Goal: Information Seeking & Learning: Find specific fact

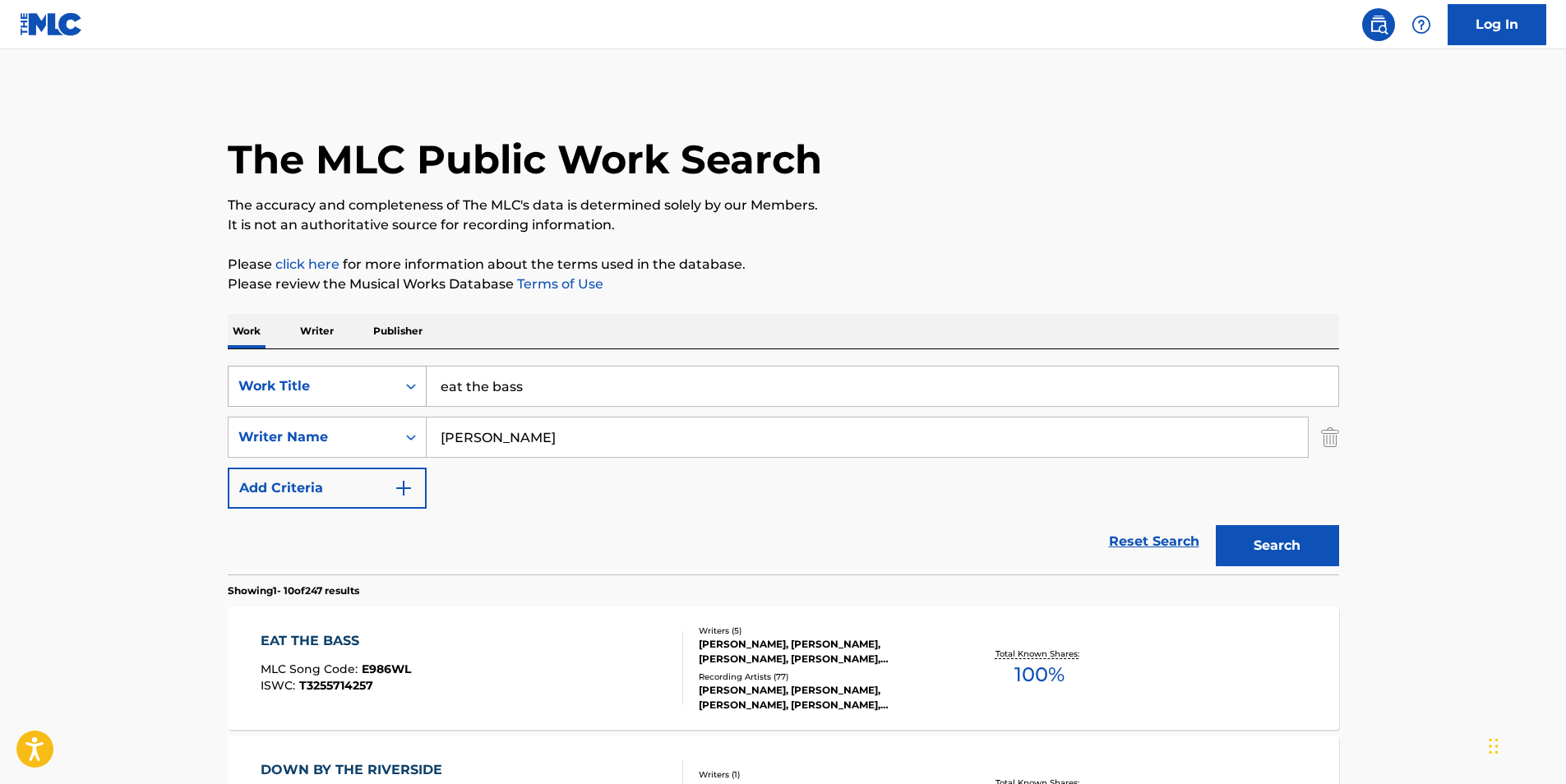
drag, startPoint x: 537, startPoint y: 390, endPoint x: 324, endPoint y: 388, distance: 213.0
click at [324, 388] on div "SearchWithCriteriad07750db-2d00-473d-834e-d2768a7ce191 Work Title eat the bass" at bounding box center [783, 386] width 1112 height 41
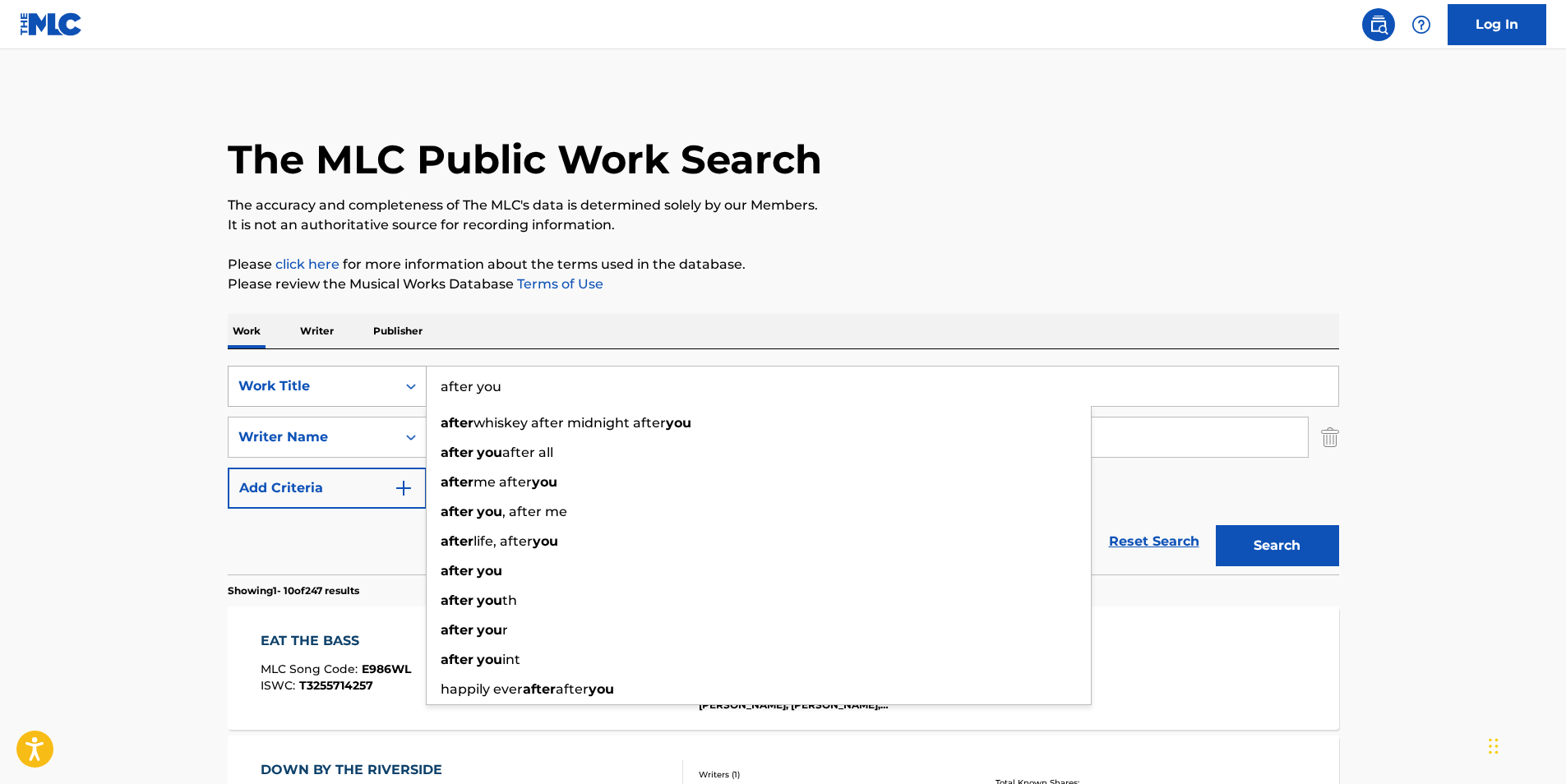
type input "after you"
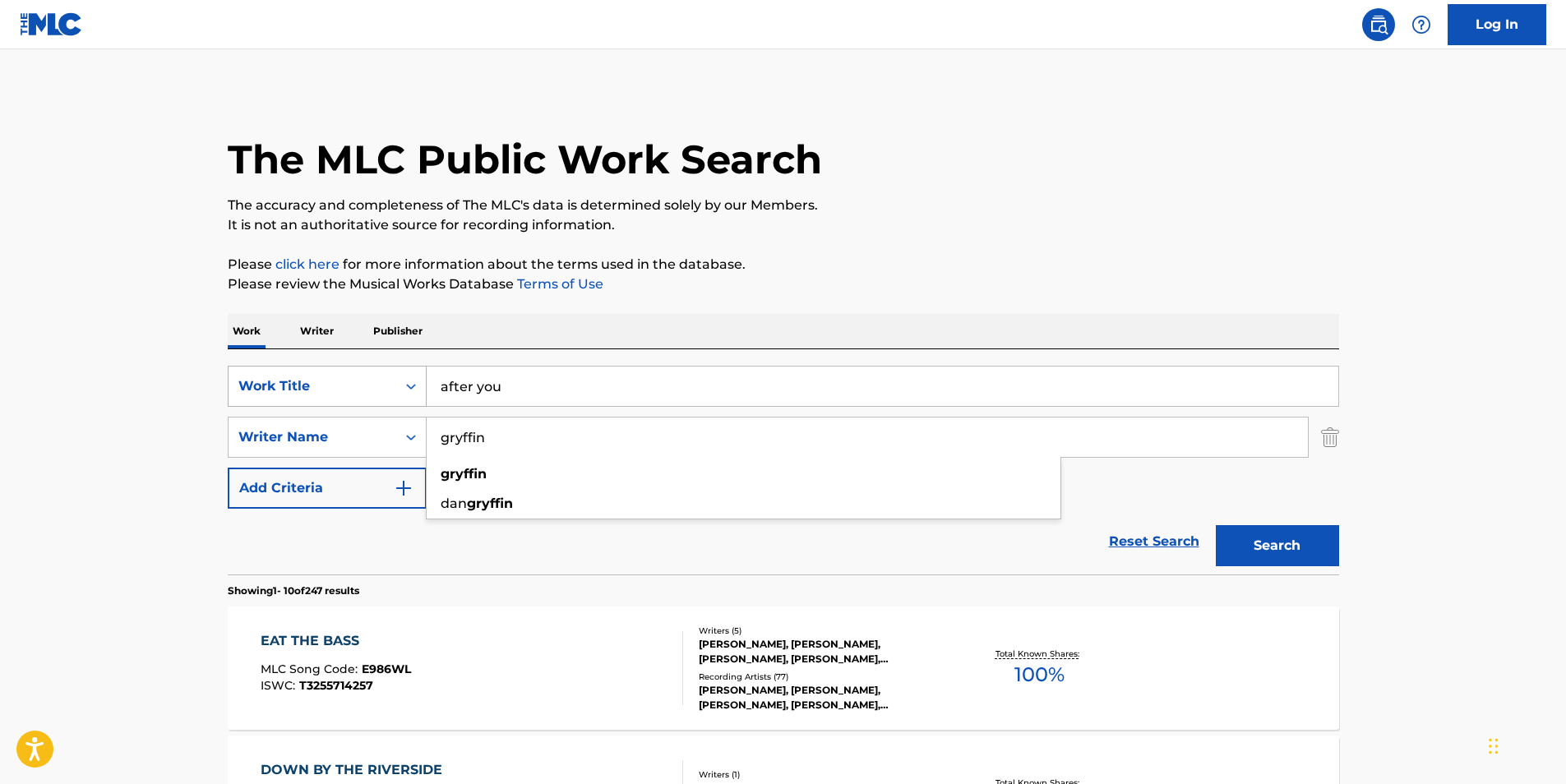
click at [1215, 525] on button "Search" at bounding box center [1276, 546] width 123 height 41
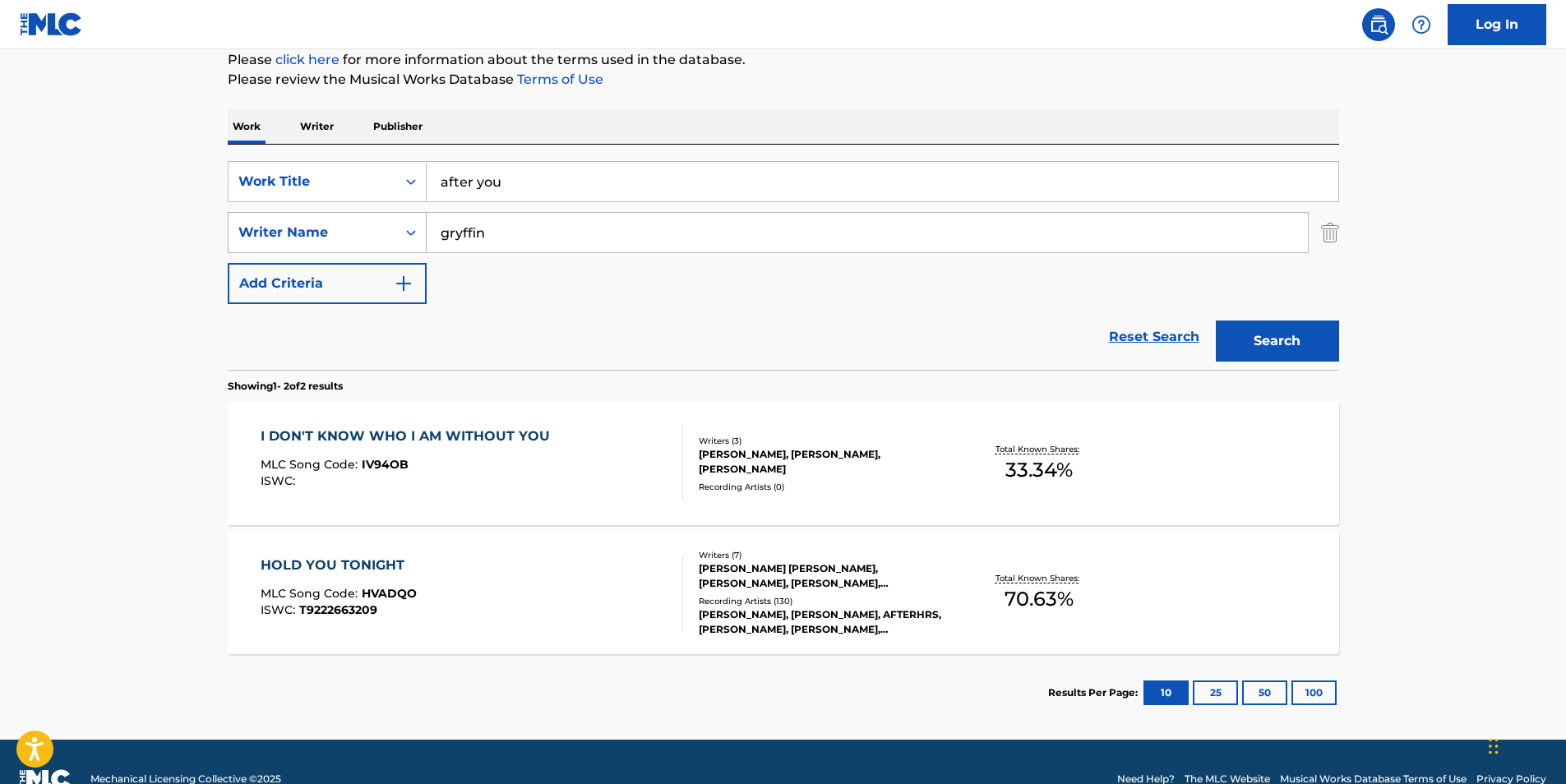
scroll to position [239, 0]
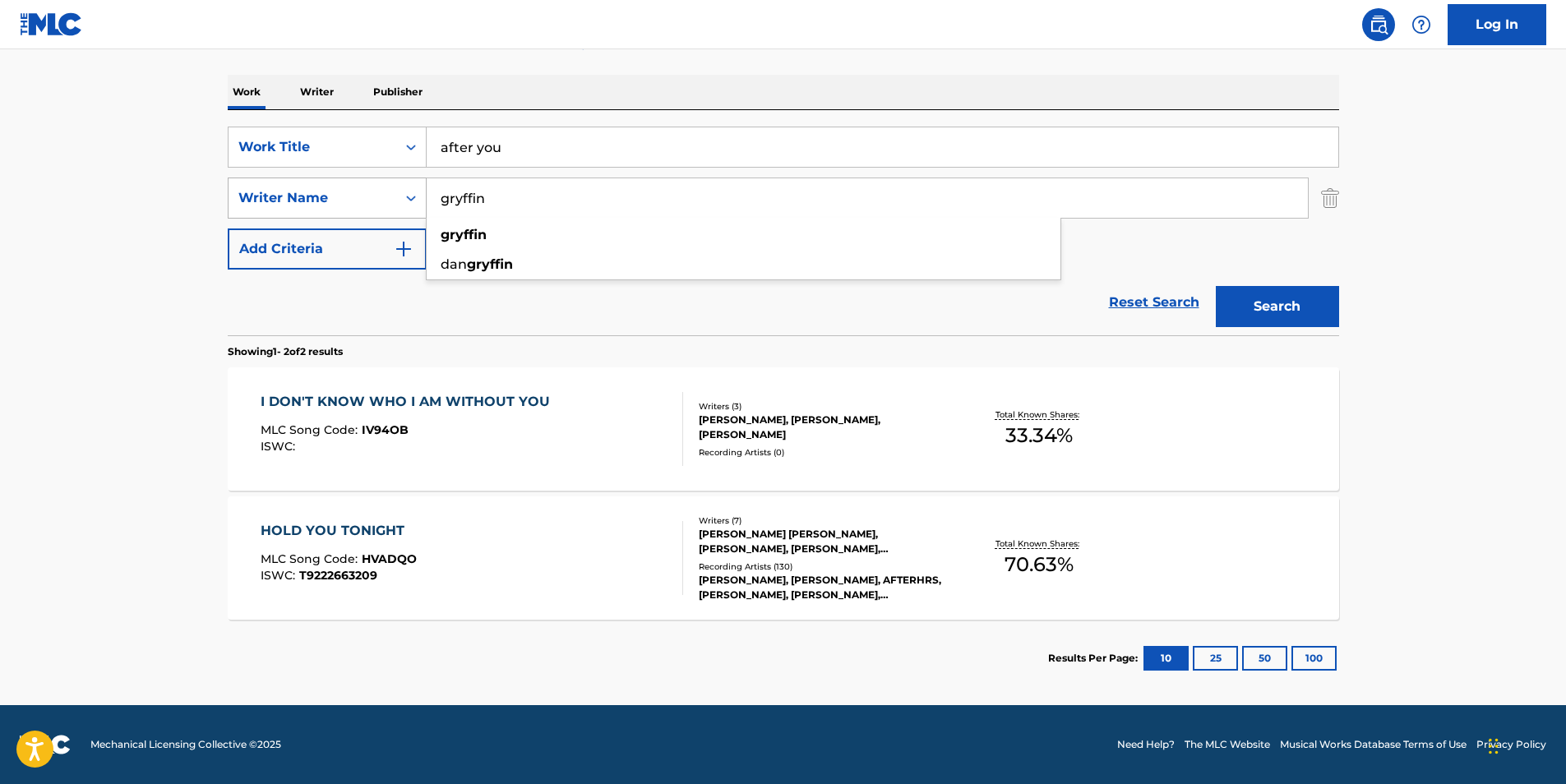
drag, startPoint x: 522, startPoint y: 198, endPoint x: 390, endPoint y: 192, distance: 132.1
click at [390, 192] on div "SearchWithCriteriab7ea481f-e152-4063-b667-a8dee092ba72 Writer Name [PERSON_NAME…" at bounding box center [783, 197] width 1112 height 41
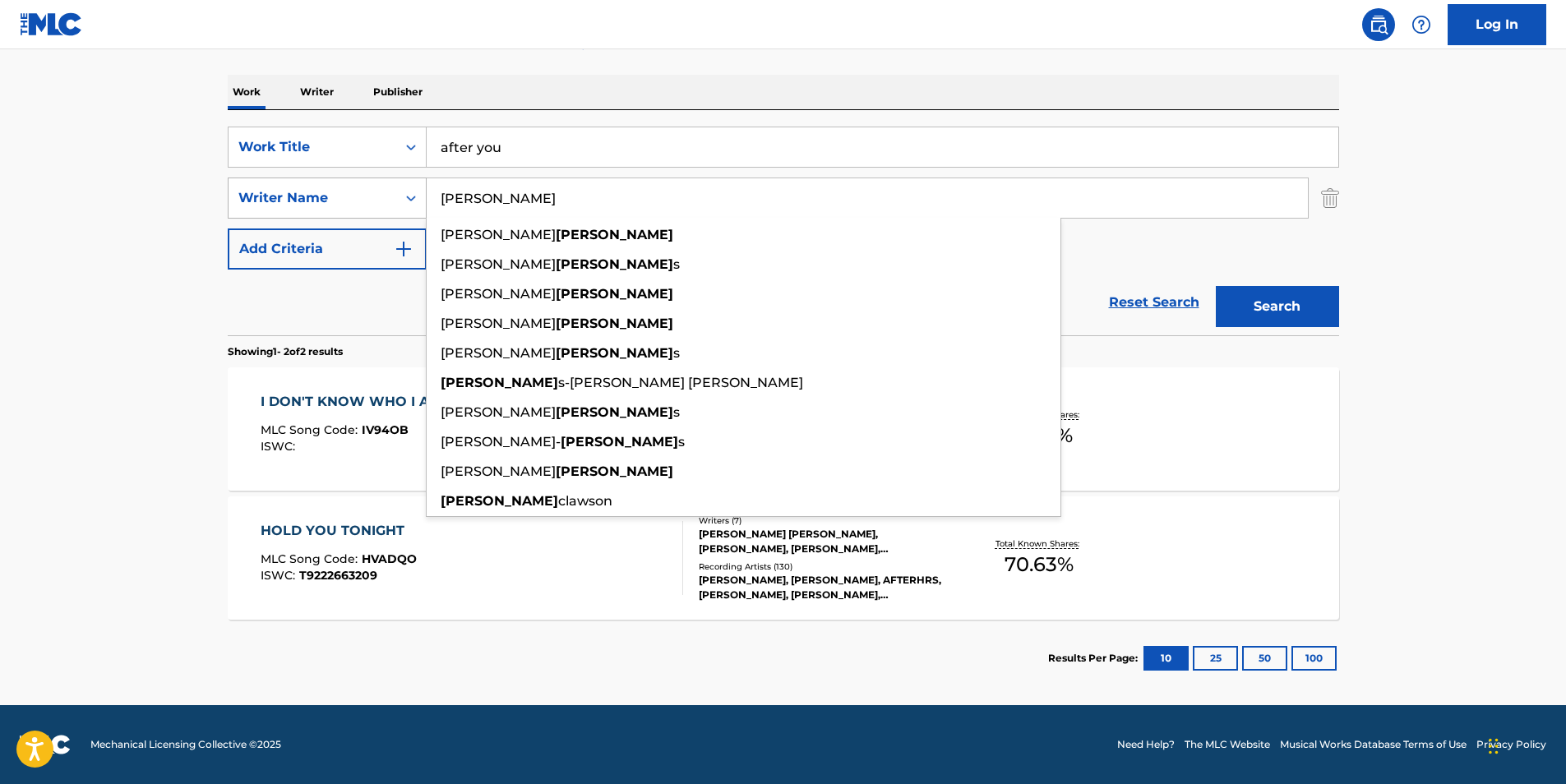
type input "[PERSON_NAME]"
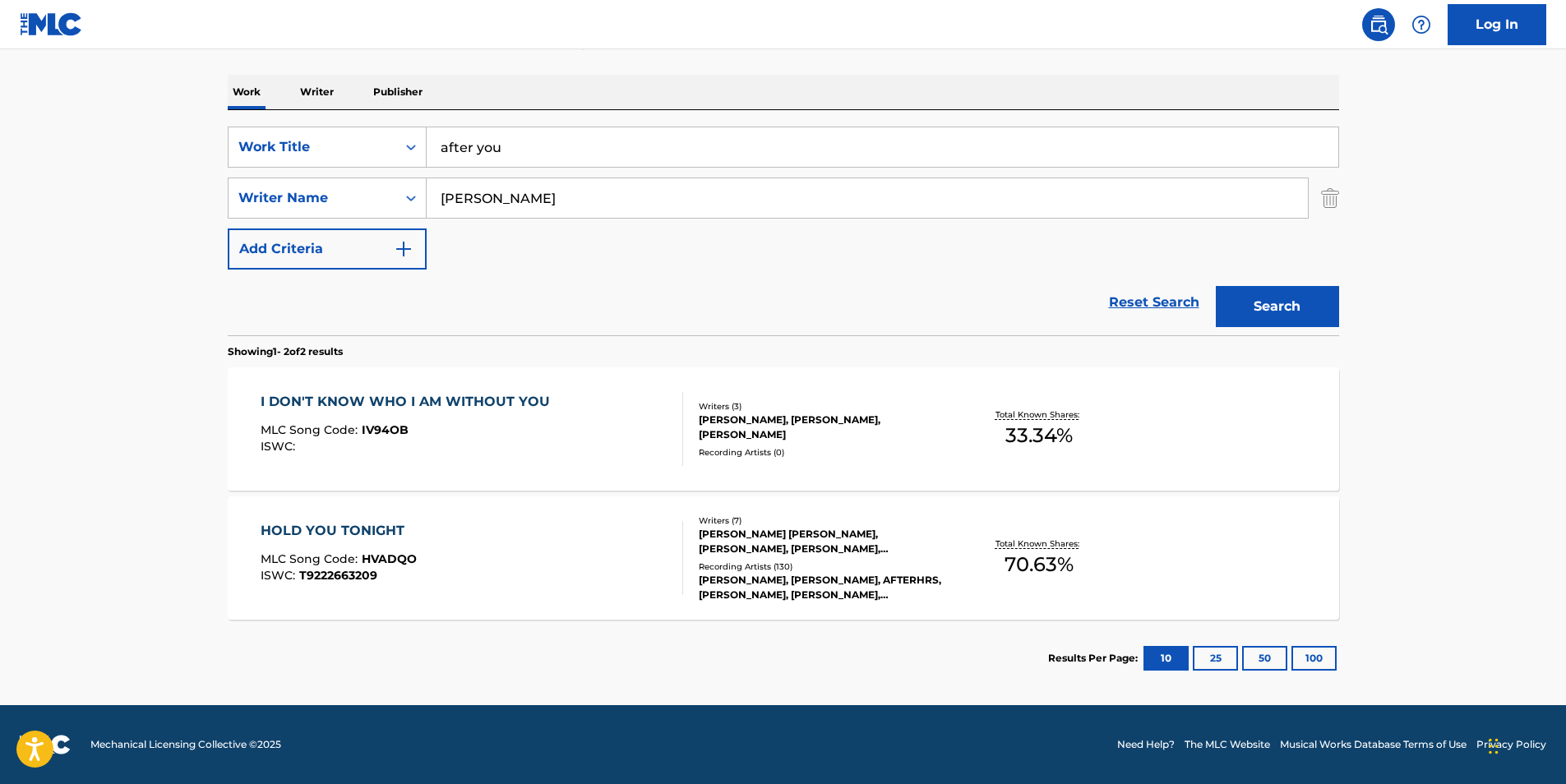
click at [1278, 307] on button "Search" at bounding box center [1276, 306] width 123 height 41
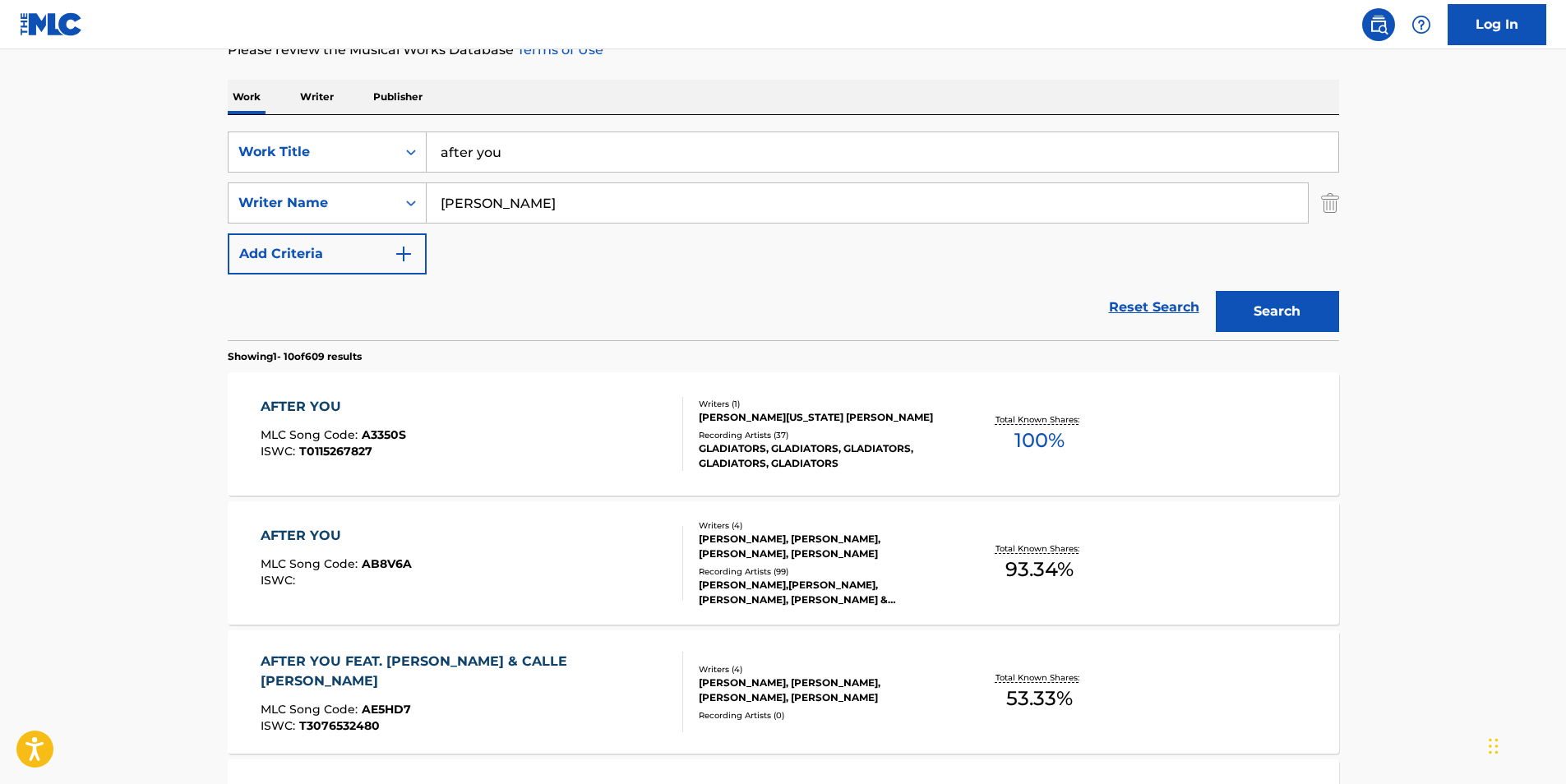
scroll to position [247, 0]
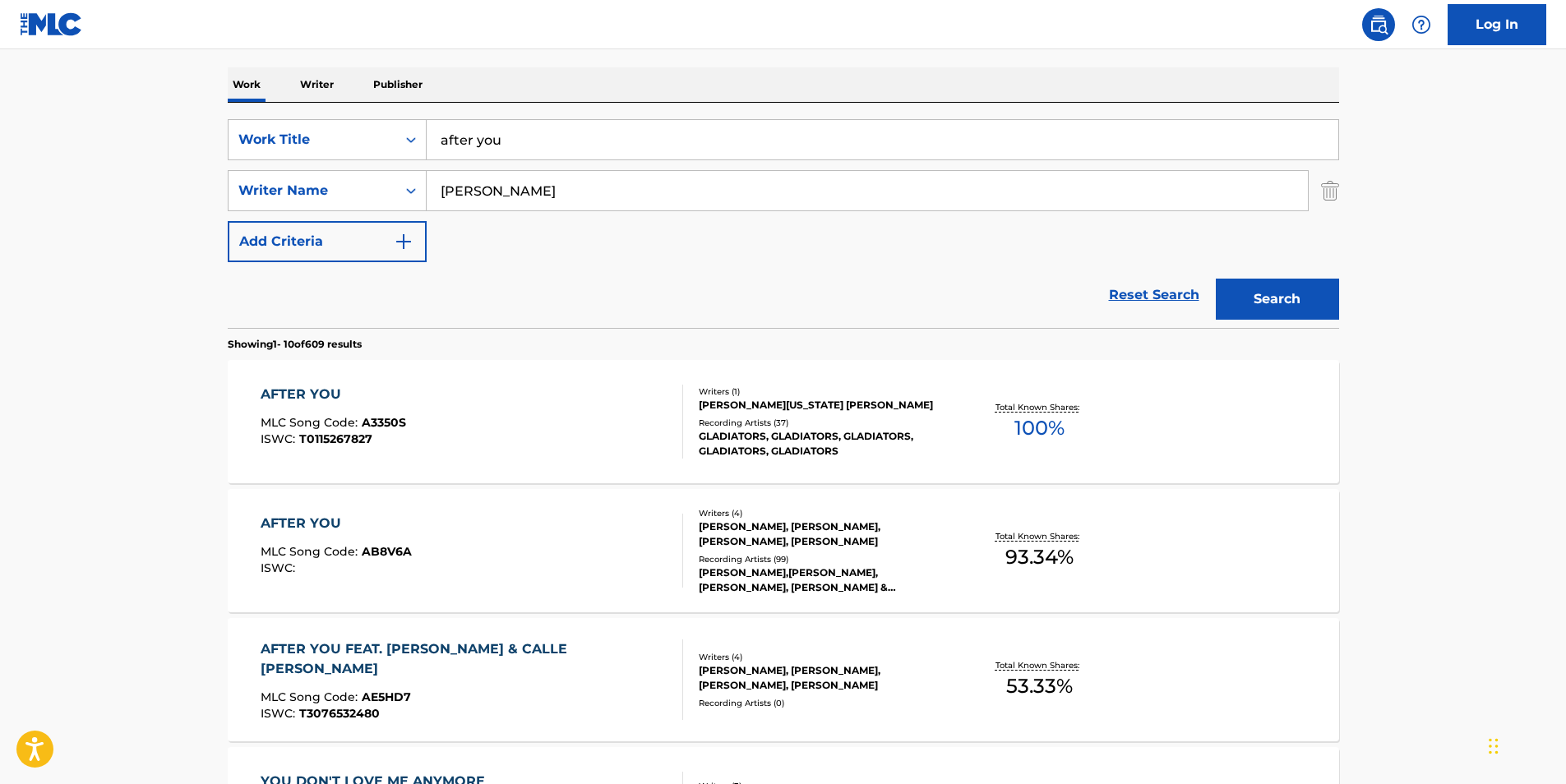
click at [298, 520] on div "AFTER YOU" at bounding box center [336, 524] width 151 height 20
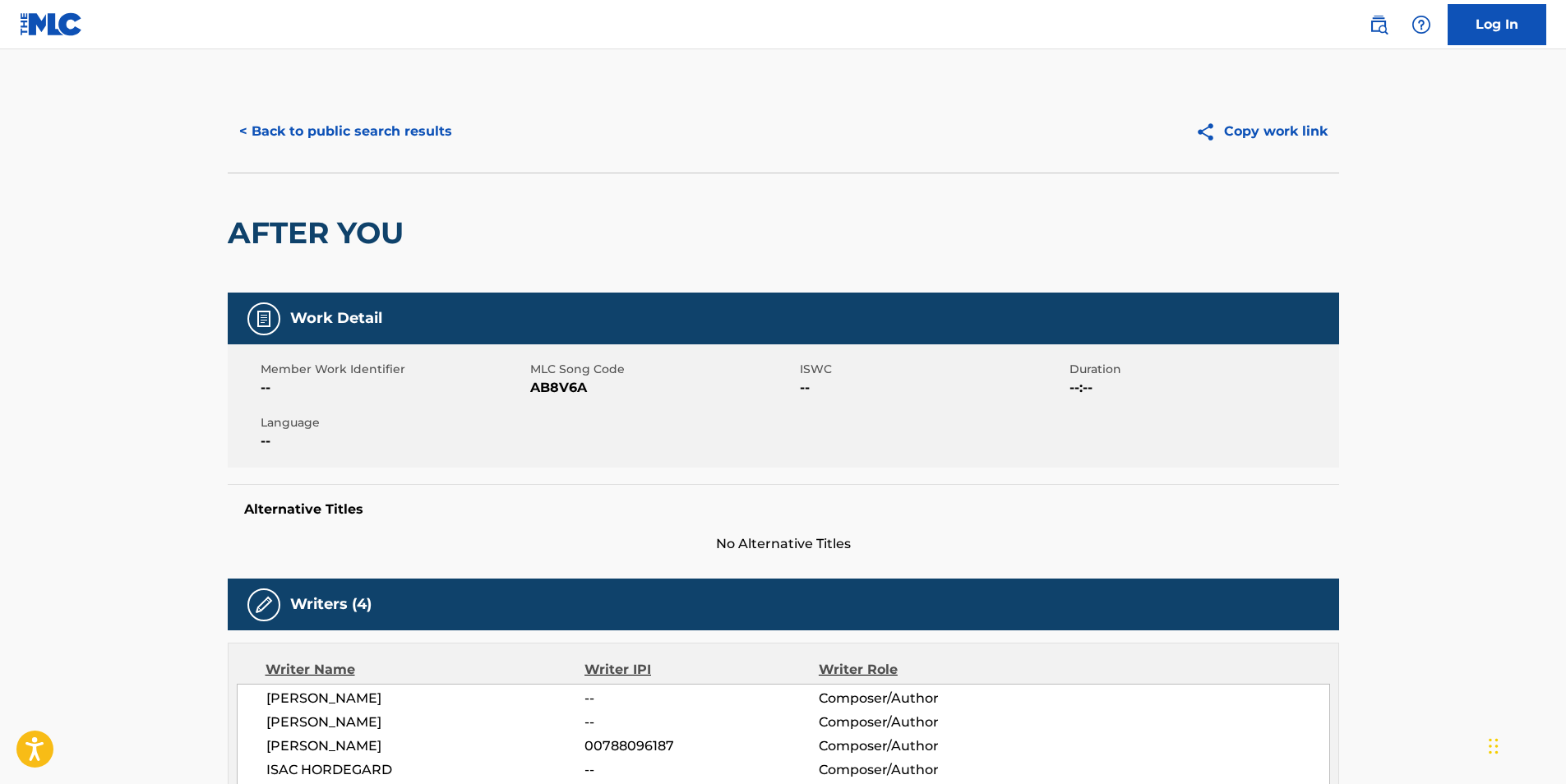
click at [302, 134] on button "< Back to public search results" at bounding box center [346, 131] width 236 height 41
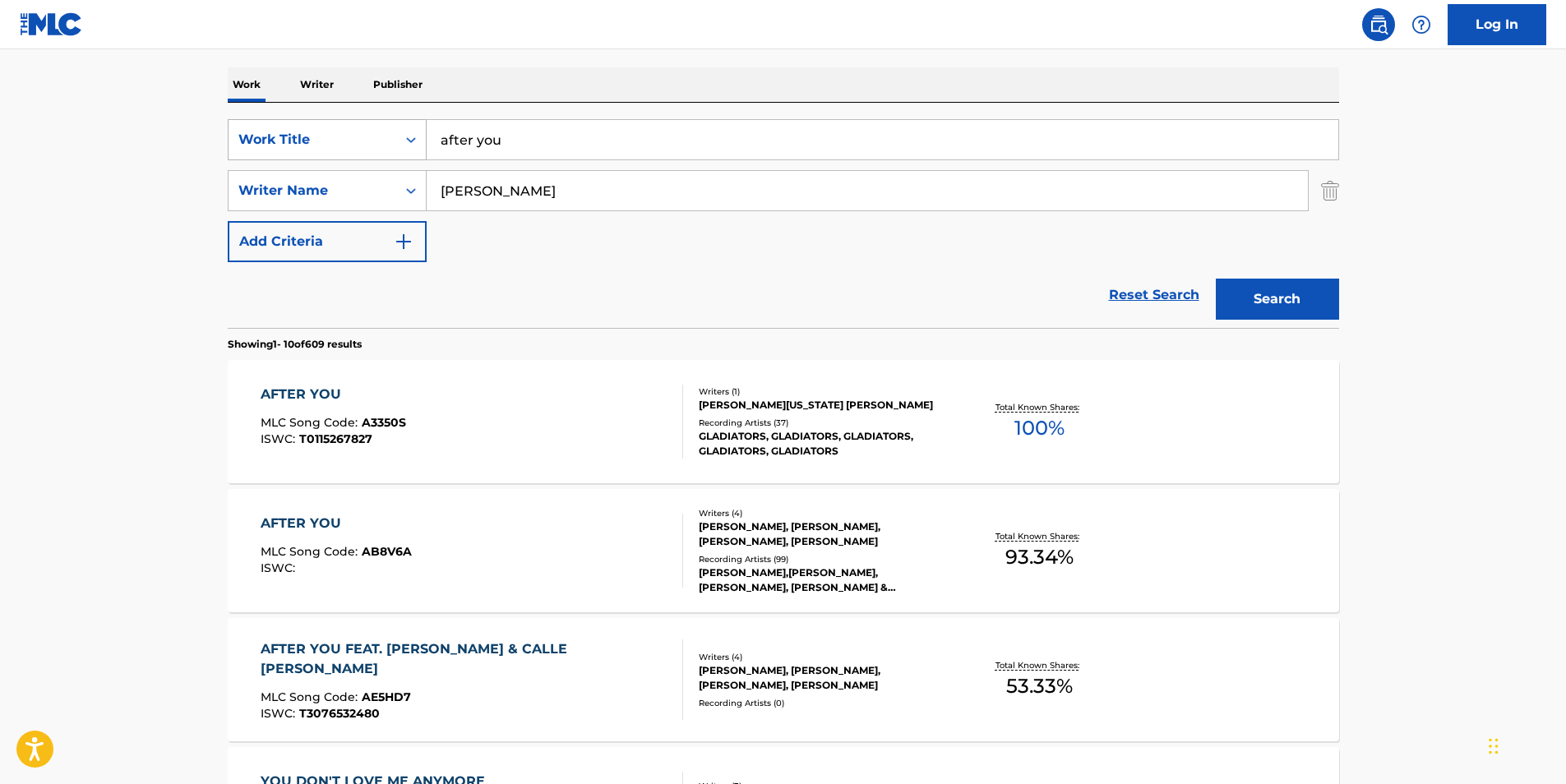
drag, startPoint x: 551, startPoint y: 150, endPoint x: 319, endPoint y: 139, distance: 232.3
click at [319, 139] on div "SearchWithCriteriad07750db-2d00-473d-834e-d2768a7ce191 Work Title after you" at bounding box center [783, 139] width 1112 height 41
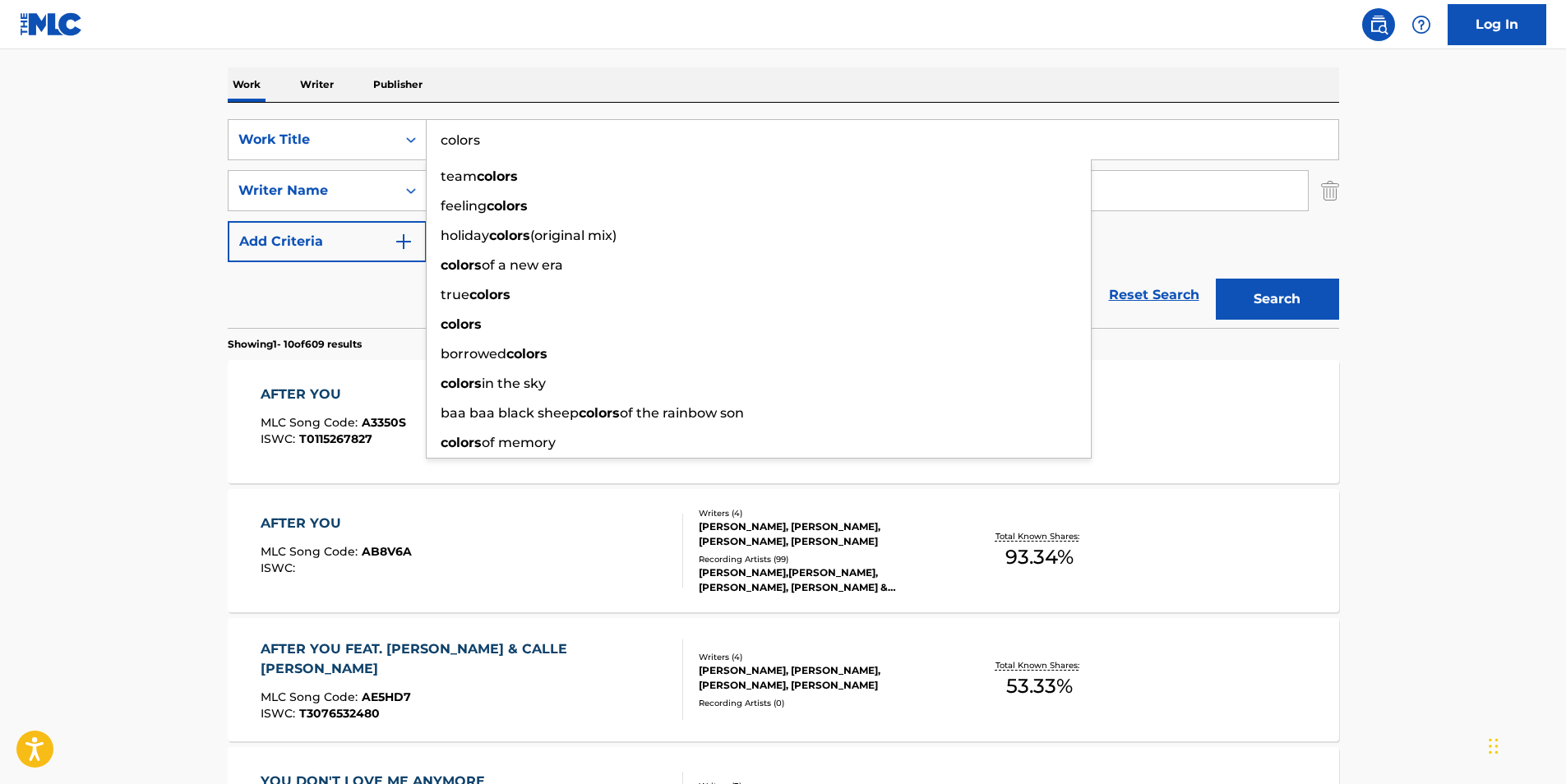
type input "colors"
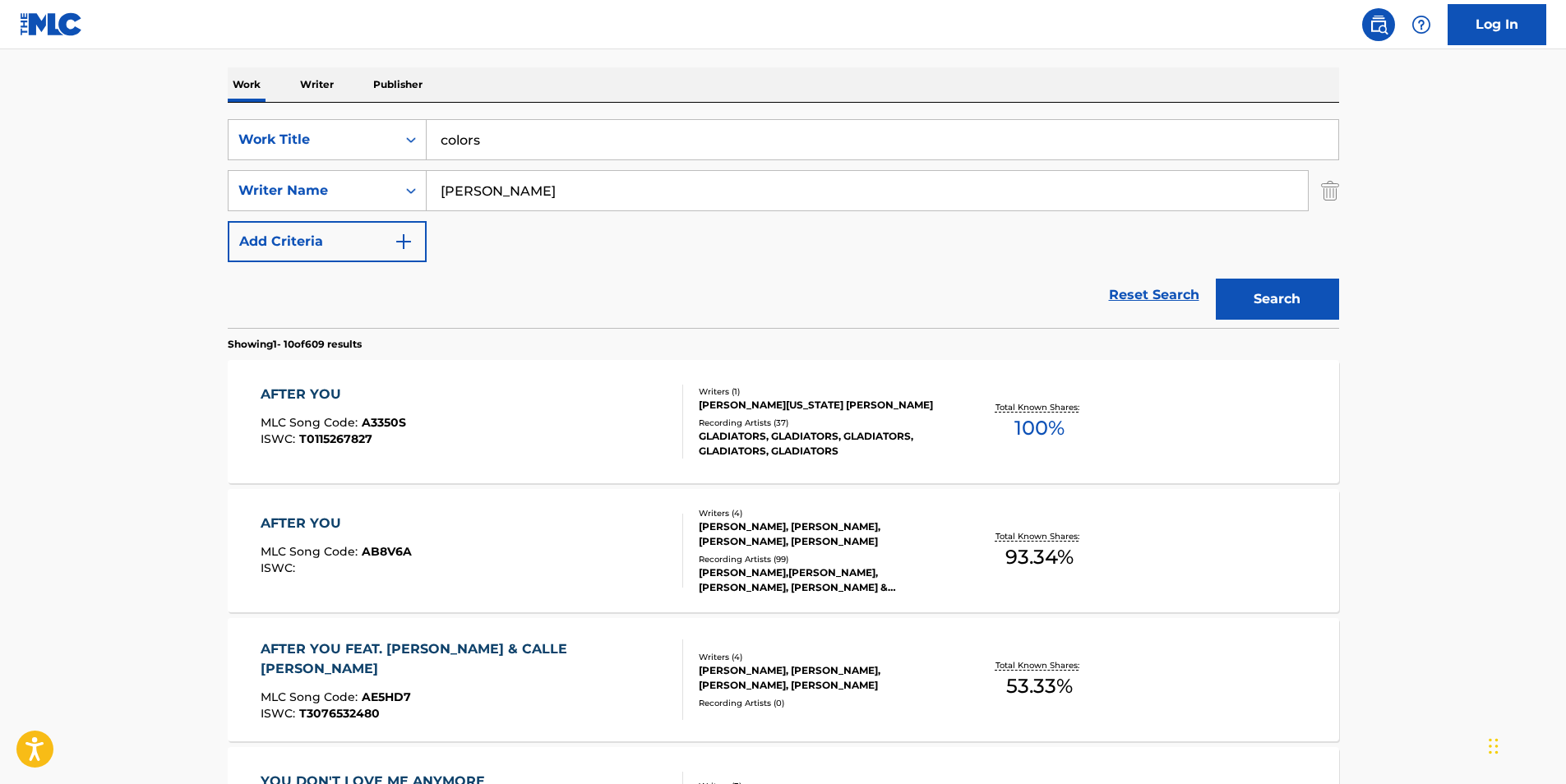
click at [1330, 304] on button "Search" at bounding box center [1276, 299] width 123 height 41
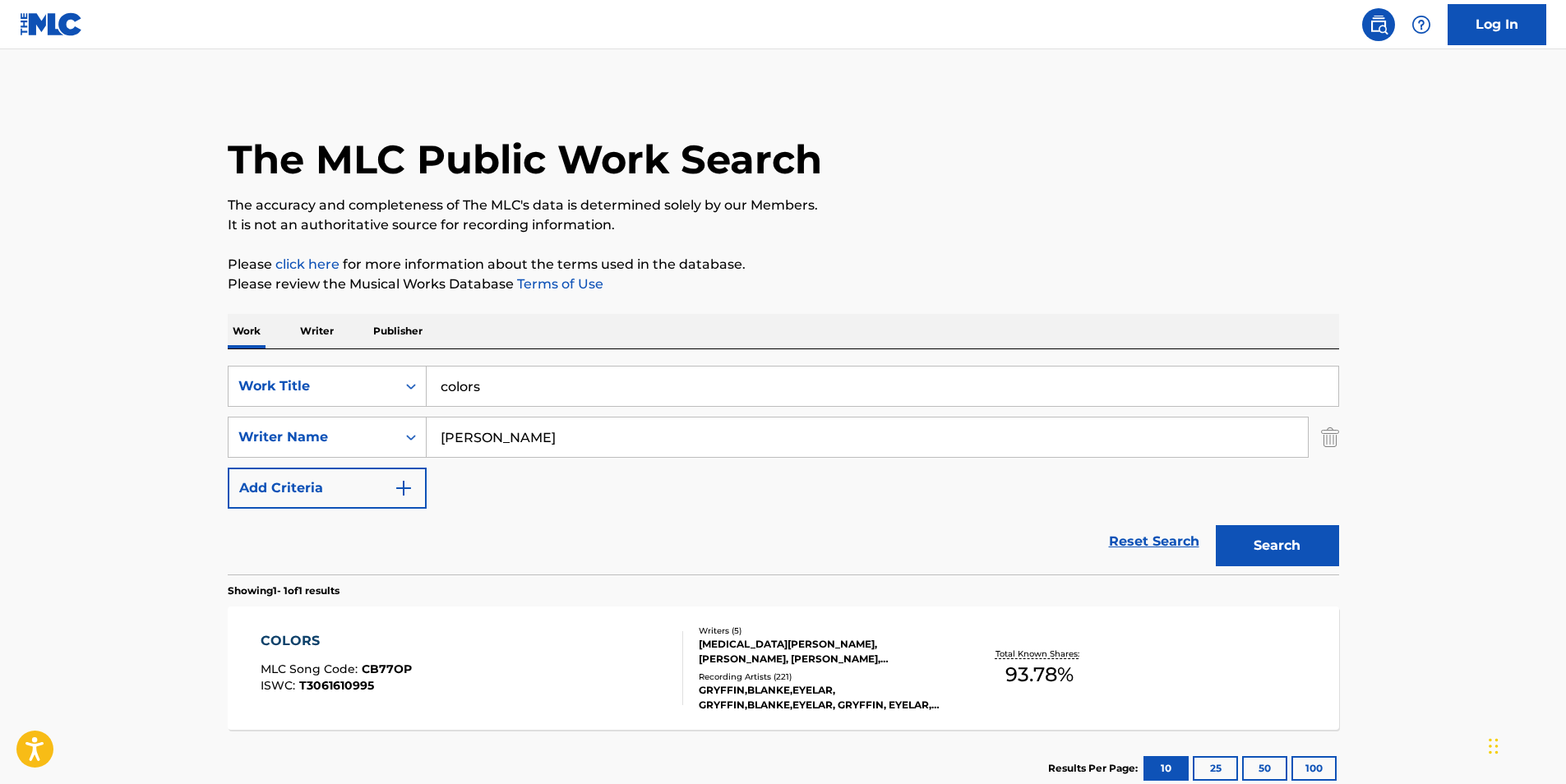
click at [280, 633] on div "COLORS" at bounding box center [336, 641] width 151 height 20
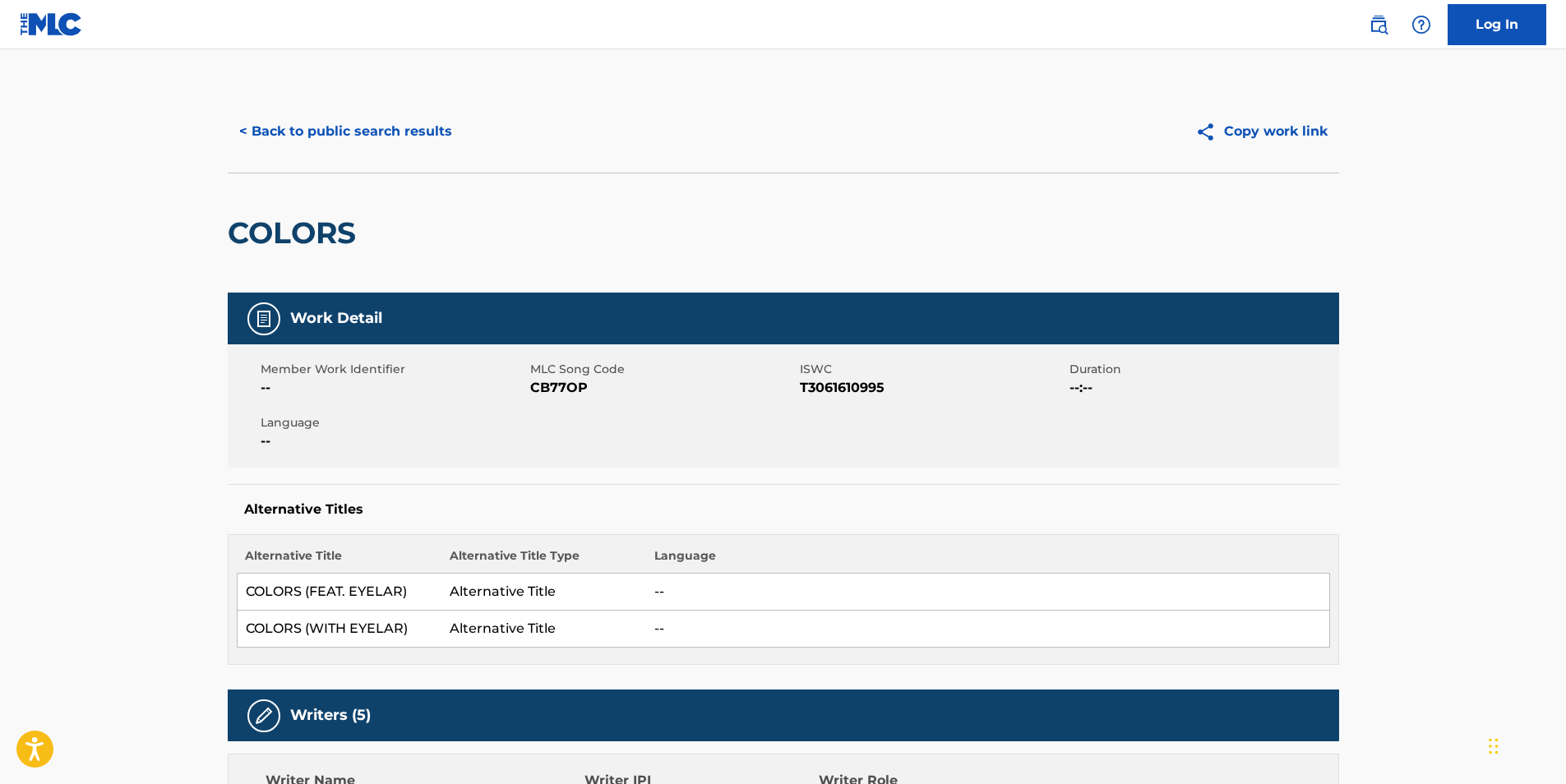
click at [333, 120] on button "< Back to public search results" at bounding box center [346, 131] width 236 height 41
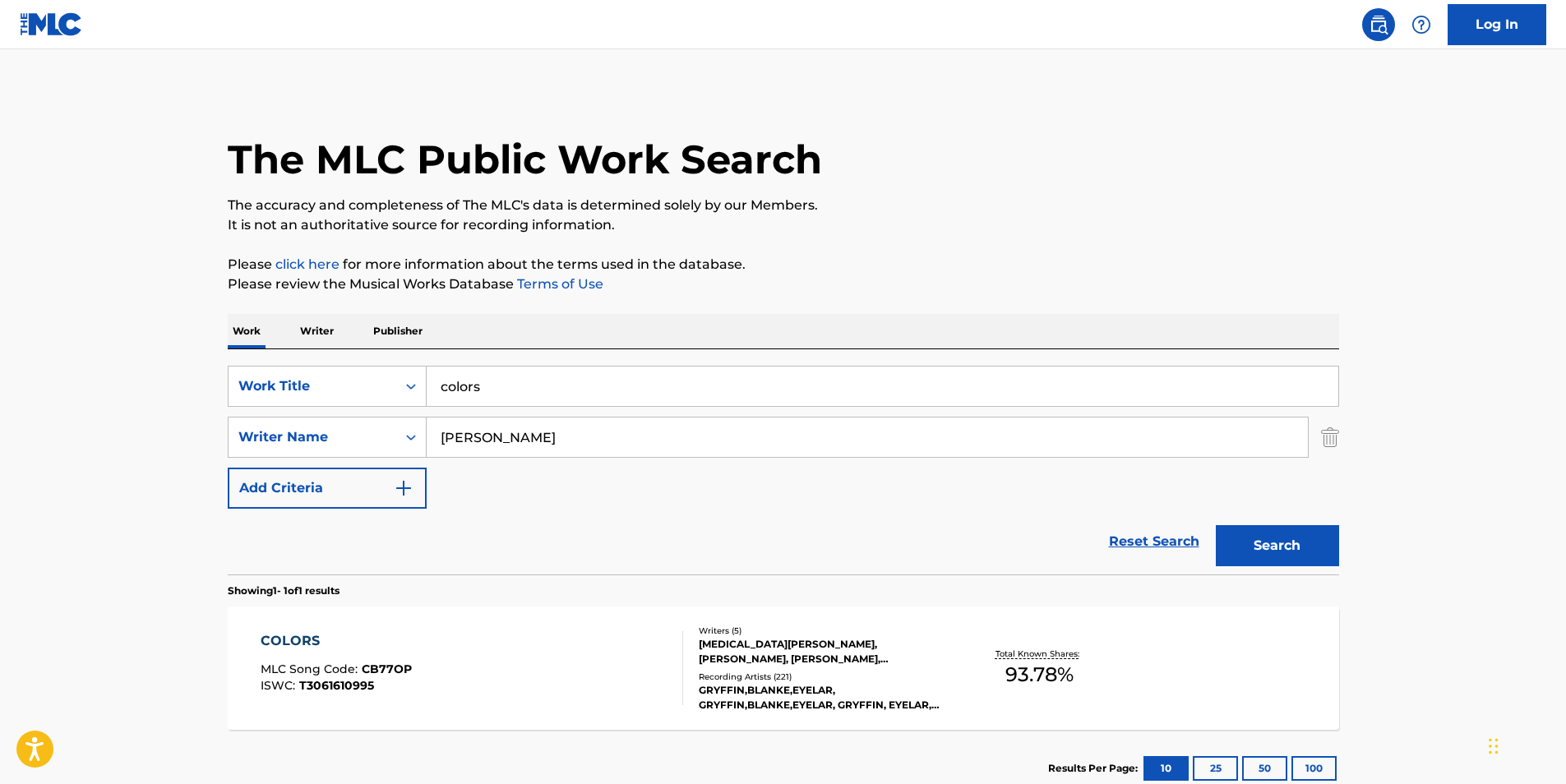
drag, startPoint x: 576, startPoint y: 388, endPoint x: 228, endPoint y: 342, distance: 351.0
click at [228, 342] on div "Work Writer Publisher SearchWithCriteriad07750db-2d00-473d-834e-d2768a7ce191 Wo…" at bounding box center [783, 560] width 1112 height 493
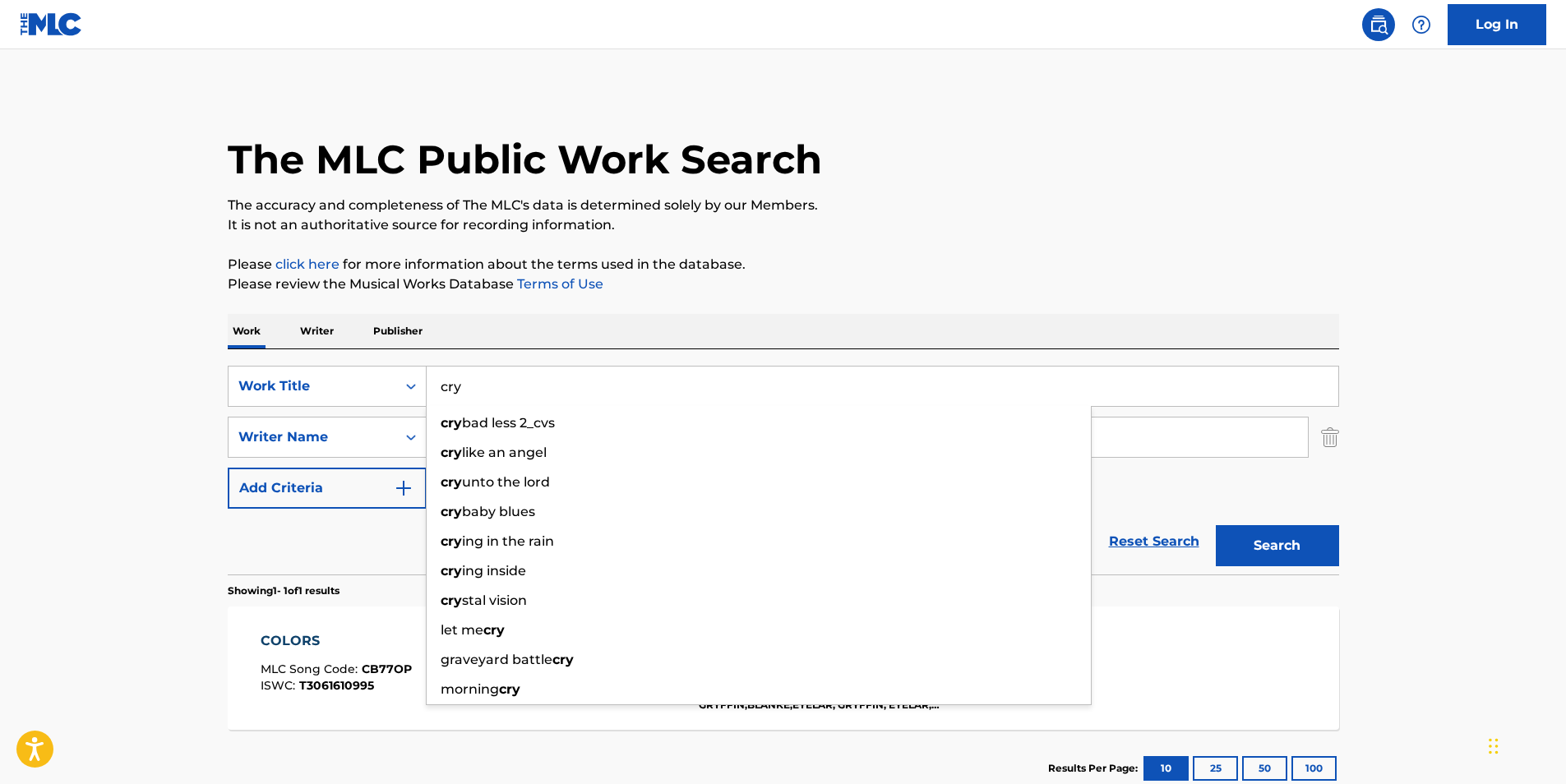
type input "cry"
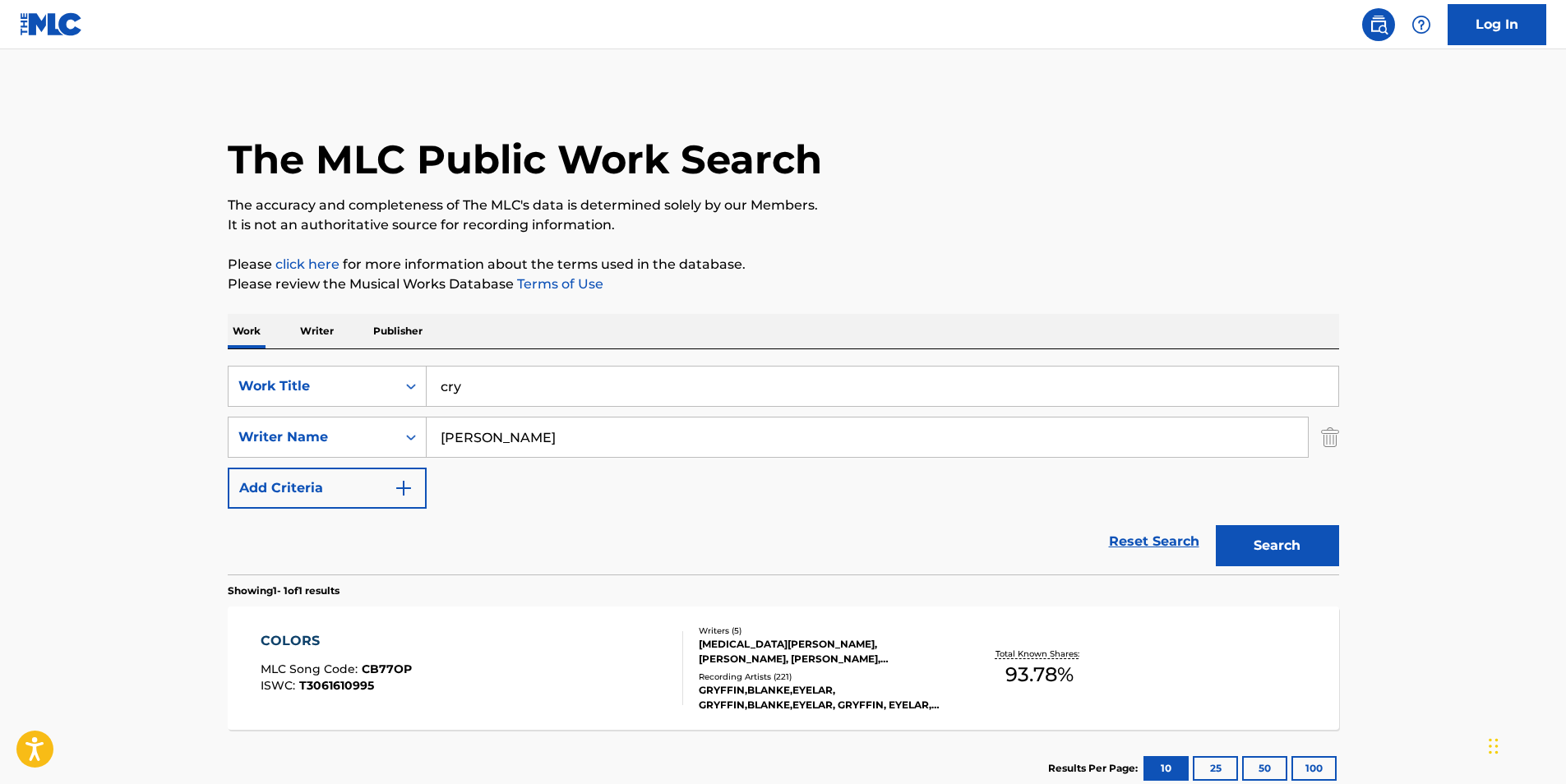
click at [706, 285] on p "Please review the Musical Works Database Terms of Use" at bounding box center [783, 284] width 1112 height 20
click at [1269, 541] on button "Search" at bounding box center [1276, 546] width 123 height 41
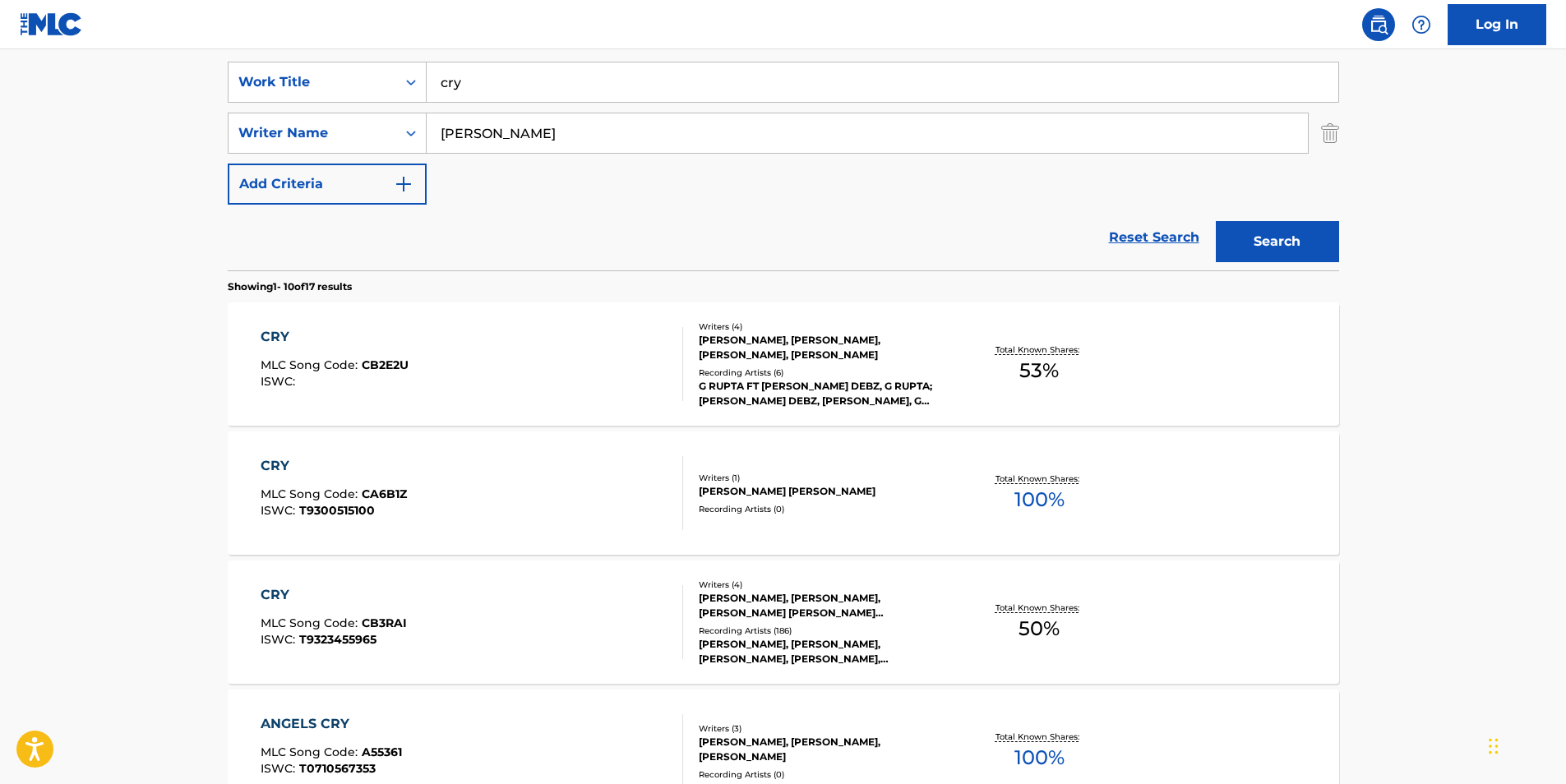
scroll to position [329, 0]
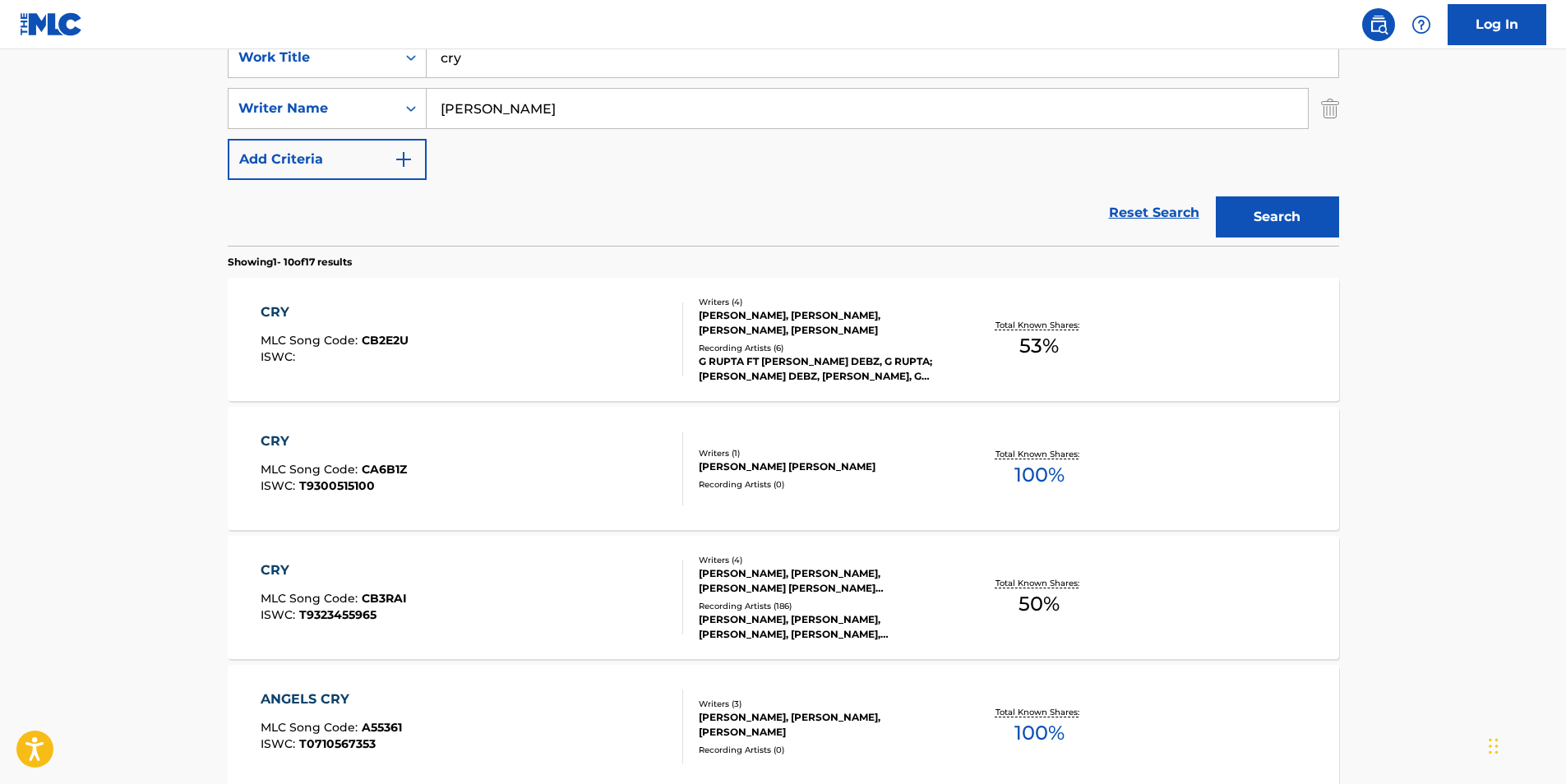
click at [282, 570] on div "CRY" at bounding box center [333, 571] width 146 height 20
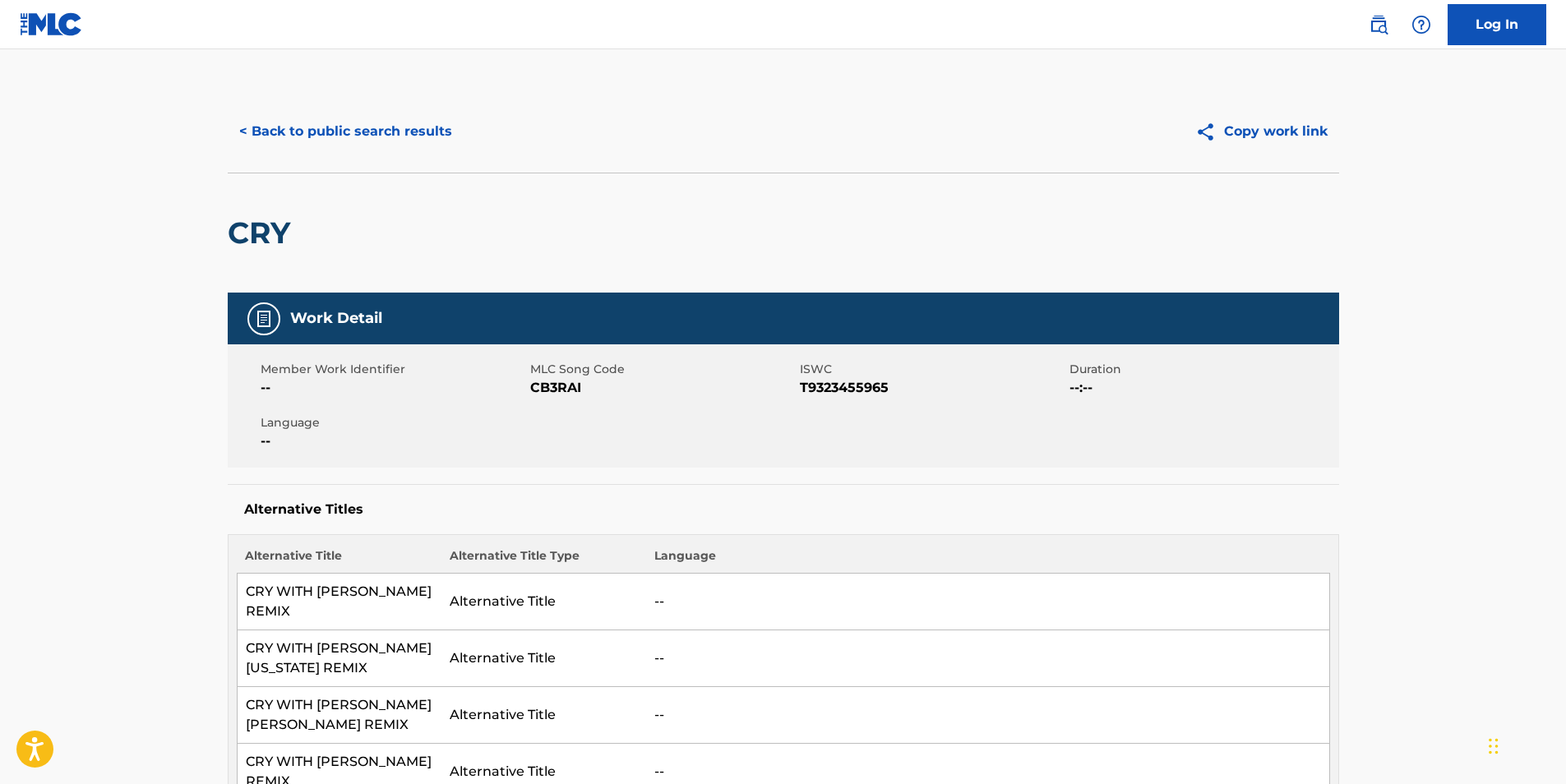
click at [334, 127] on button "< Back to public search results" at bounding box center [346, 131] width 236 height 41
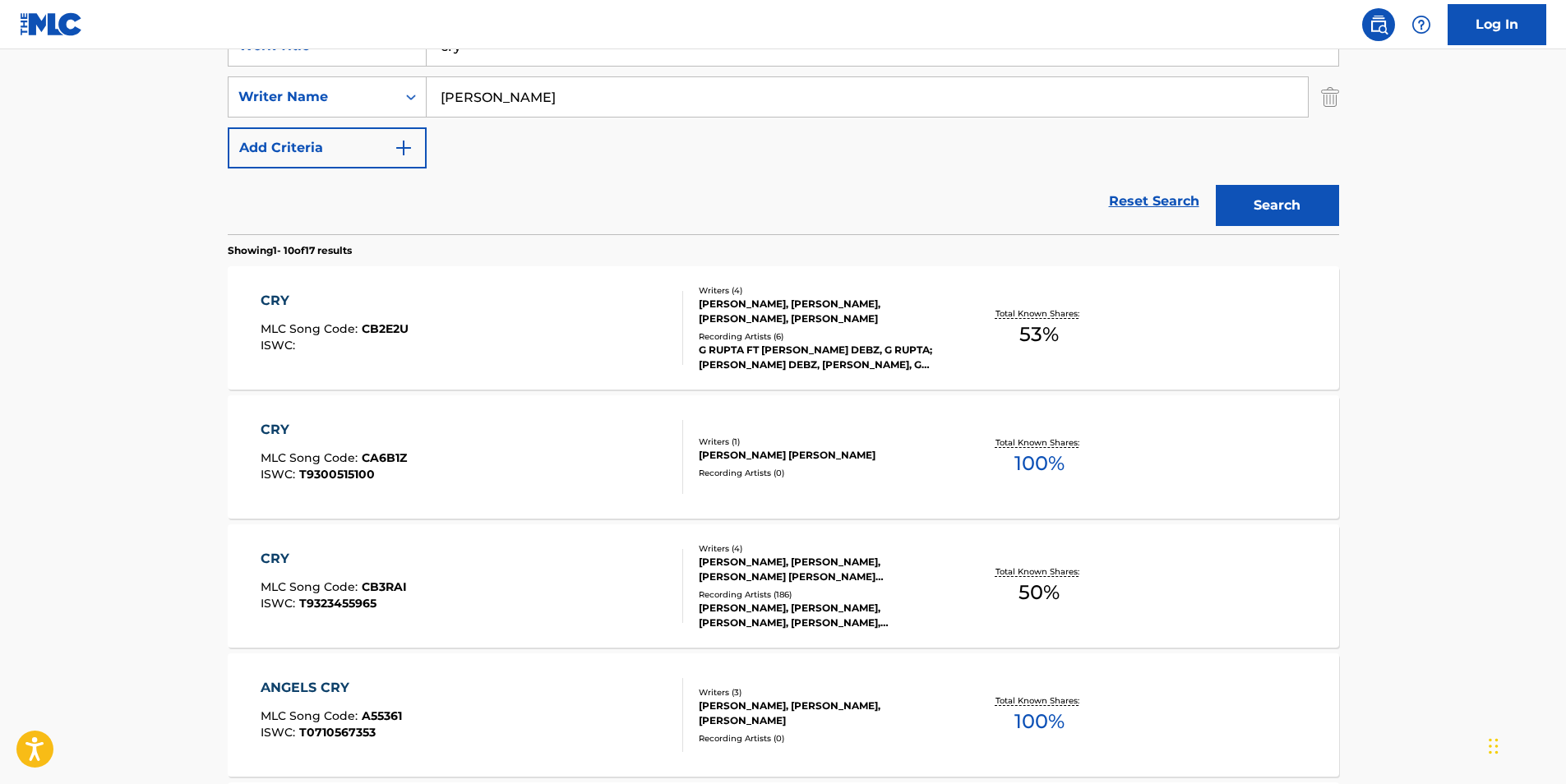
scroll to position [329, 0]
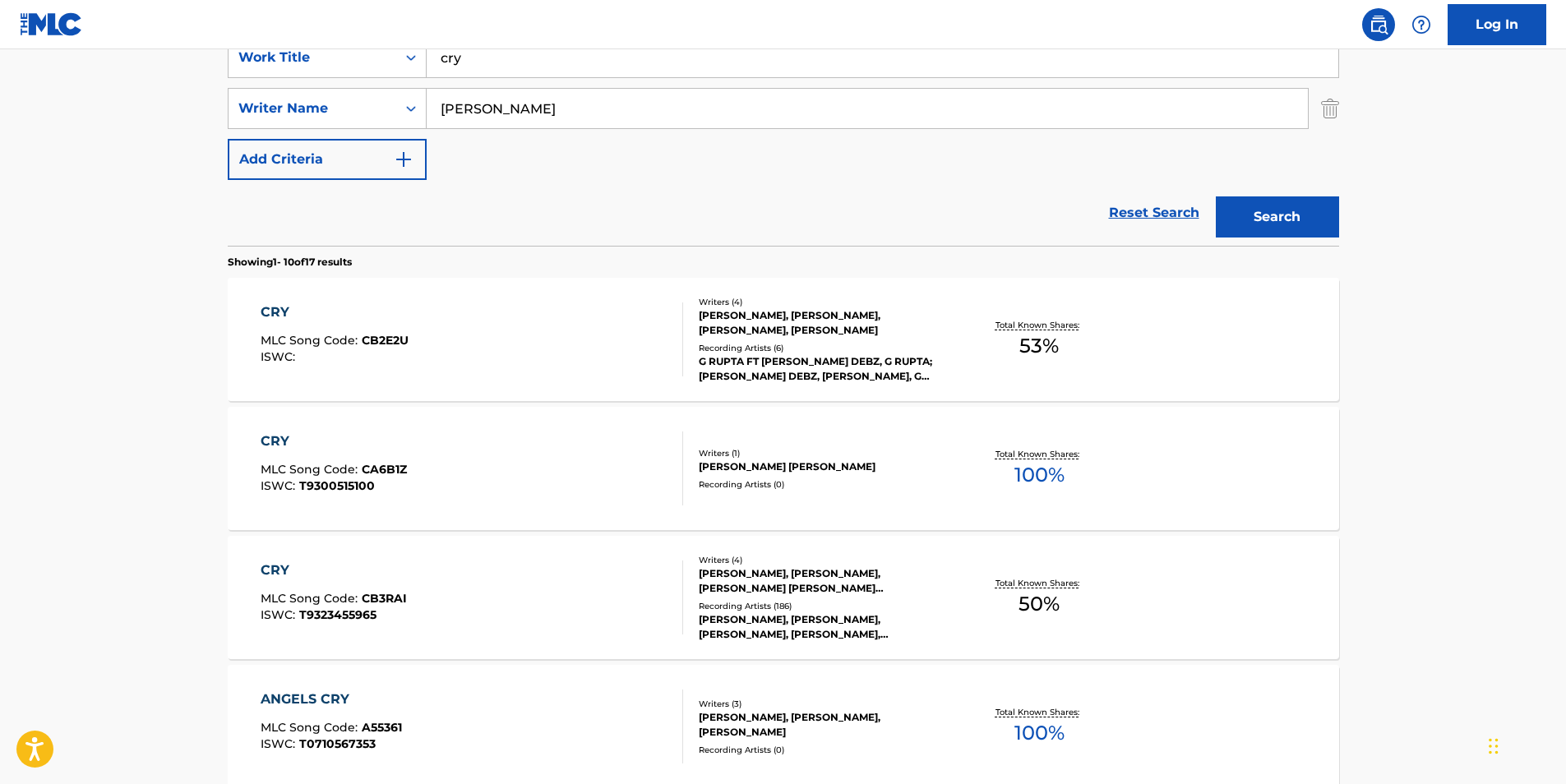
click at [278, 566] on div "CRY" at bounding box center [333, 571] width 146 height 20
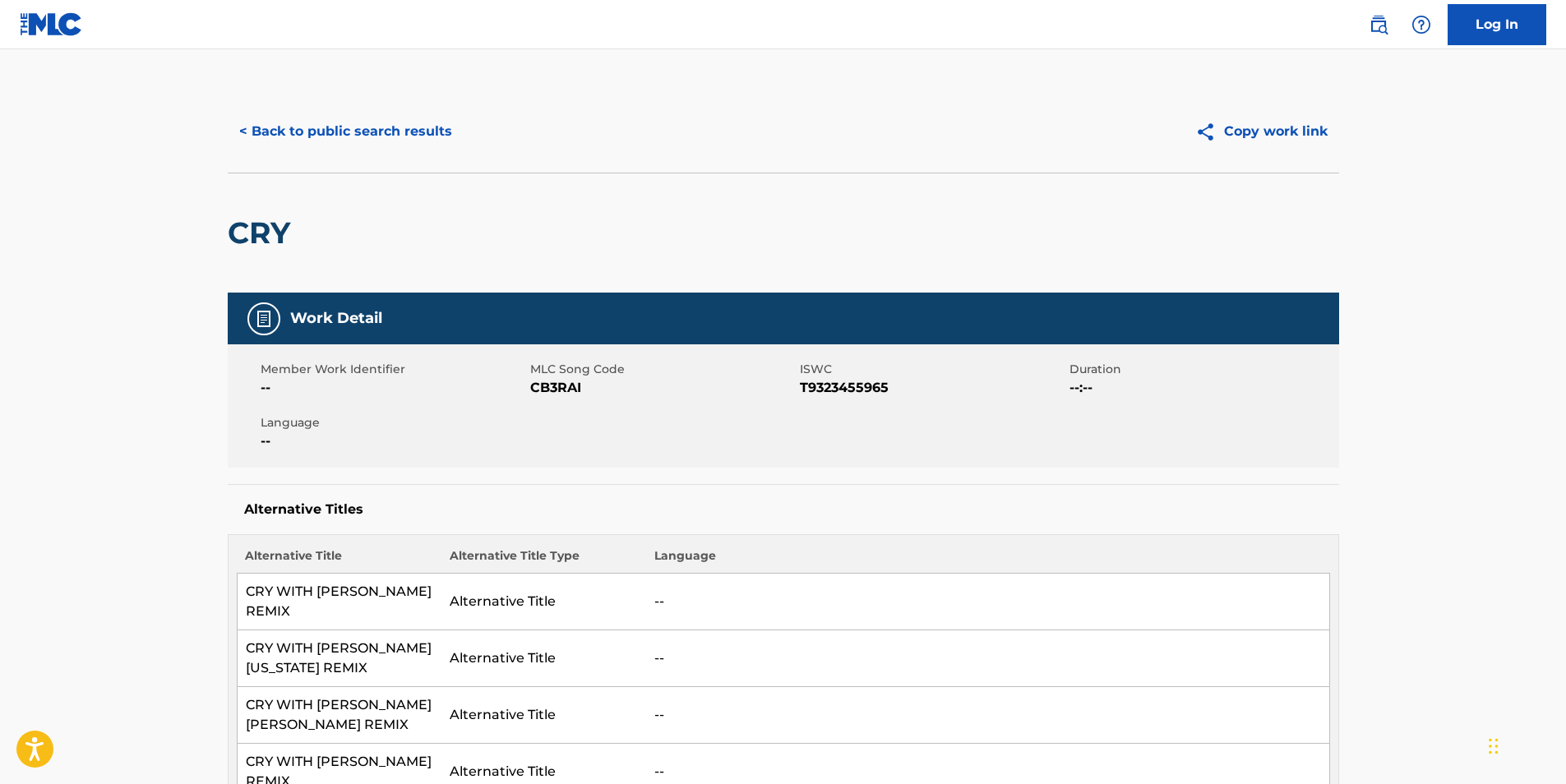
click at [316, 126] on button "< Back to public search results" at bounding box center [346, 131] width 236 height 41
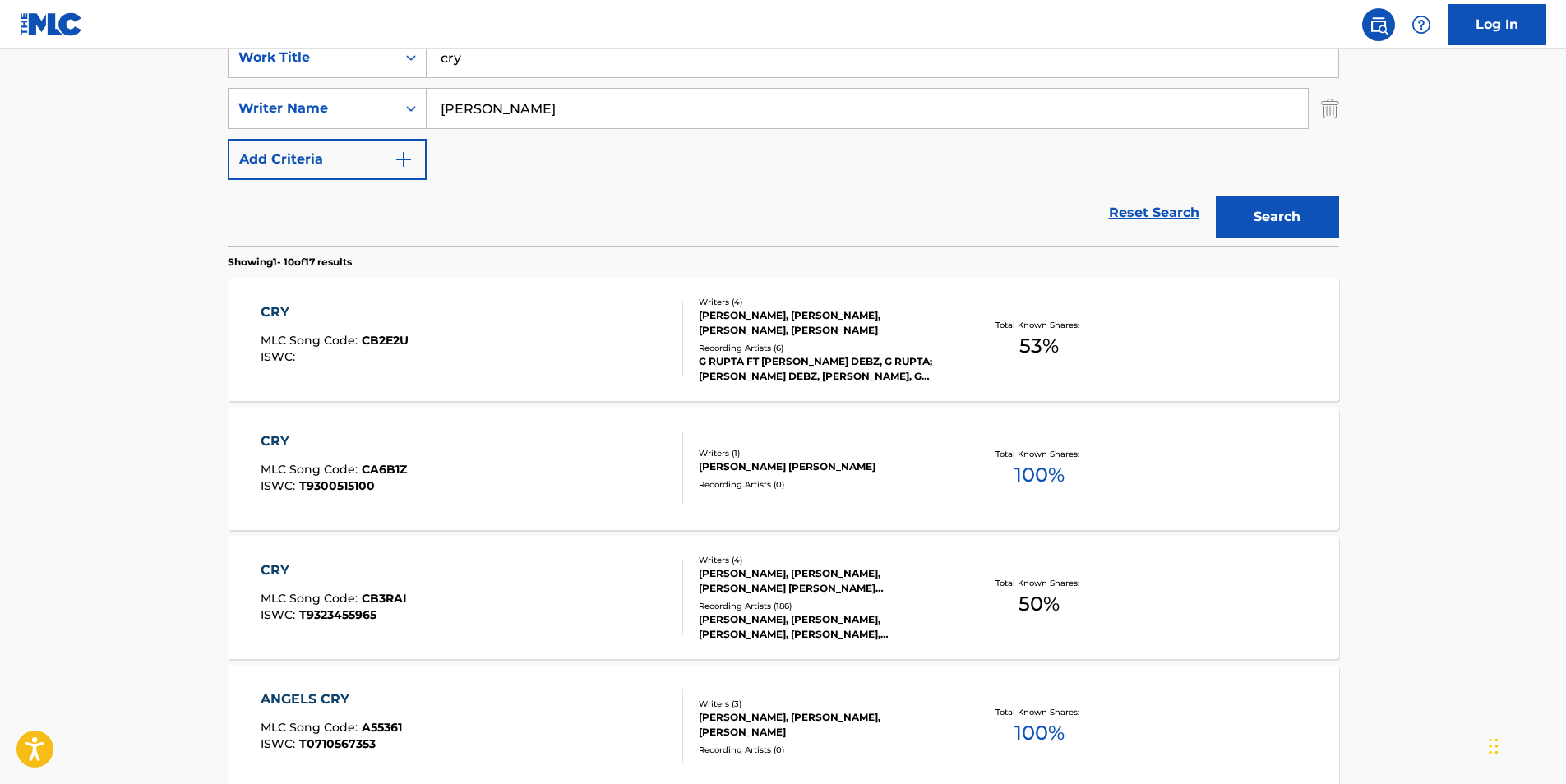
click at [537, 59] on input "cry" at bounding box center [882, 57] width 911 height 39
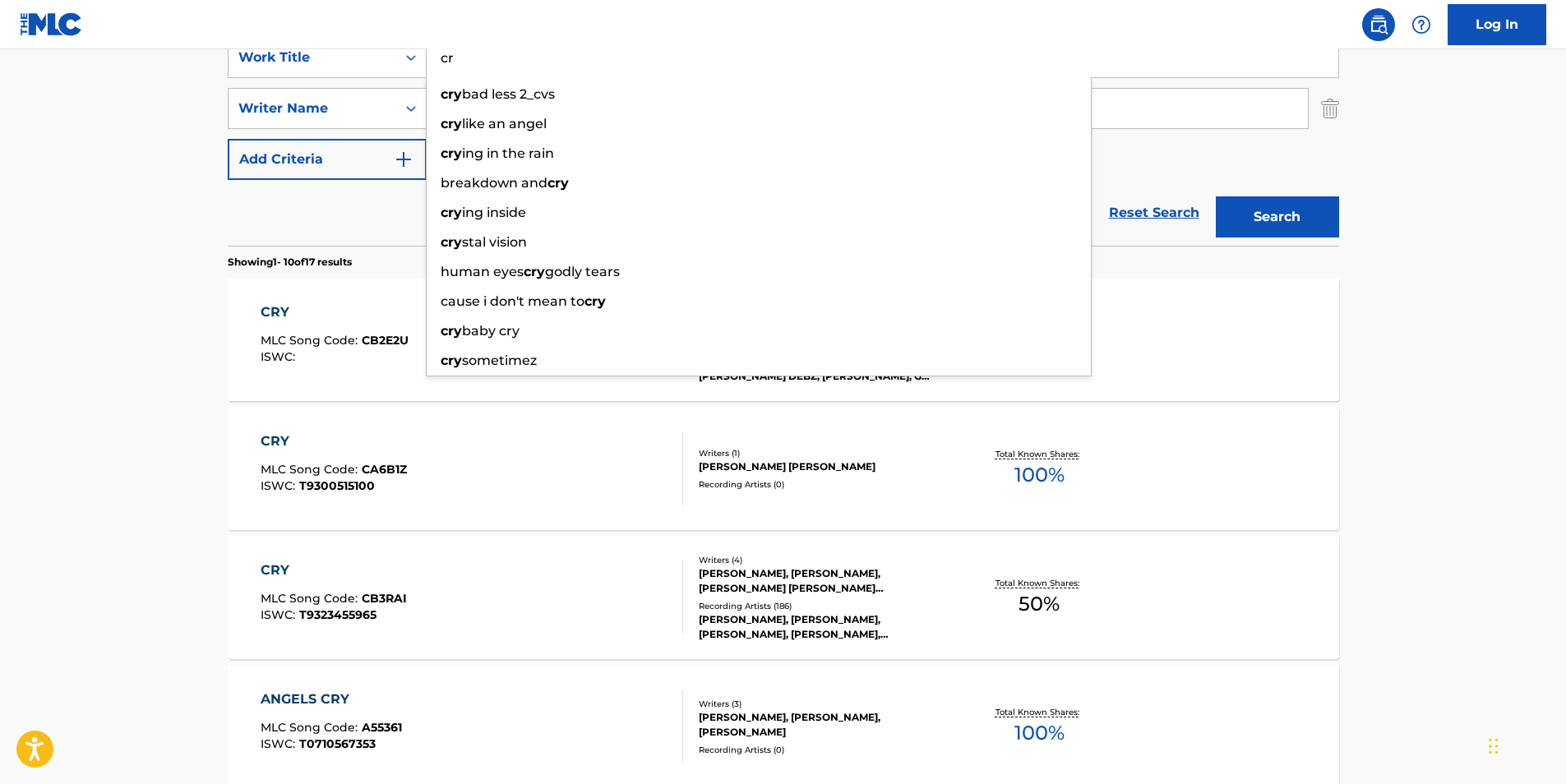
type input "c"
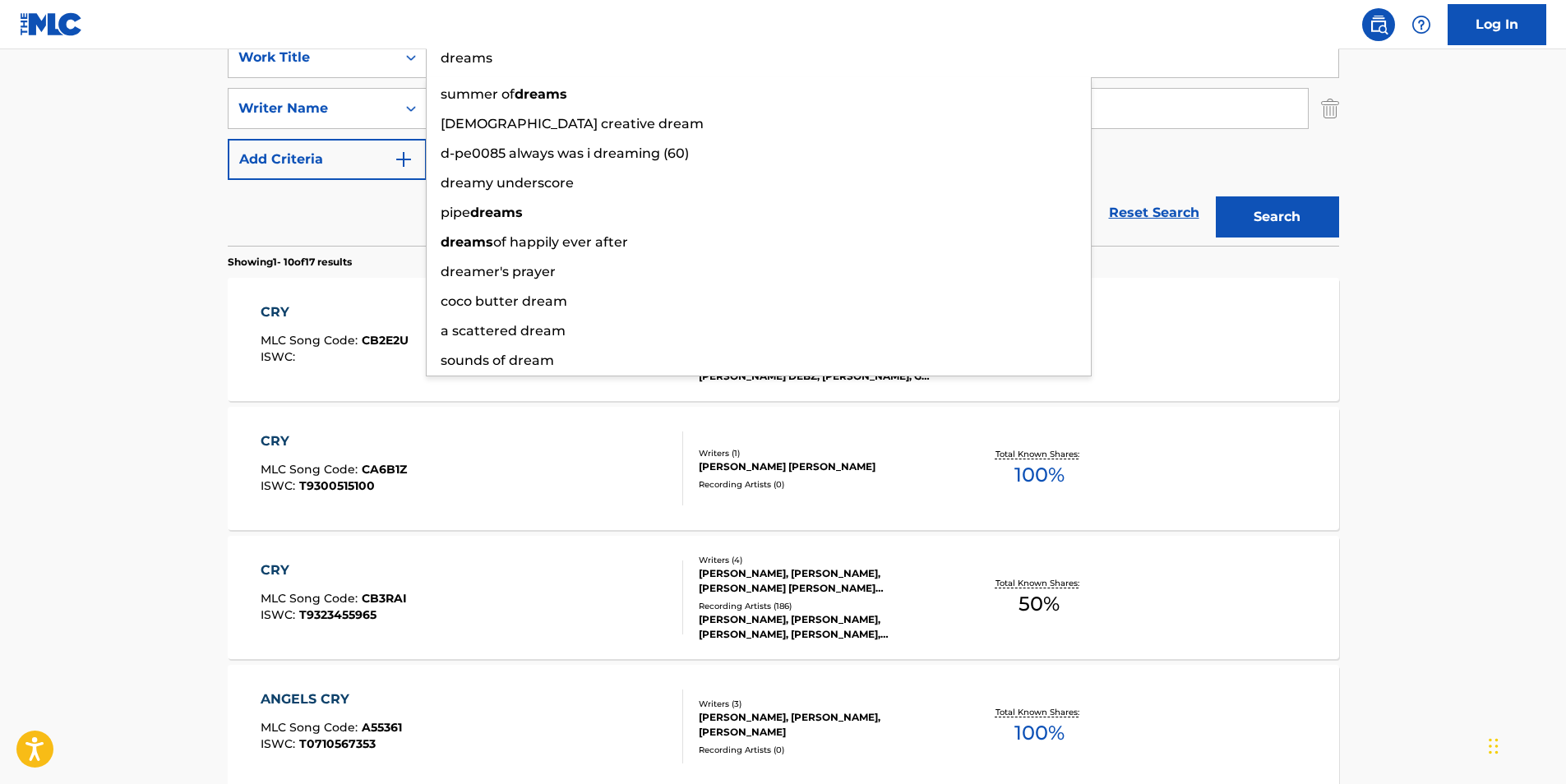
type input "dreams"
click at [1215, 197] on button "Search" at bounding box center [1276, 217] width 123 height 41
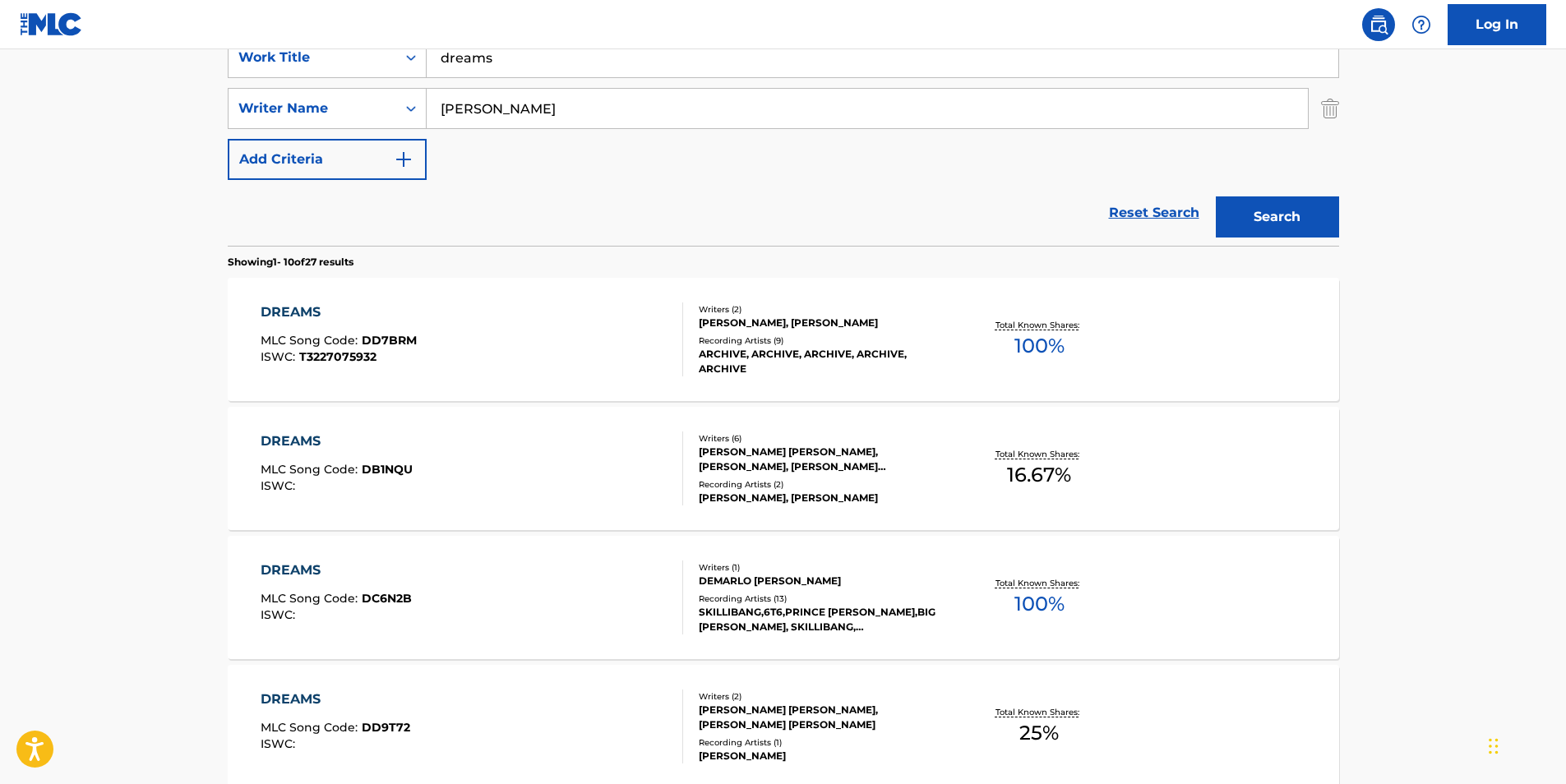
click at [306, 308] on div "DREAMS" at bounding box center [338, 312] width 157 height 20
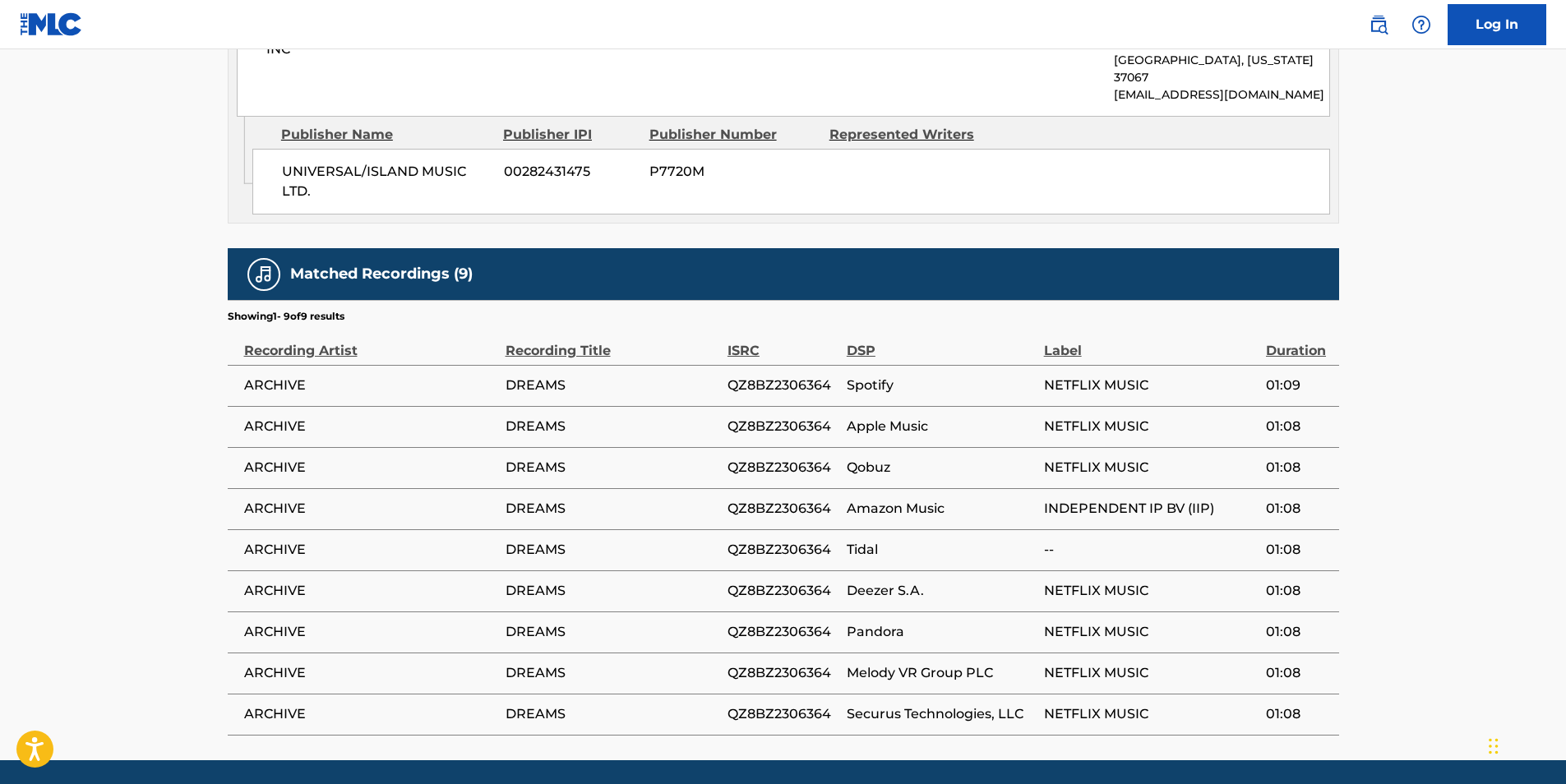
scroll to position [1248, 0]
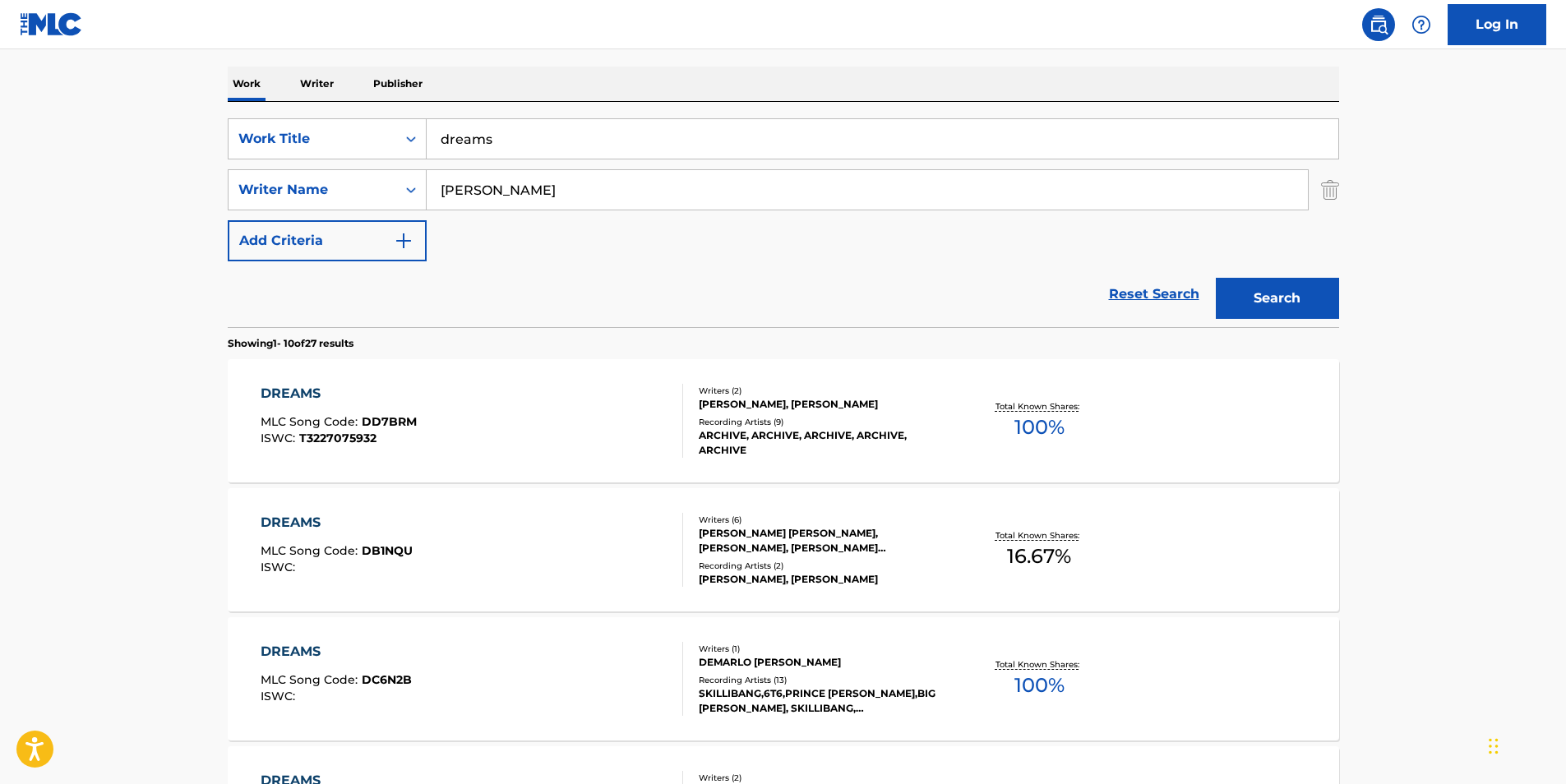
scroll to position [247, 0]
click at [312, 388] on div "DREAMS" at bounding box center [338, 395] width 157 height 20
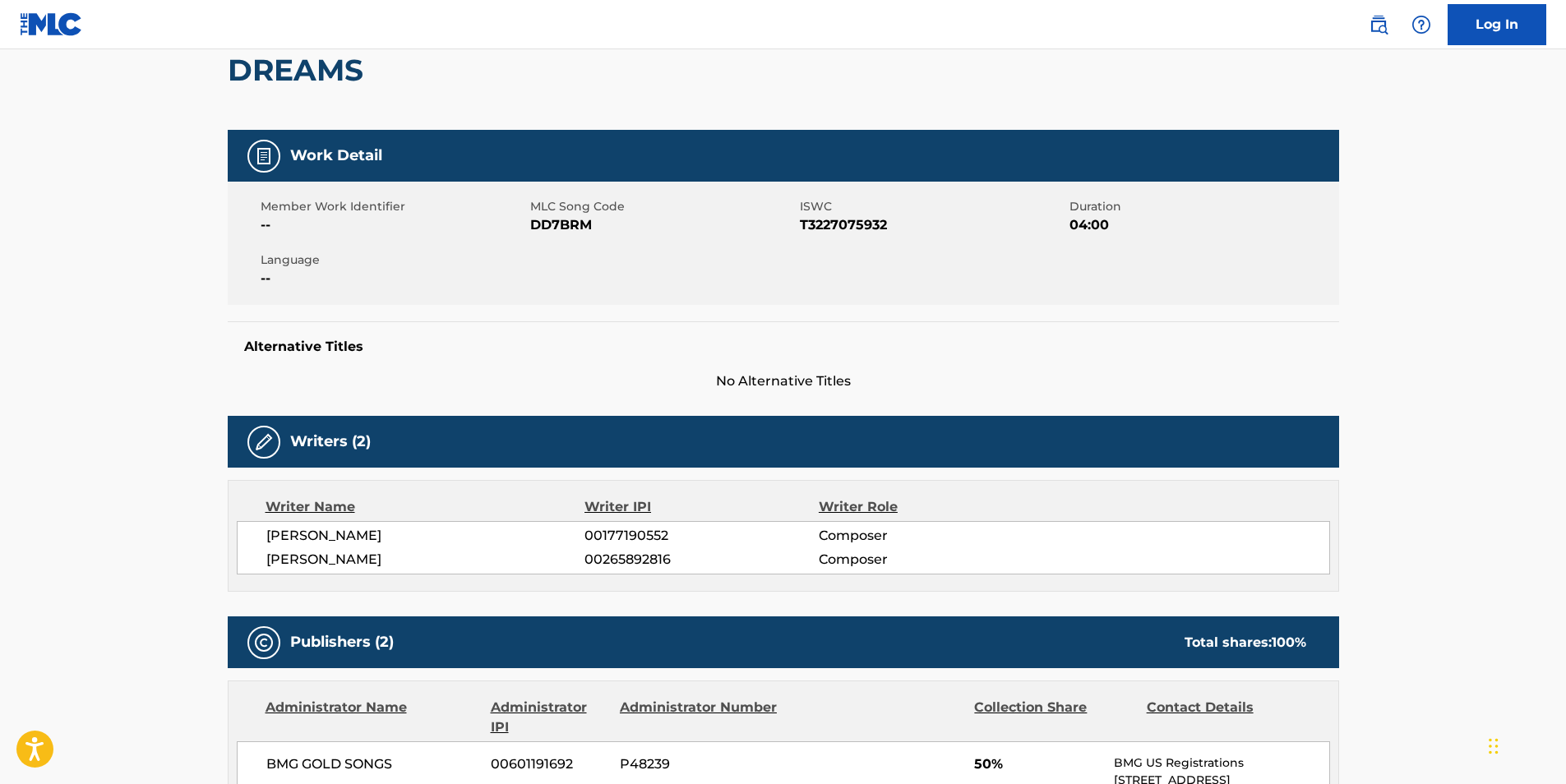
scroll to position [82, 0]
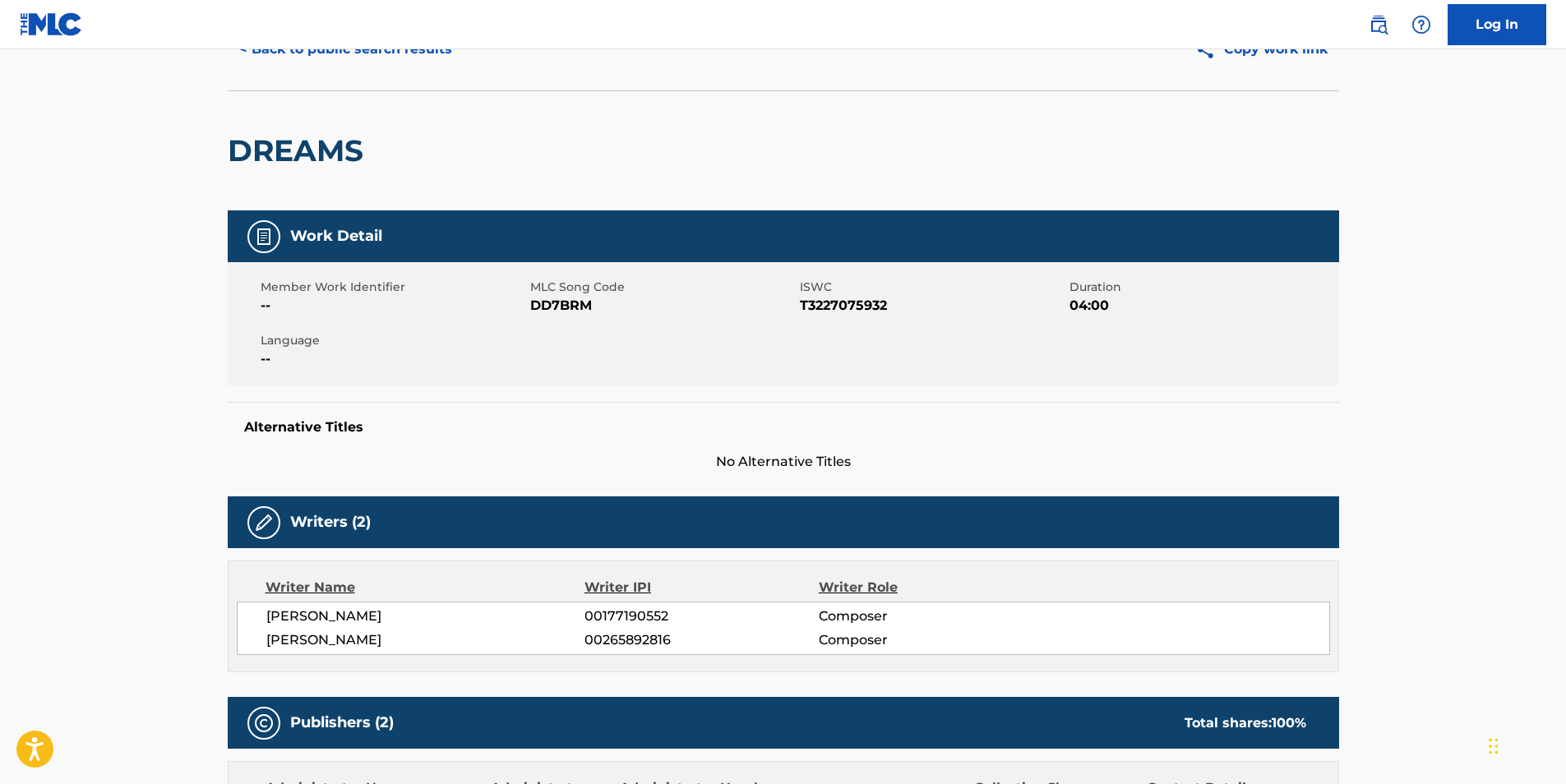
click at [376, 56] on button "< Back to public search results" at bounding box center [346, 49] width 236 height 41
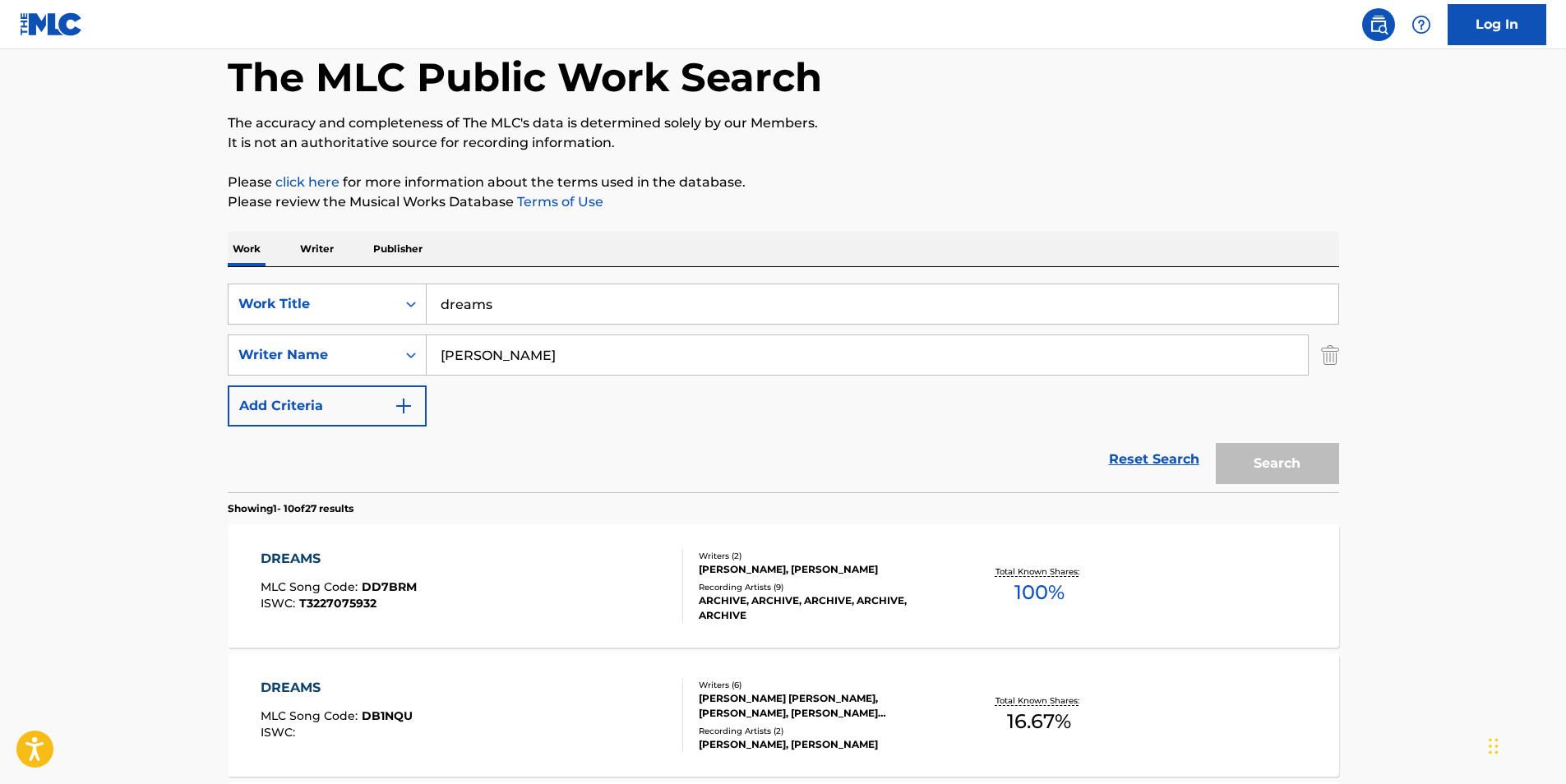
scroll to position [247, 0]
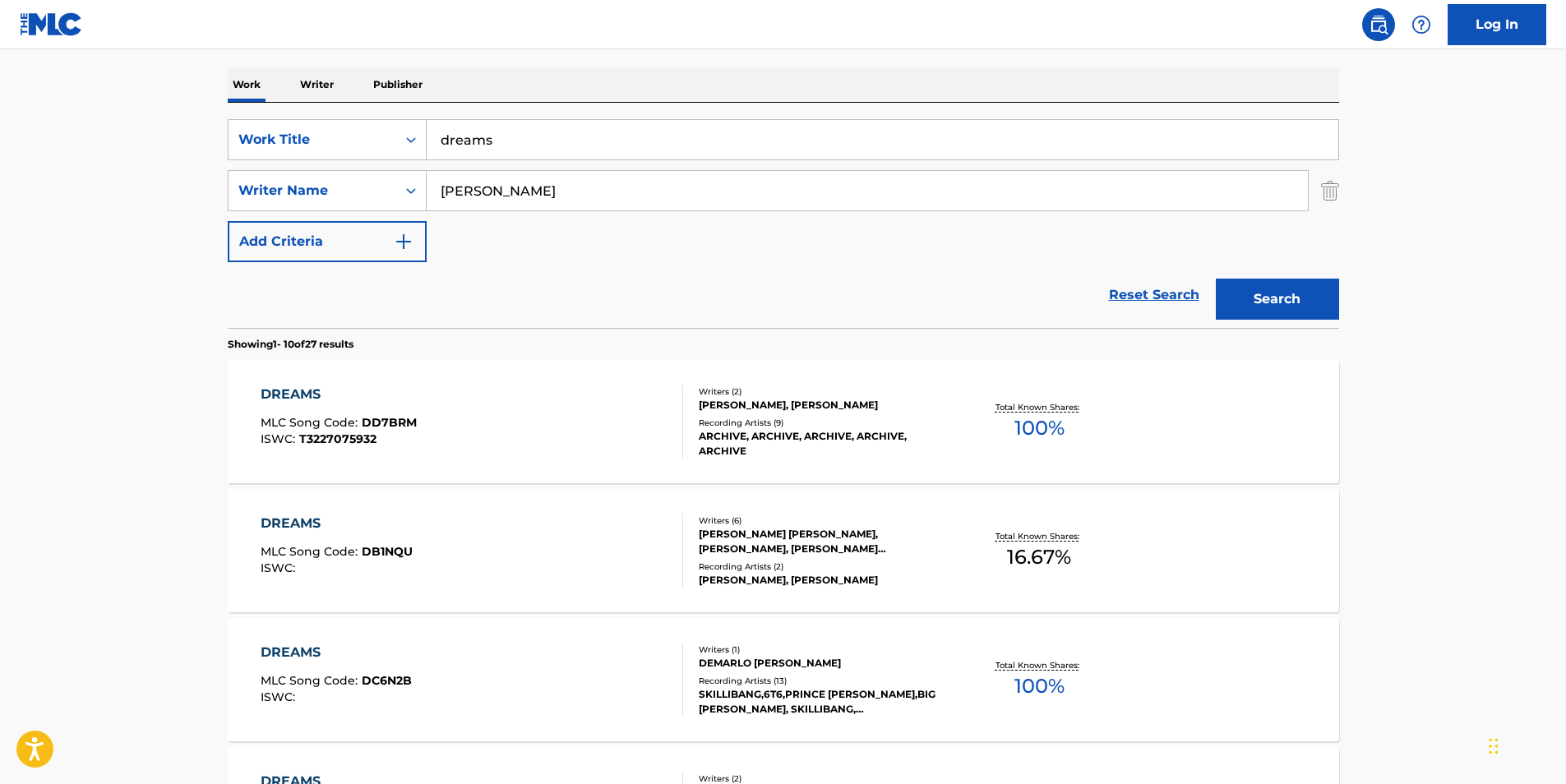
drag, startPoint x: 691, startPoint y: 141, endPoint x: 135, endPoint y: 114, distance: 556.7
click at [135, 114] on main "The MLC Public Work Search The accuracy and completeness of The MLC's data is d…" at bounding box center [783, 770] width 1566 height 1934
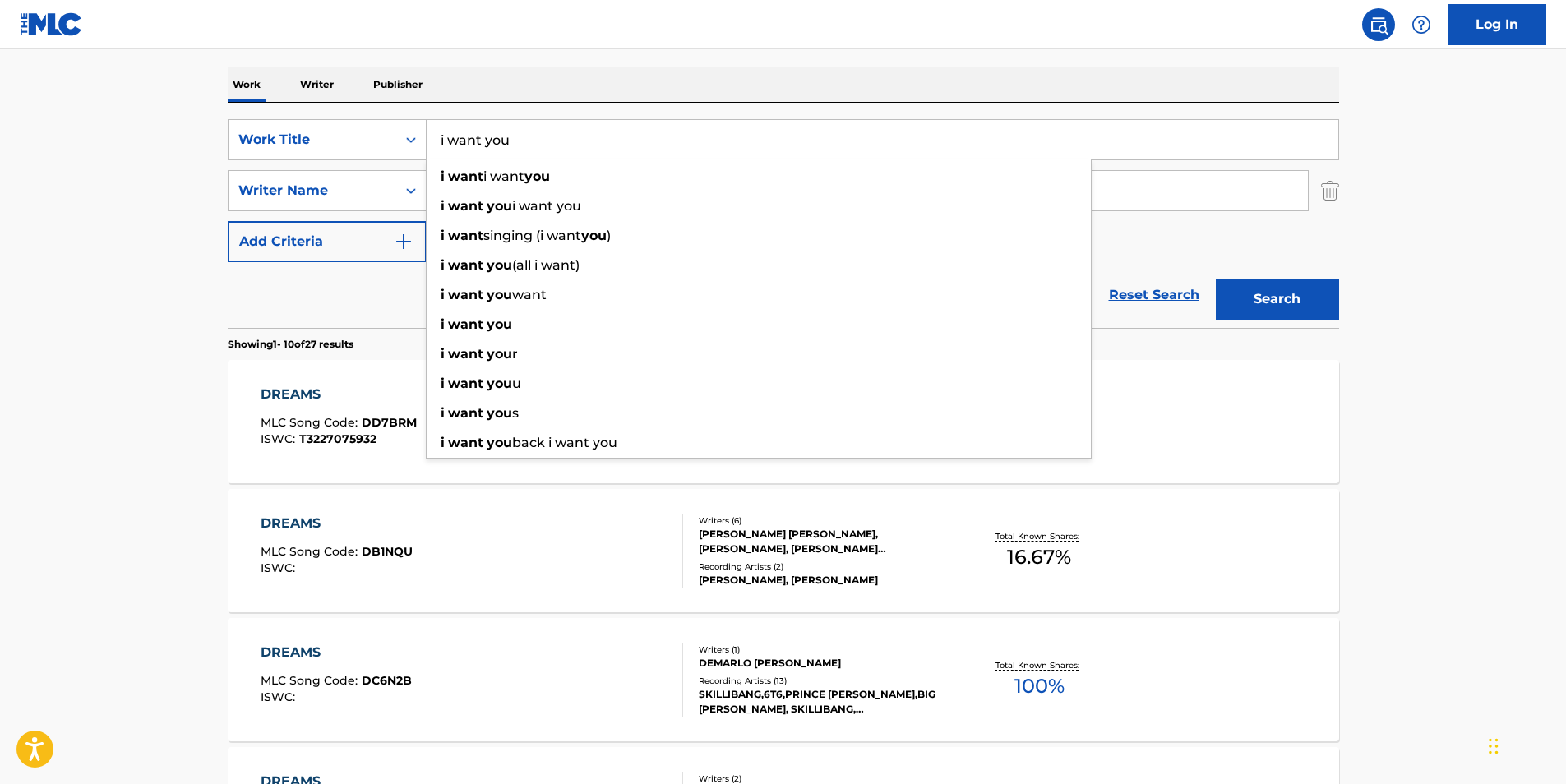
type input "i want you"
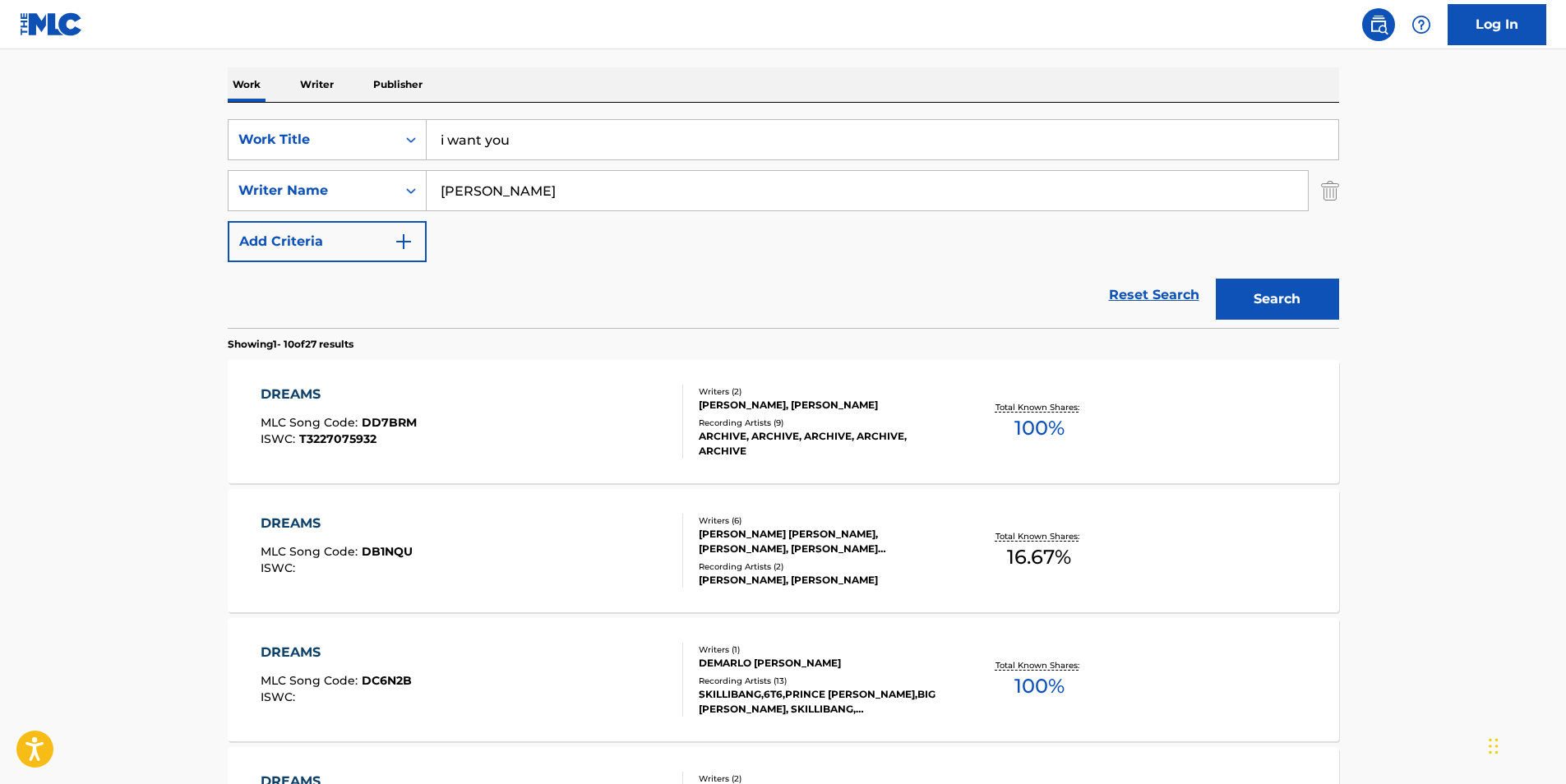
click at [1254, 295] on button "Search" at bounding box center [1276, 299] width 123 height 41
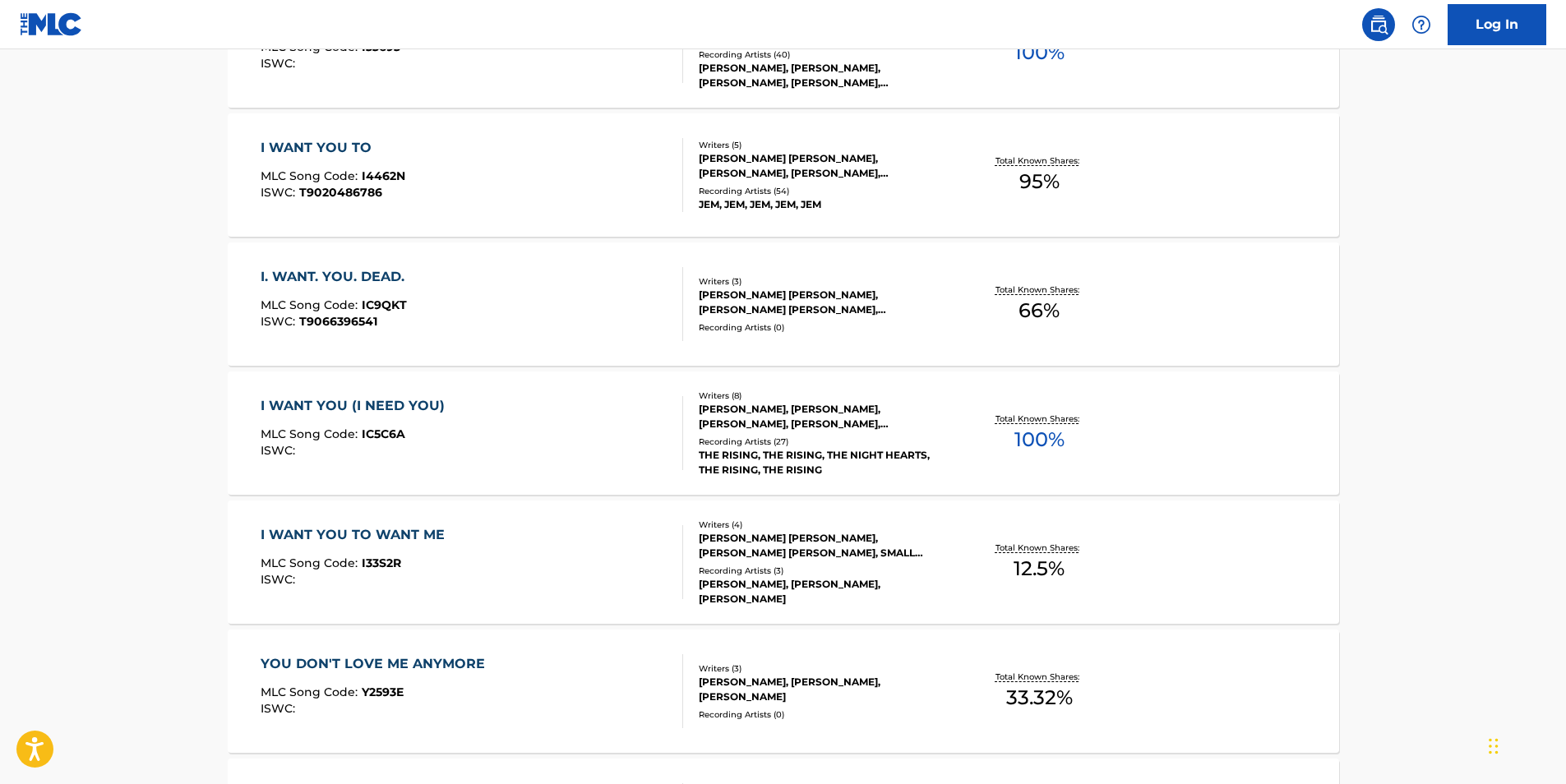
scroll to position [904, 0]
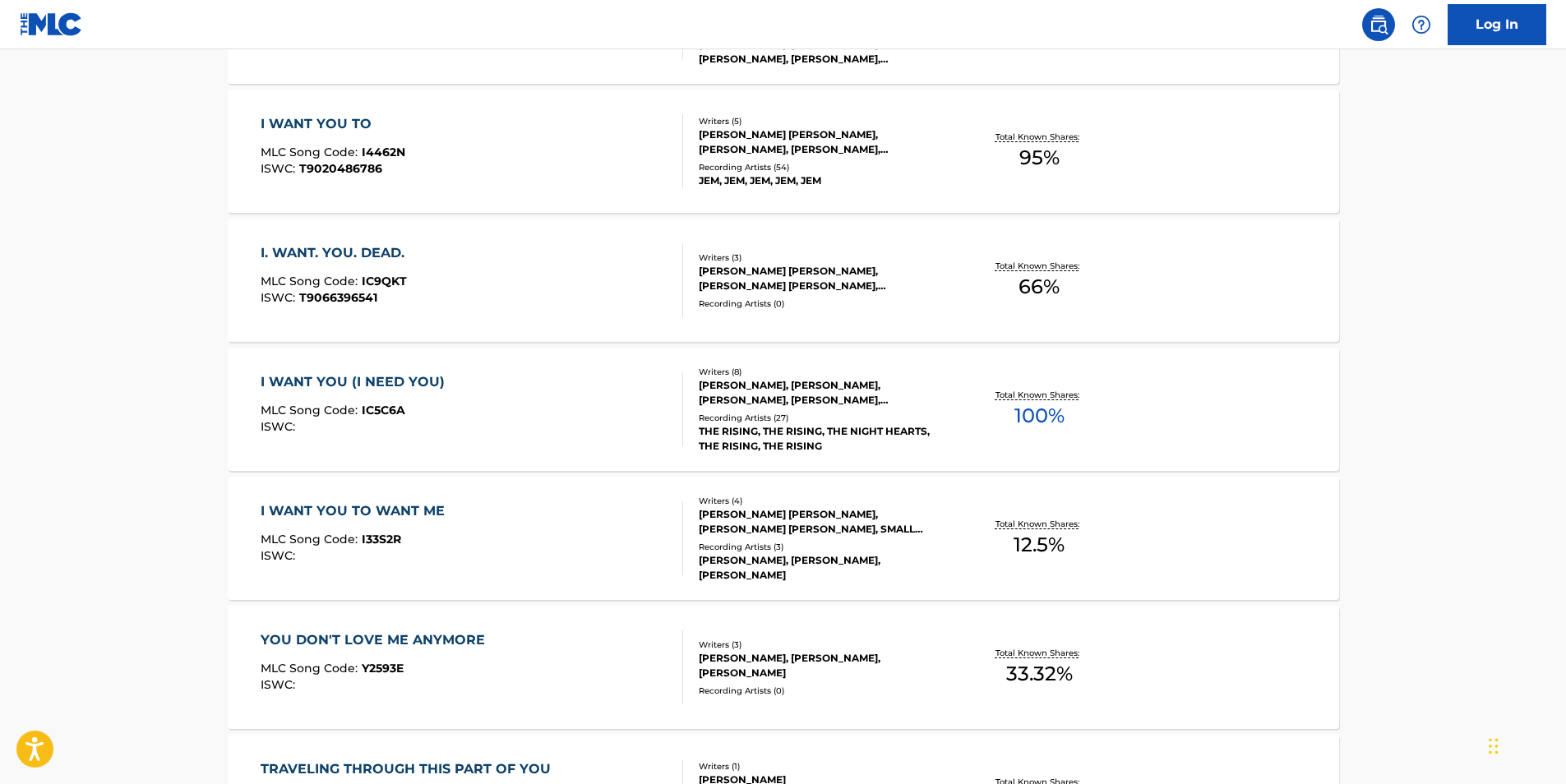
click at [362, 251] on div "I. WANT. YOU. DEAD." at bounding box center [336, 254] width 152 height 20
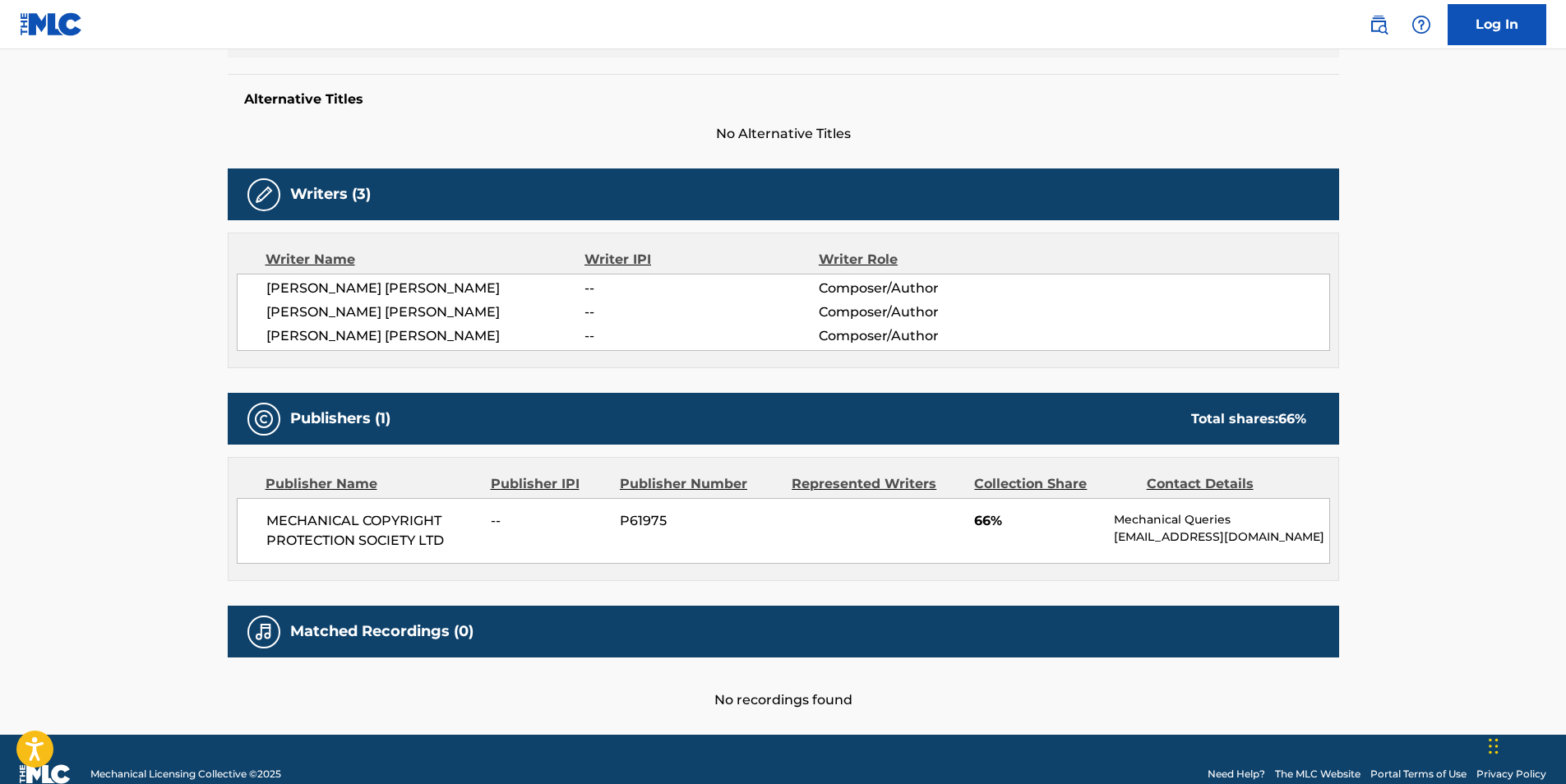
scroll to position [452, 0]
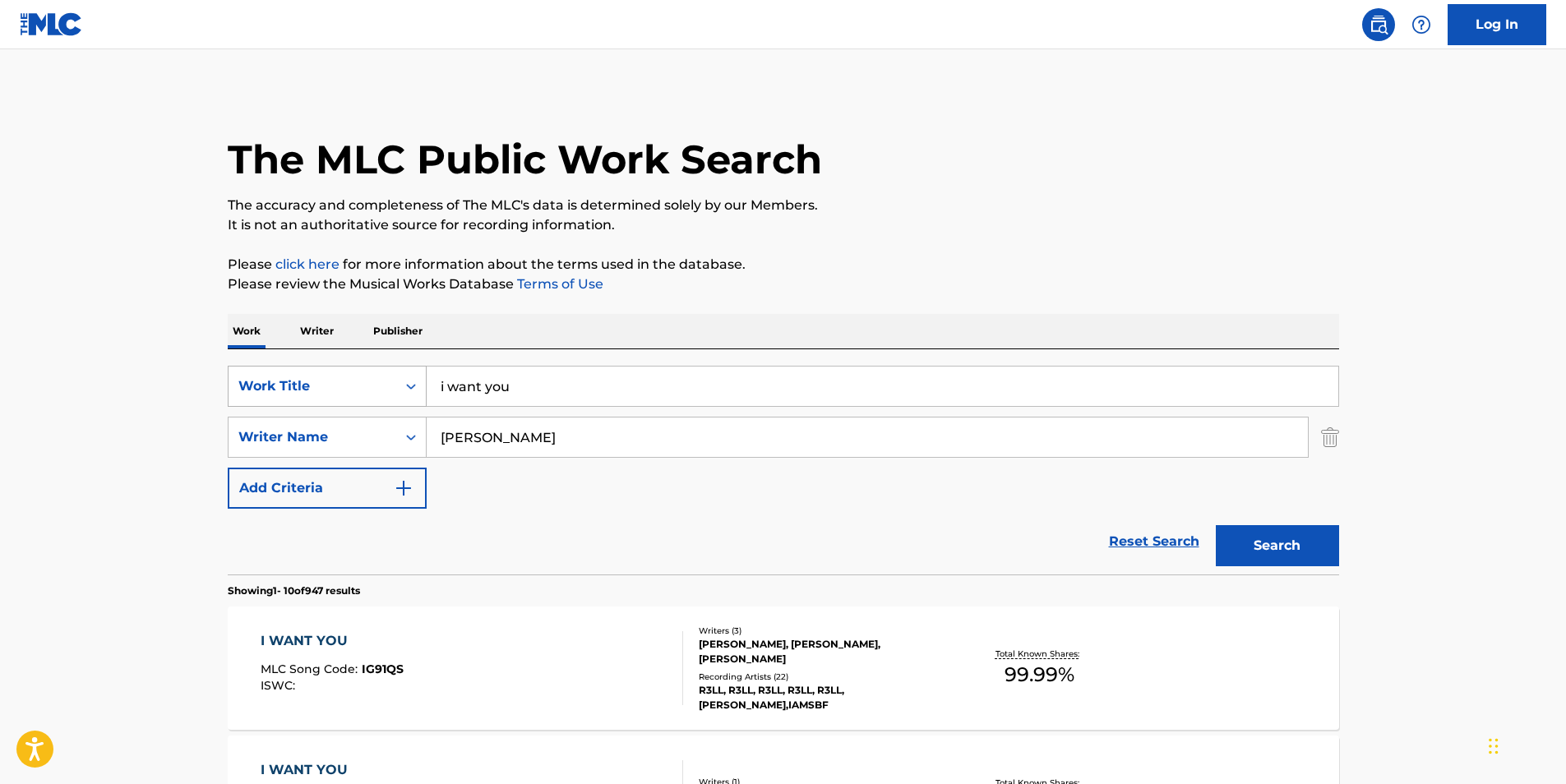
drag, startPoint x: 516, startPoint y: 385, endPoint x: 359, endPoint y: 370, distance: 157.7
click at [359, 370] on div "SearchWithCriteriad07750db-2d00-473d-834e-d2768a7ce191 Work Title i want you" at bounding box center [783, 386] width 1112 height 41
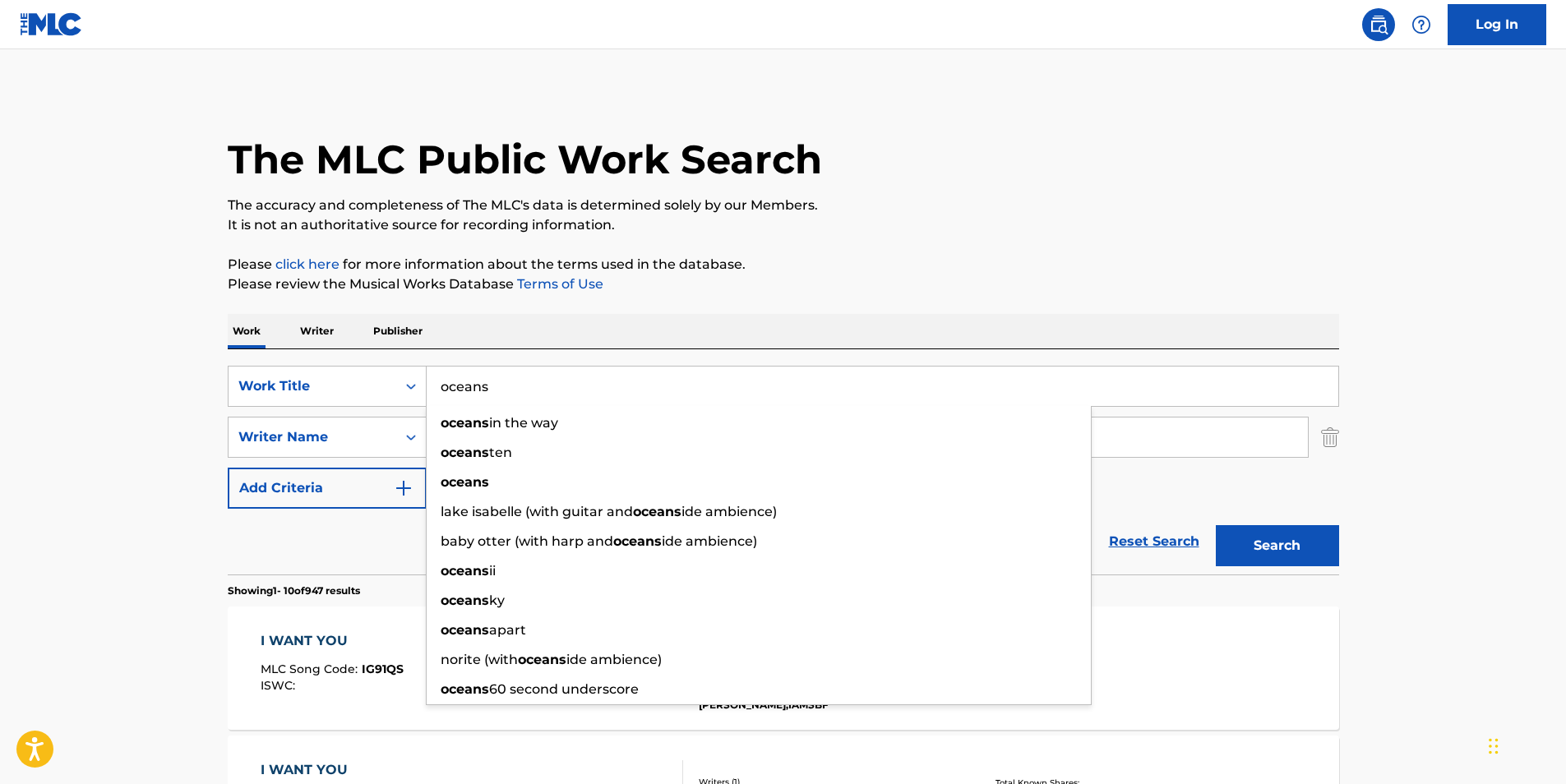
type input "oceans"
click at [828, 291] on p "Please review the Musical Works Database Terms of Use" at bounding box center [783, 284] width 1112 height 20
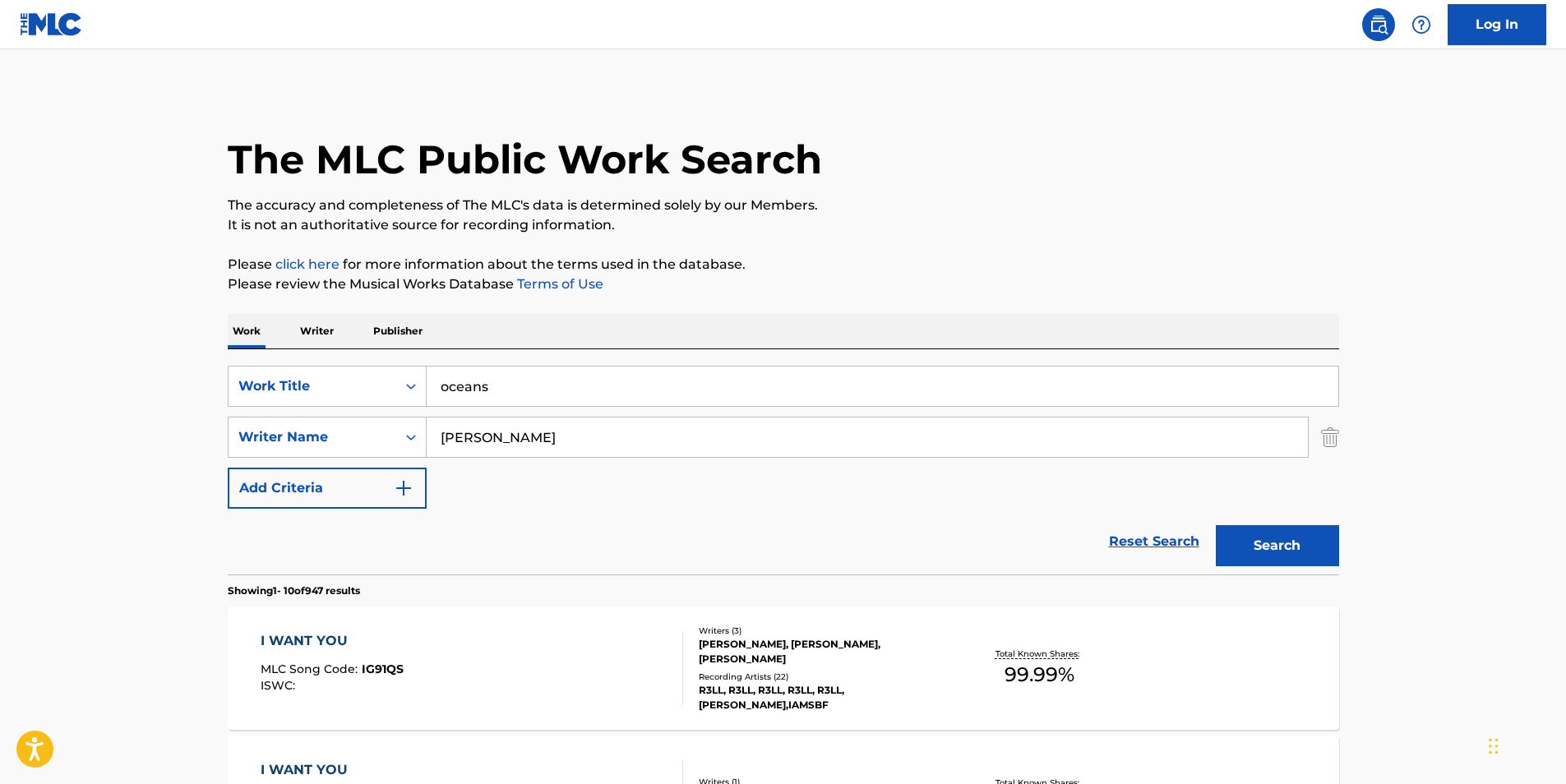
click at [1260, 559] on button "Search" at bounding box center [1276, 546] width 123 height 41
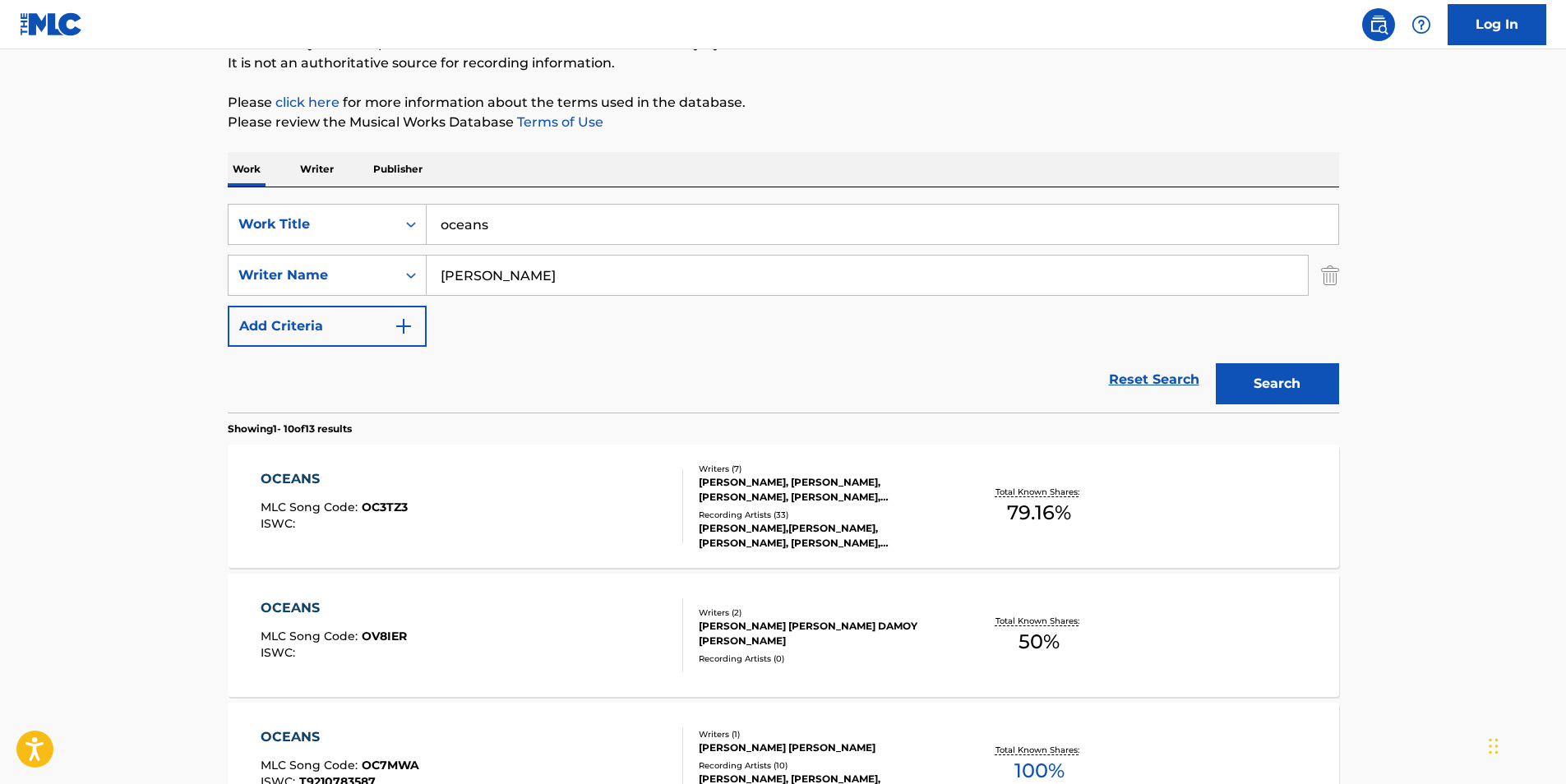
scroll to position [164, 0]
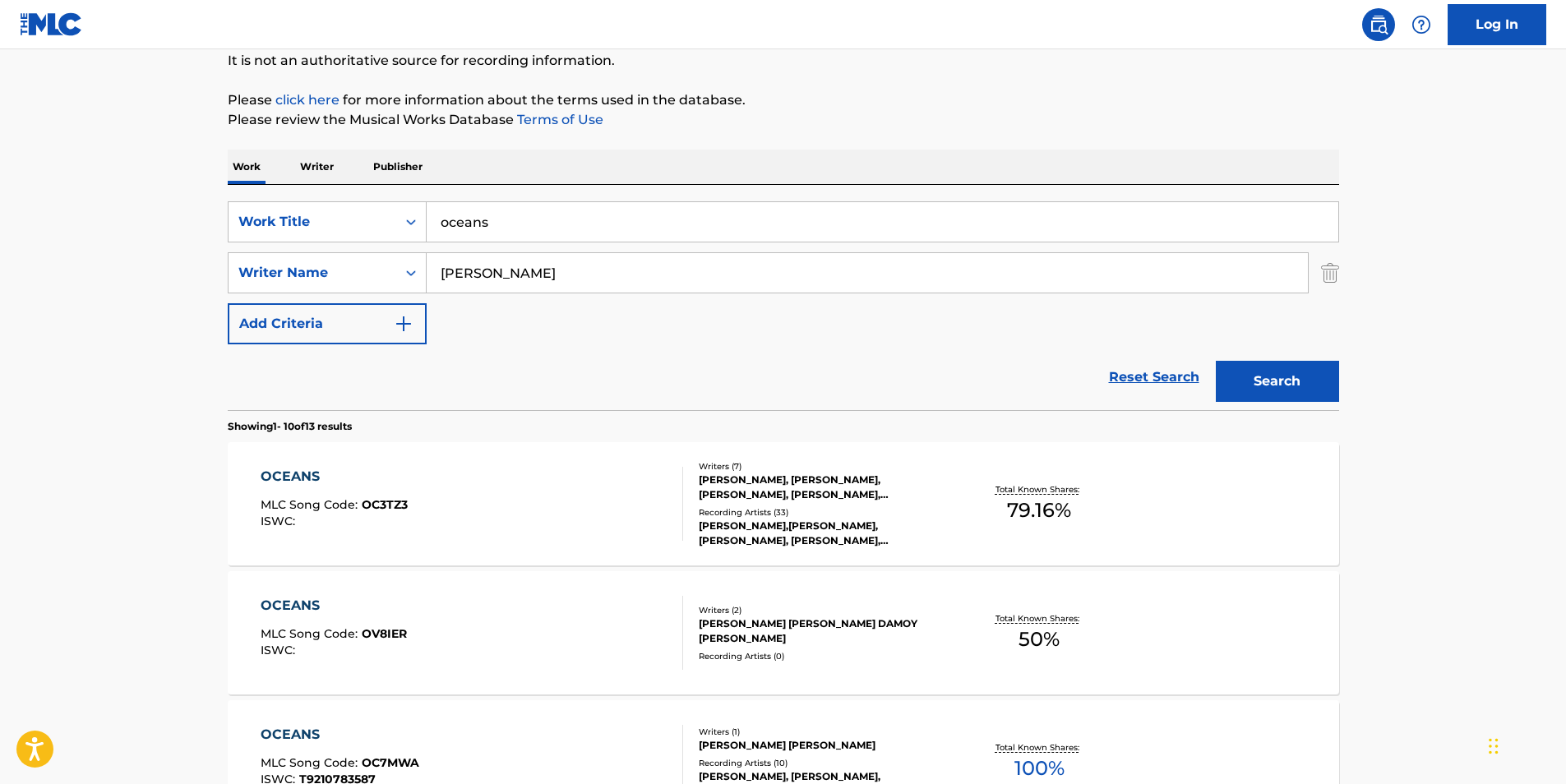
click at [275, 474] on div "OCEANS" at bounding box center [334, 477] width 147 height 20
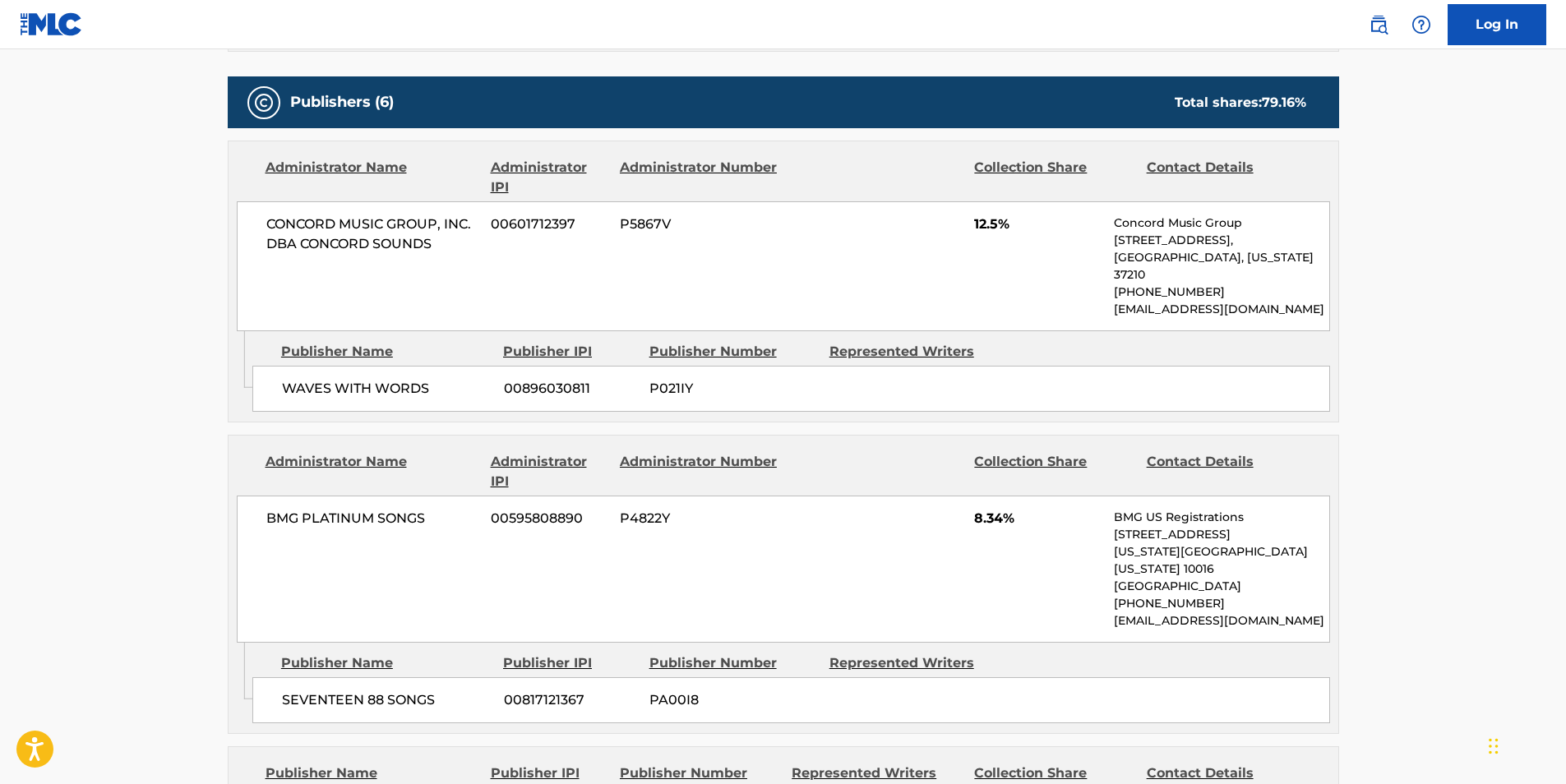
scroll to position [904, 0]
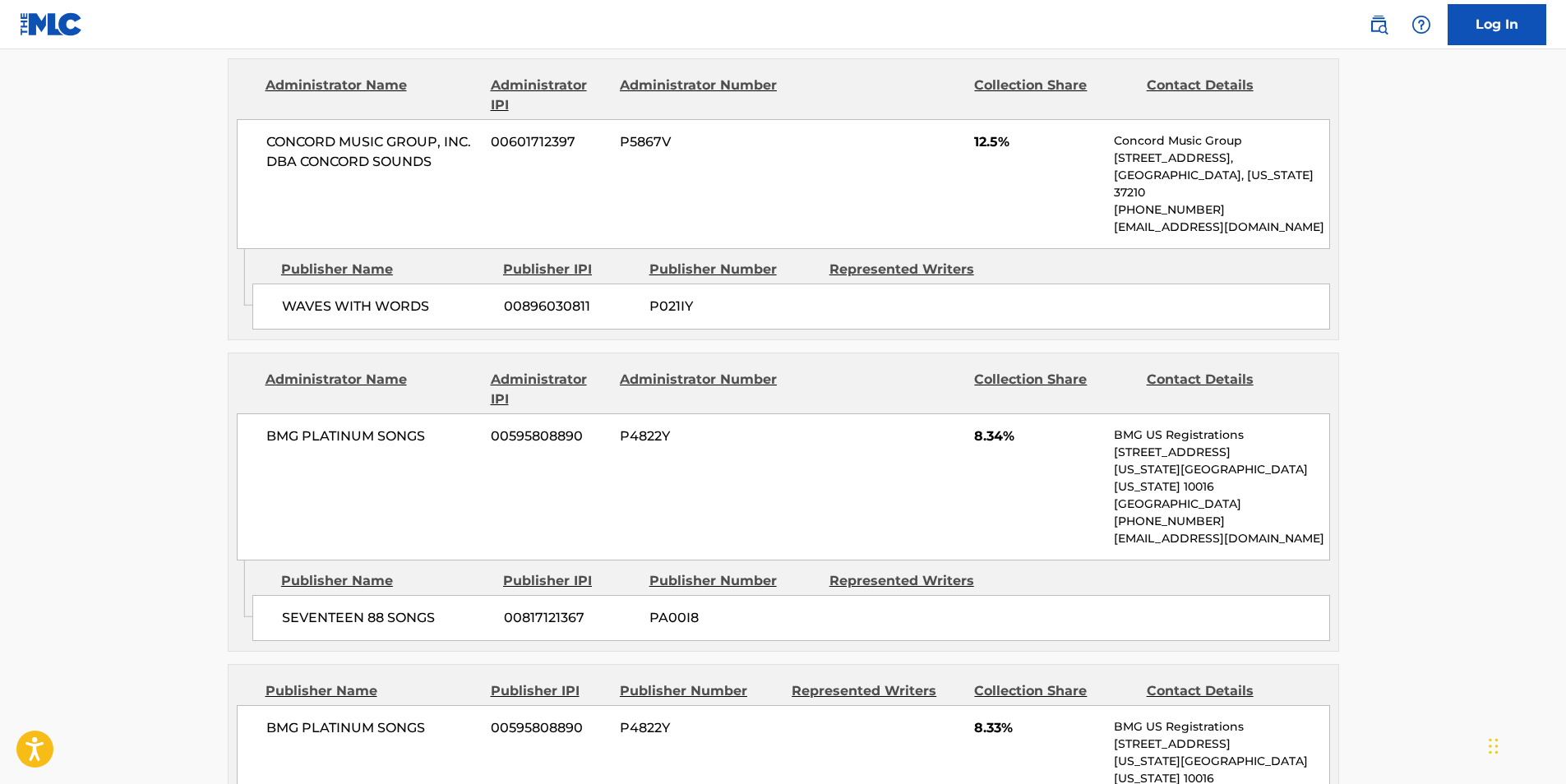
click at [851, 476] on div "BMG PLATINUM SONGS 00595808890 P4822Y 8.34% BMG US Registrations [STREET_ADDRES…" at bounding box center [783, 487] width 1093 height 147
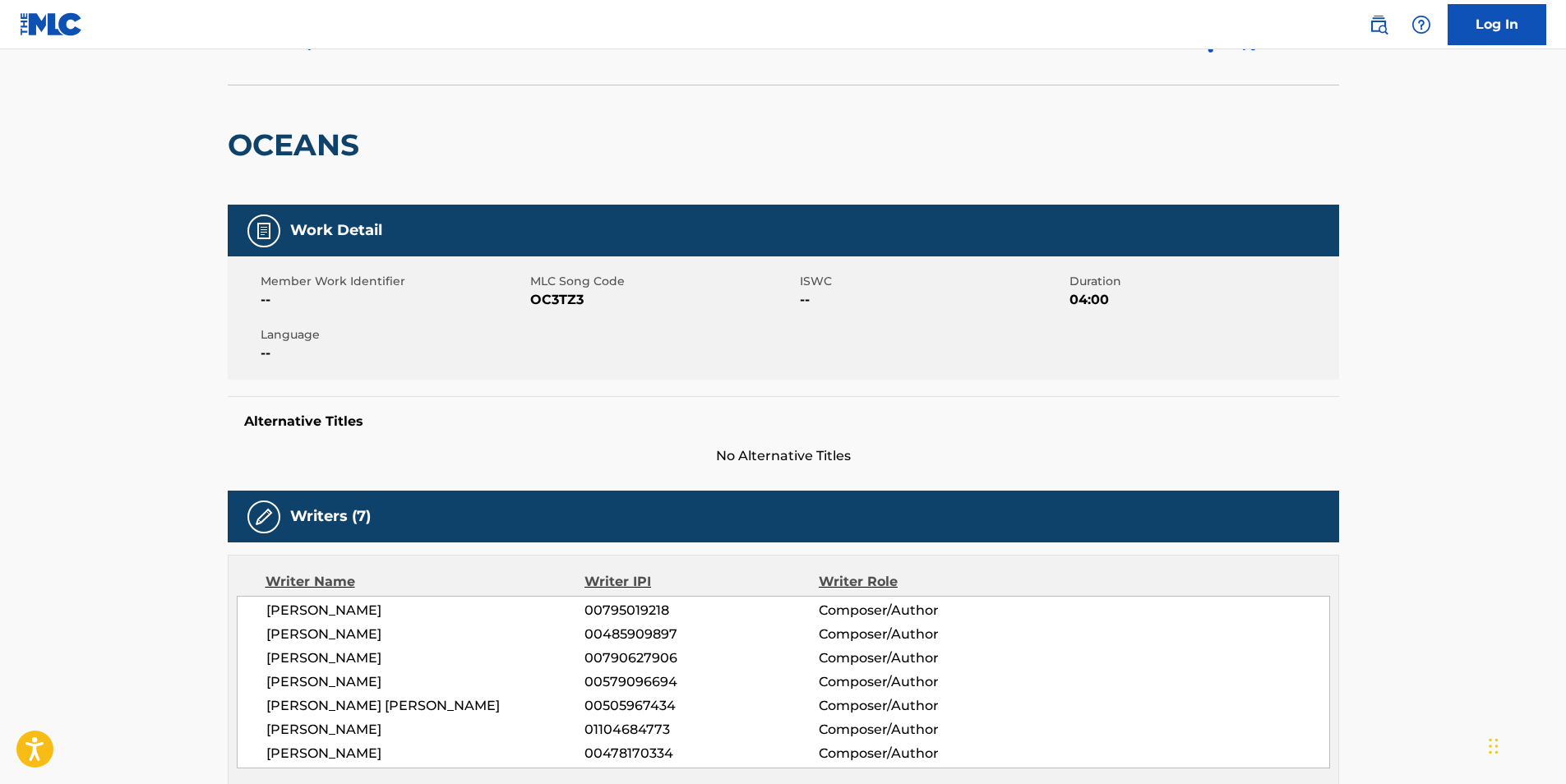
scroll to position [0, 0]
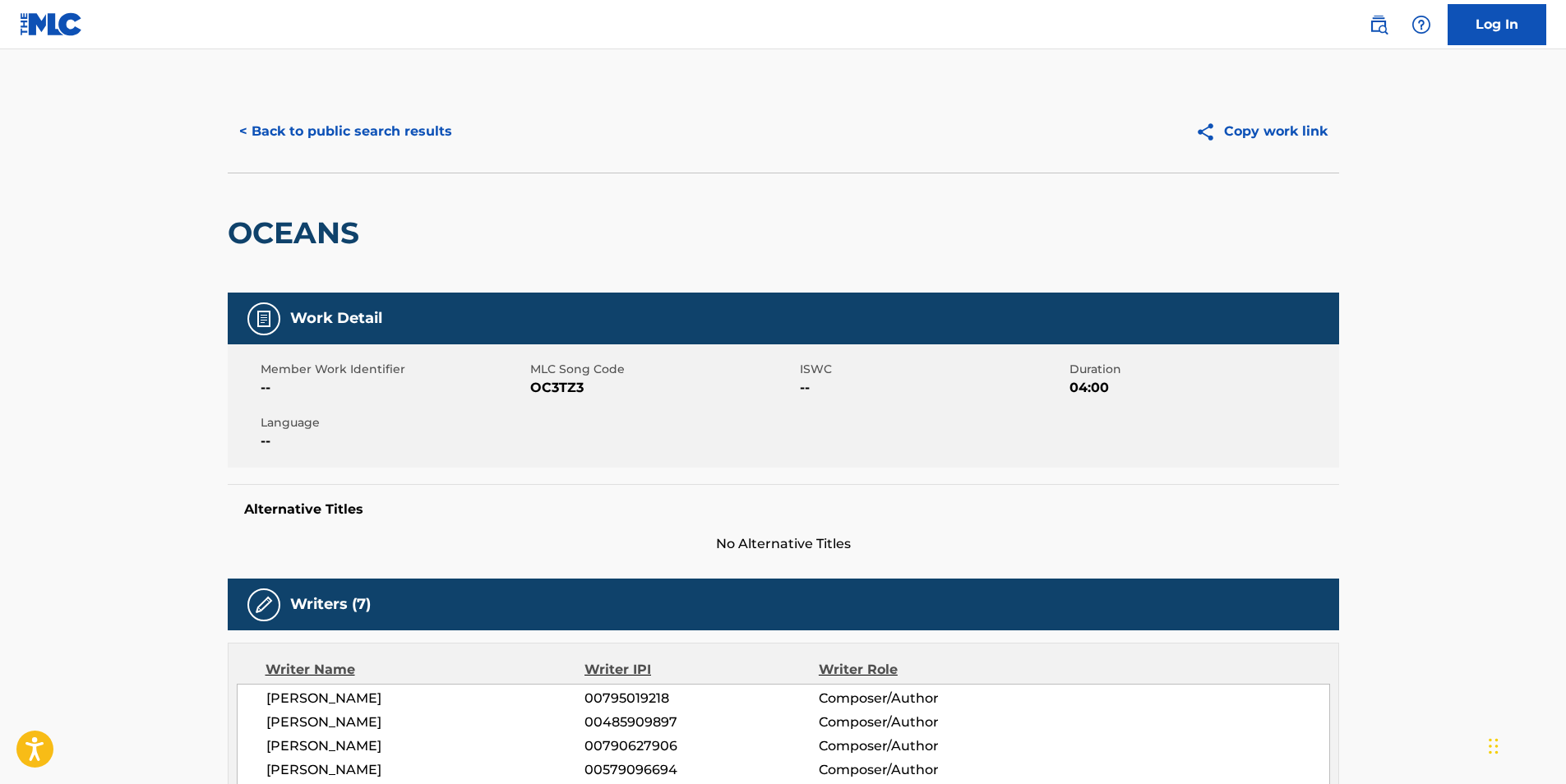
click at [305, 141] on button "< Back to public search results" at bounding box center [346, 131] width 236 height 41
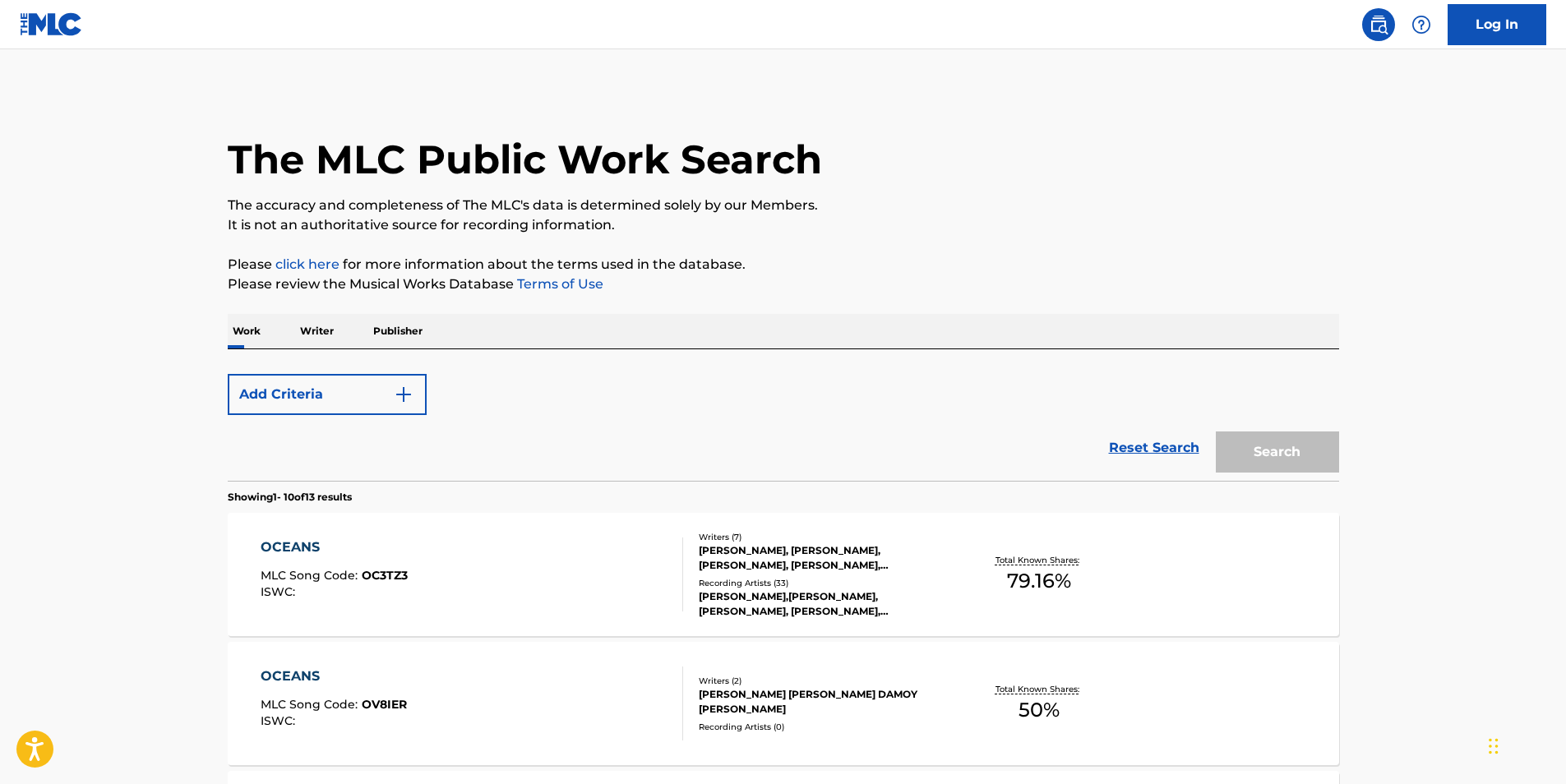
scroll to position [164, 0]
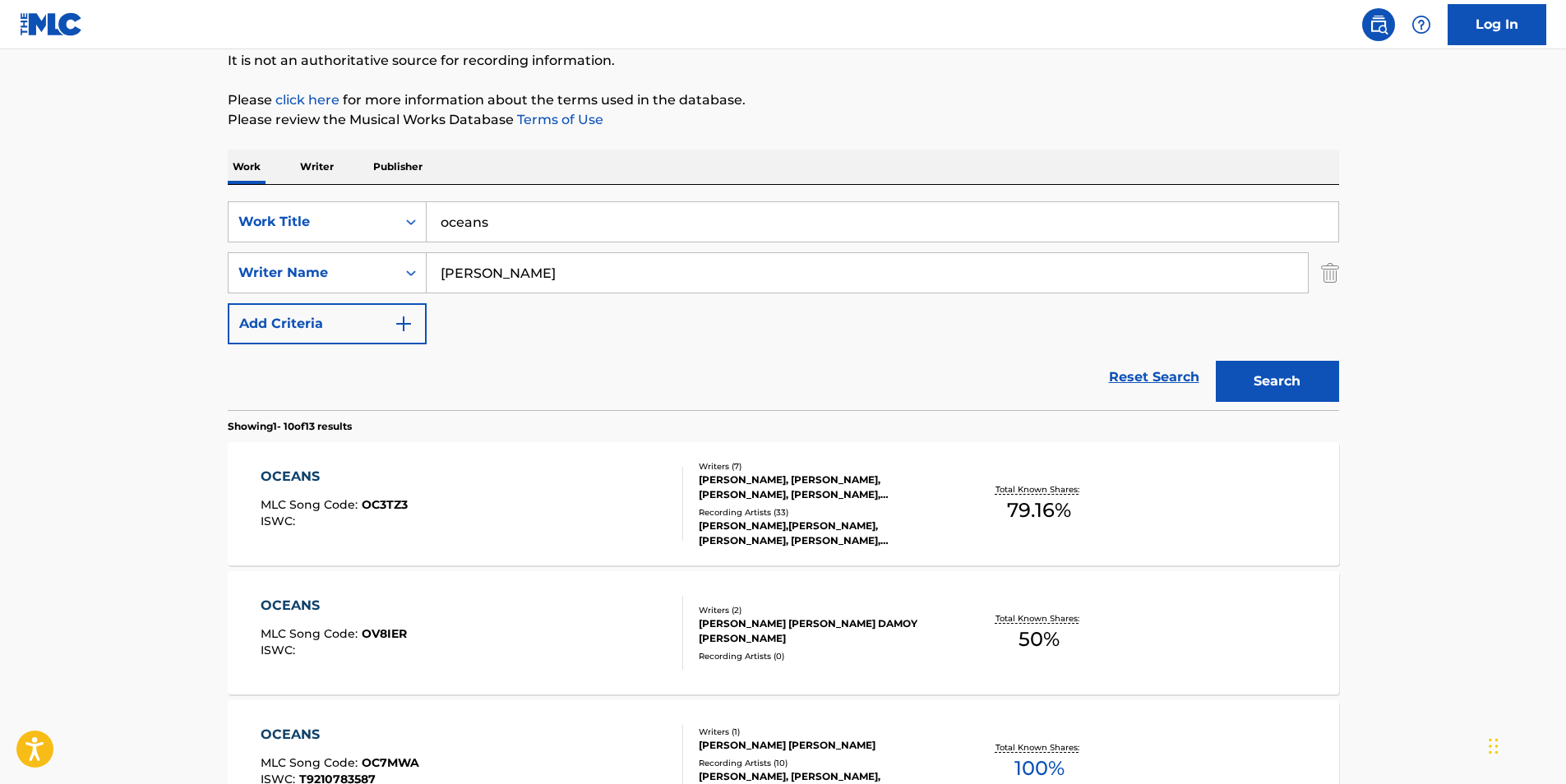
click at [577, 231] on input "oceans" at bounding box center [882, 222] width 911 height 39
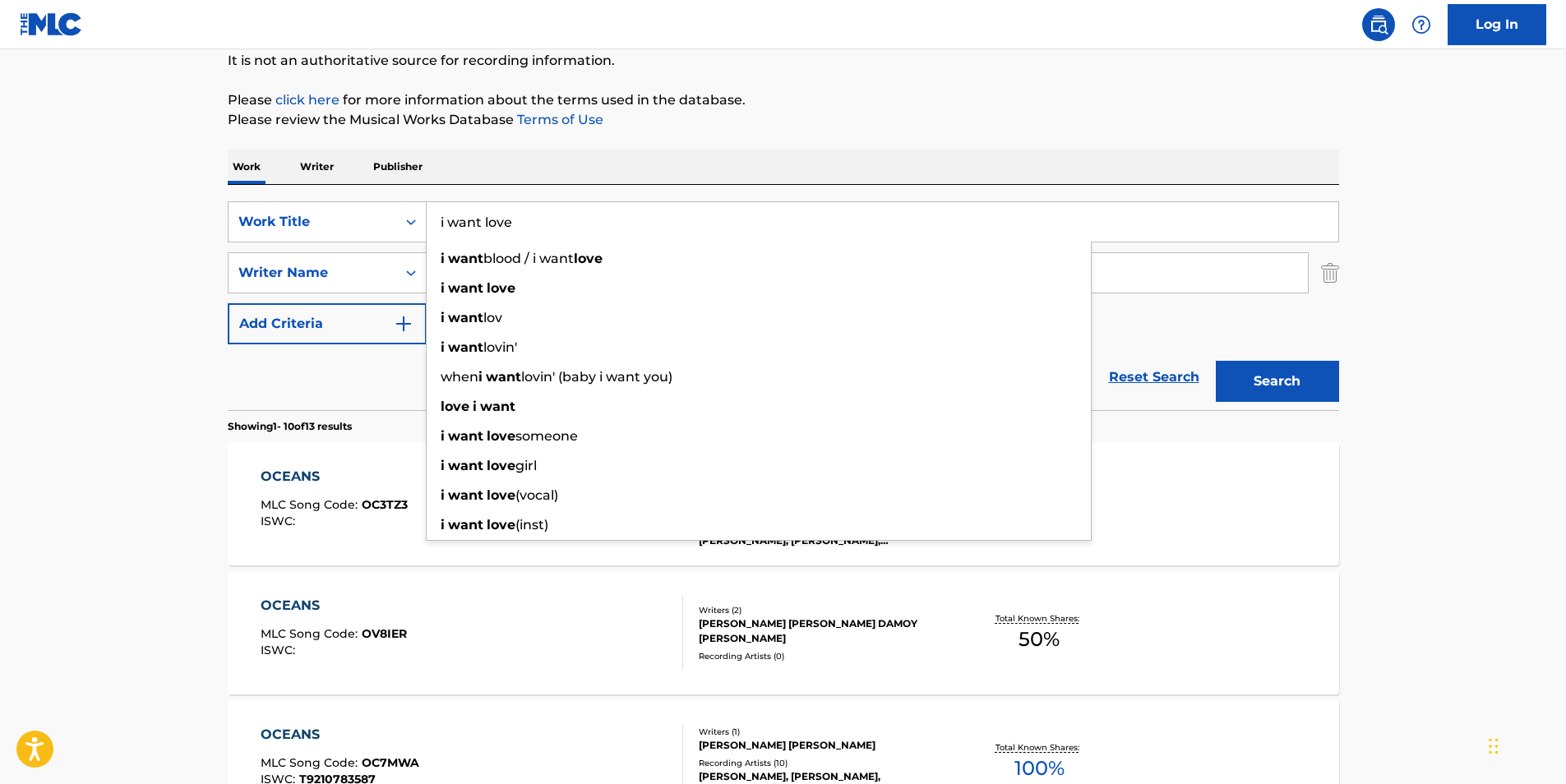
type input "i want love"
click at [1215, 361] on button "Search" at bounding box center [1276, 381] width 123 height 41
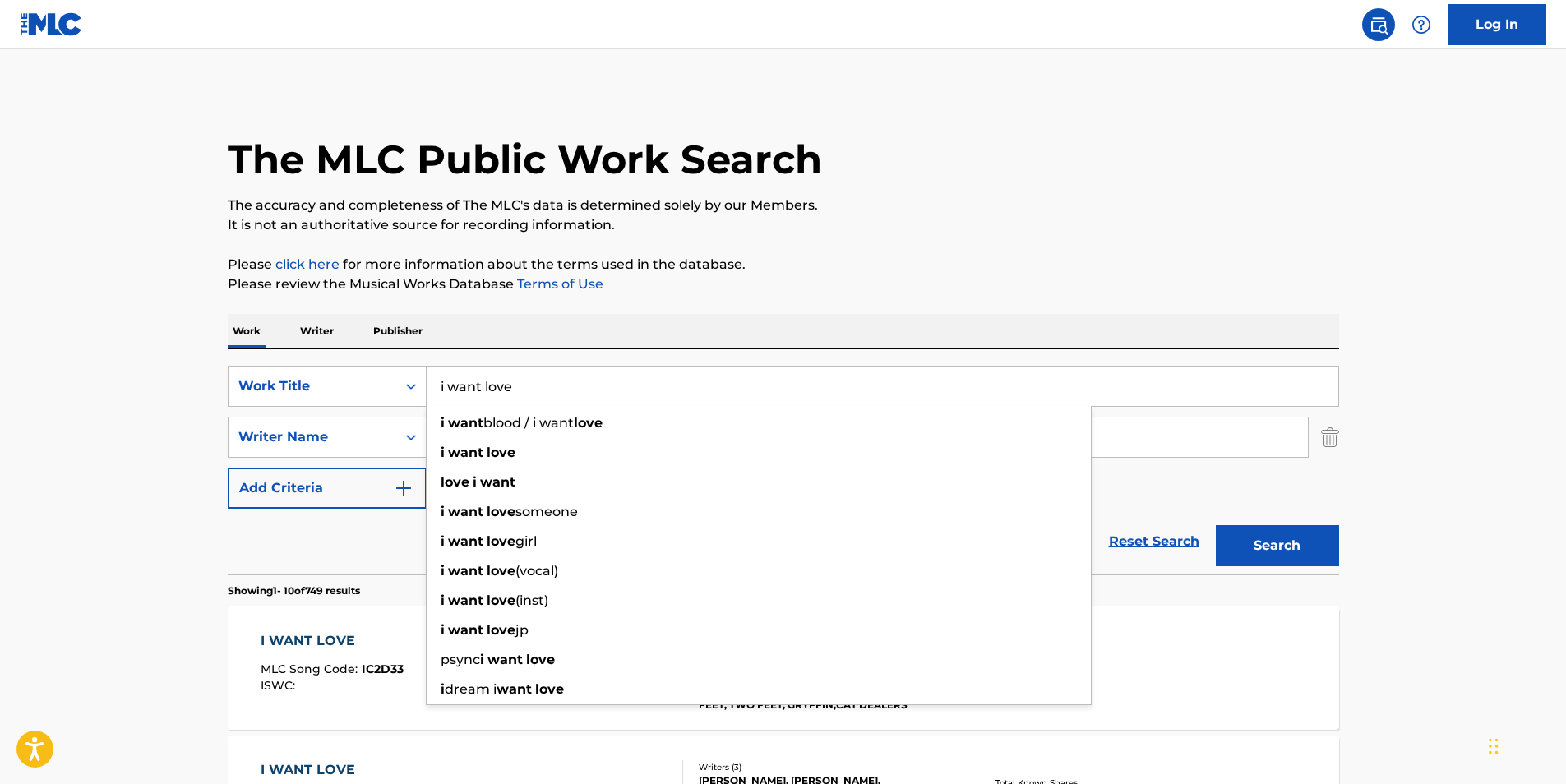
click at [1020, 210] on p "The accuracy and completeness of The MLC's data is determined solely by our Mem…" at bounding box center [783, 206] width 1112 height 20
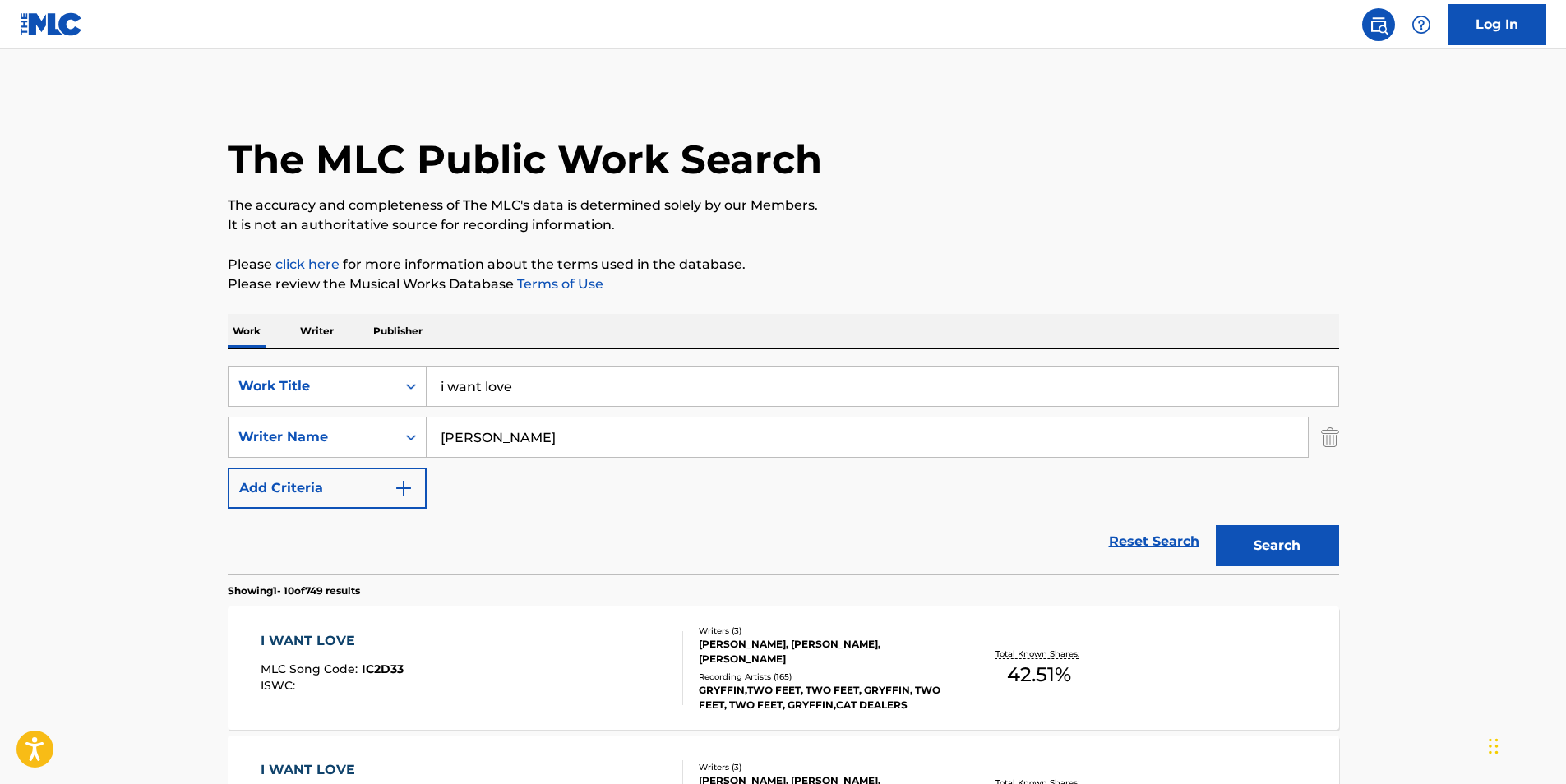
click at [306, 648] on div "I WANT LOVE" at bounding box center [331, 641] width 143 height 20
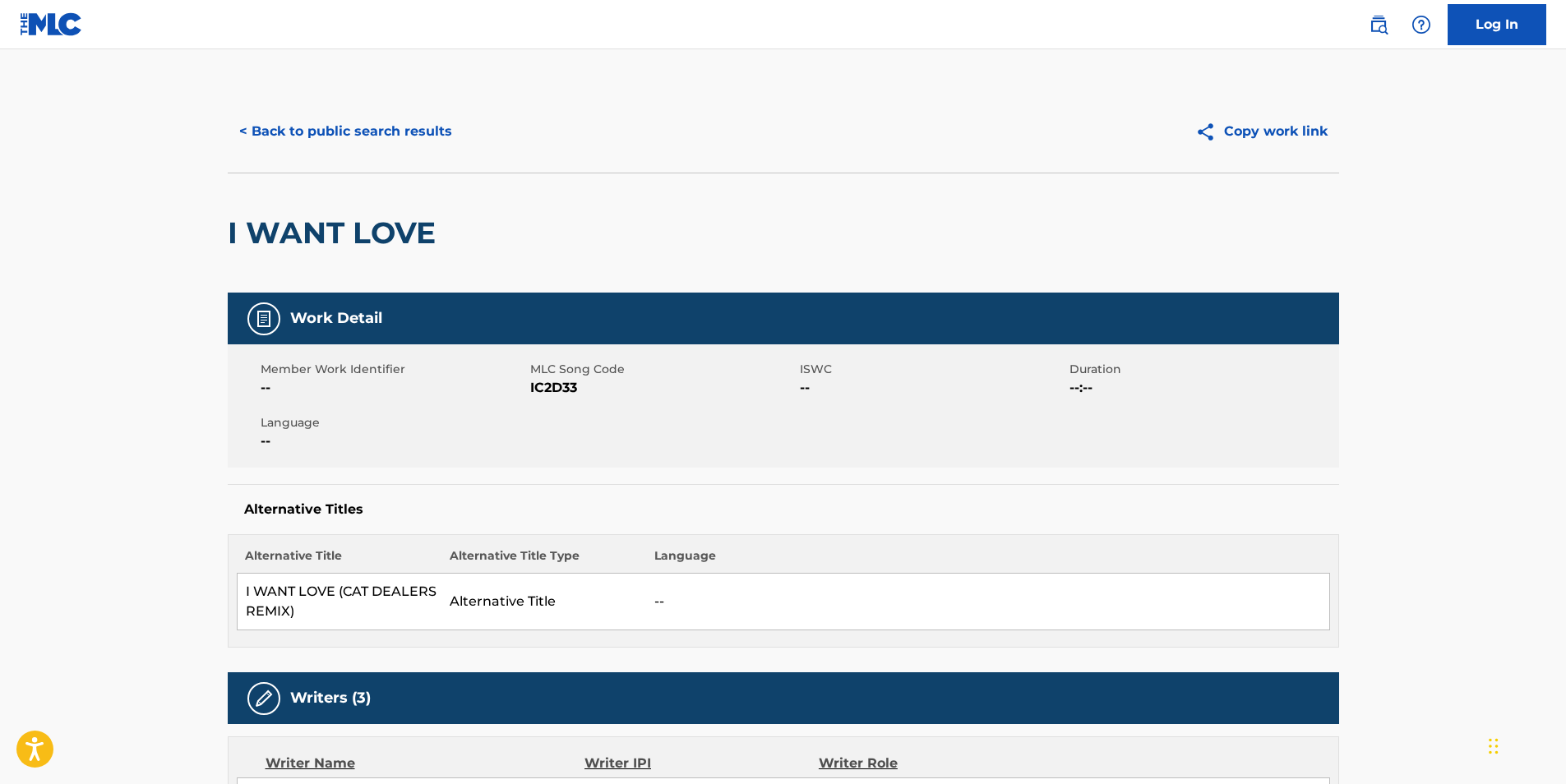
click at [343, 134] on button "< Back to public search results" at bounding box center [346, 131] width 236 height 41
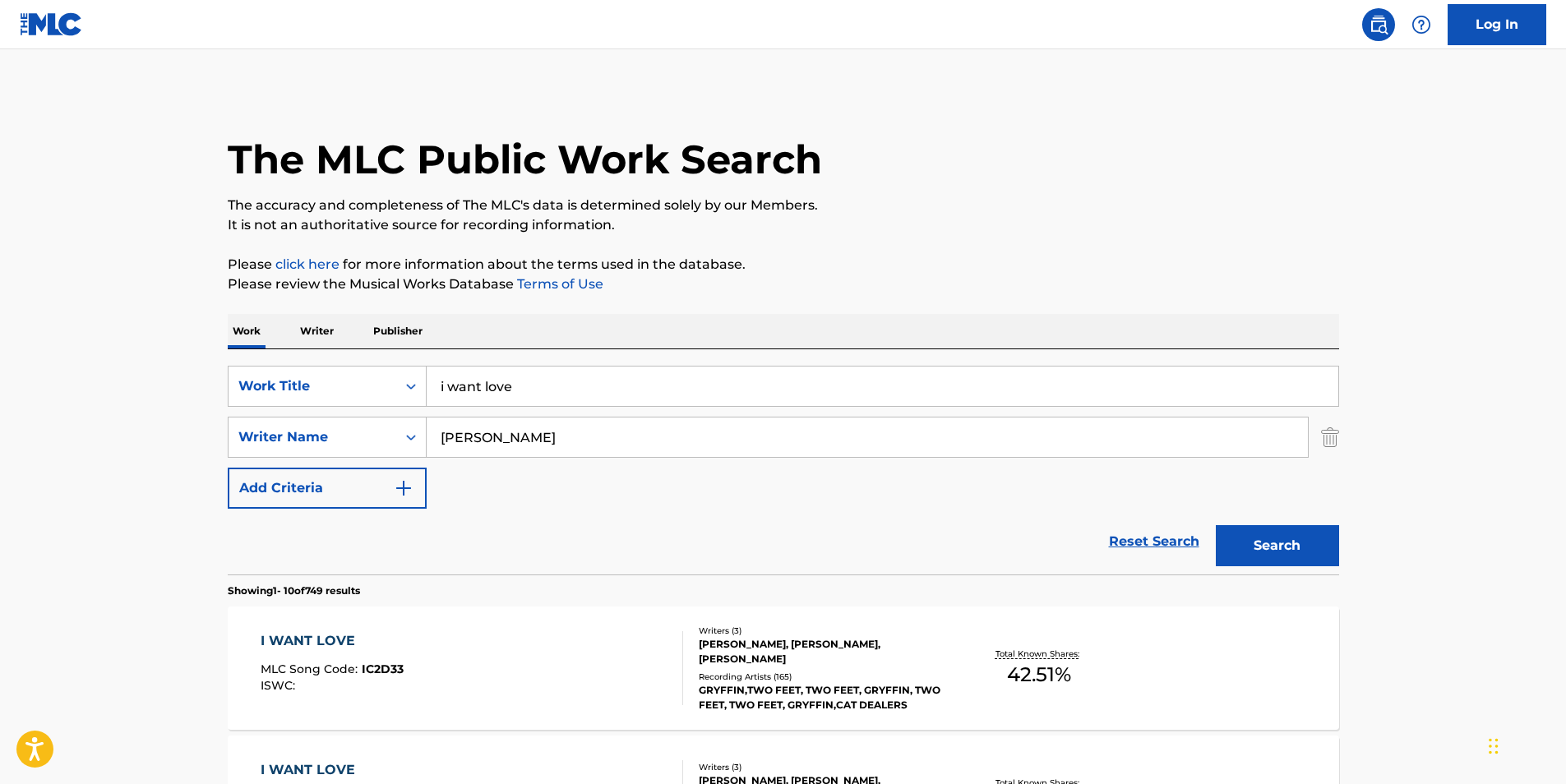
click at [587, 385] on input "i want love" at bounding box center [882, 386] width 911 height 39
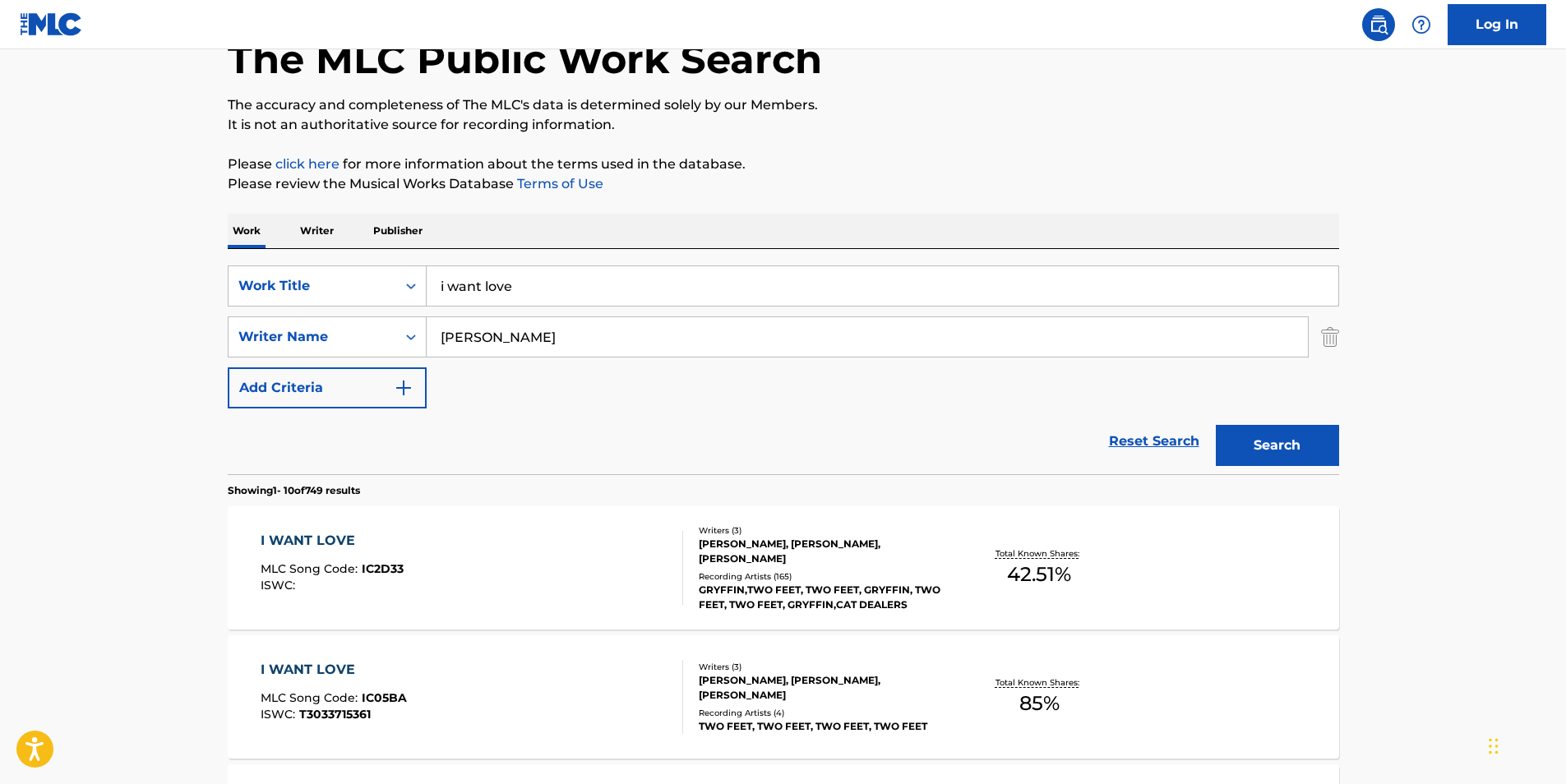
scroll to position [329, 0]
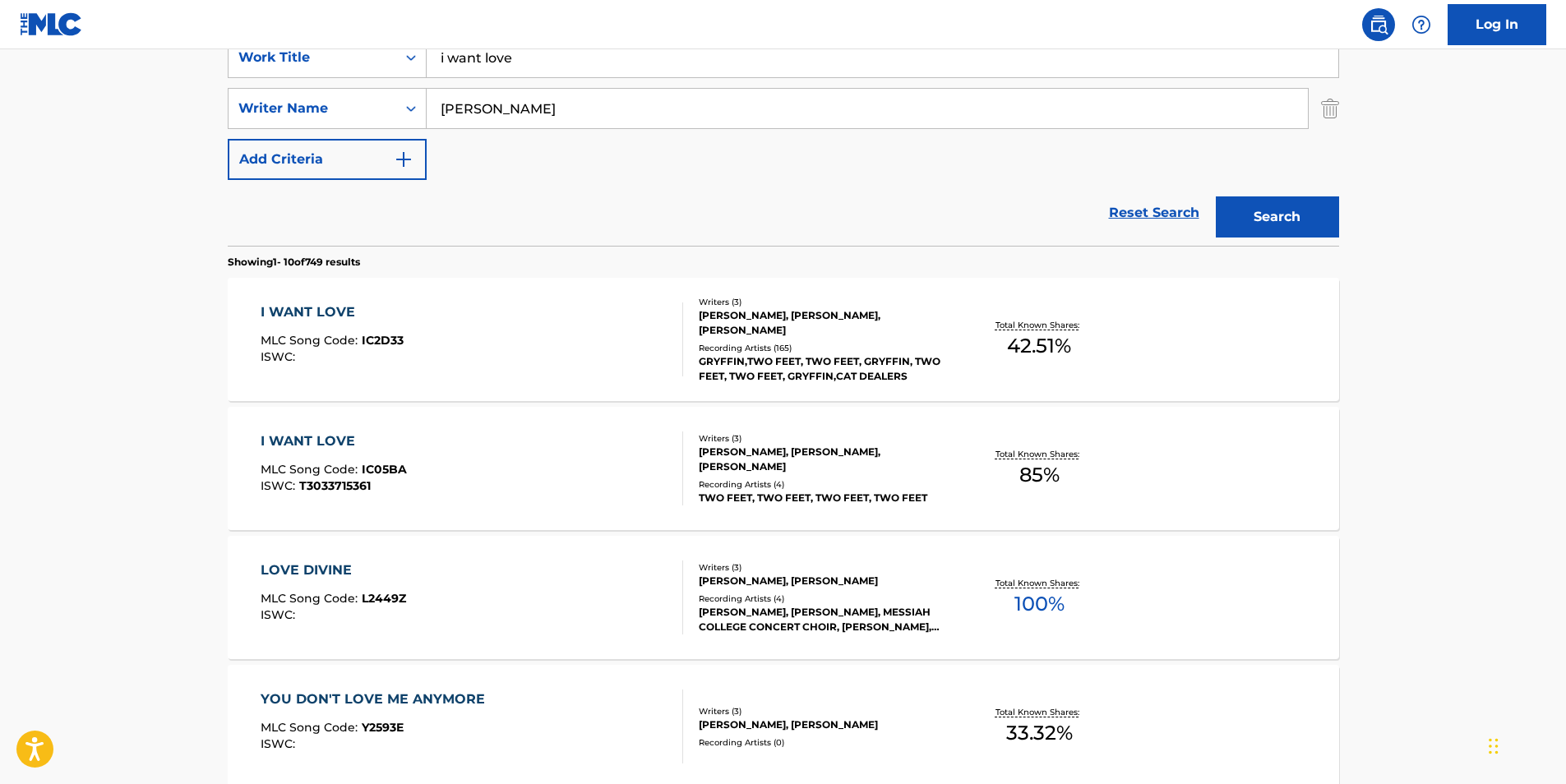
click at [332, 438] on div "I WANT LOVE" at bounding box center [333, 442] width 146 height 20
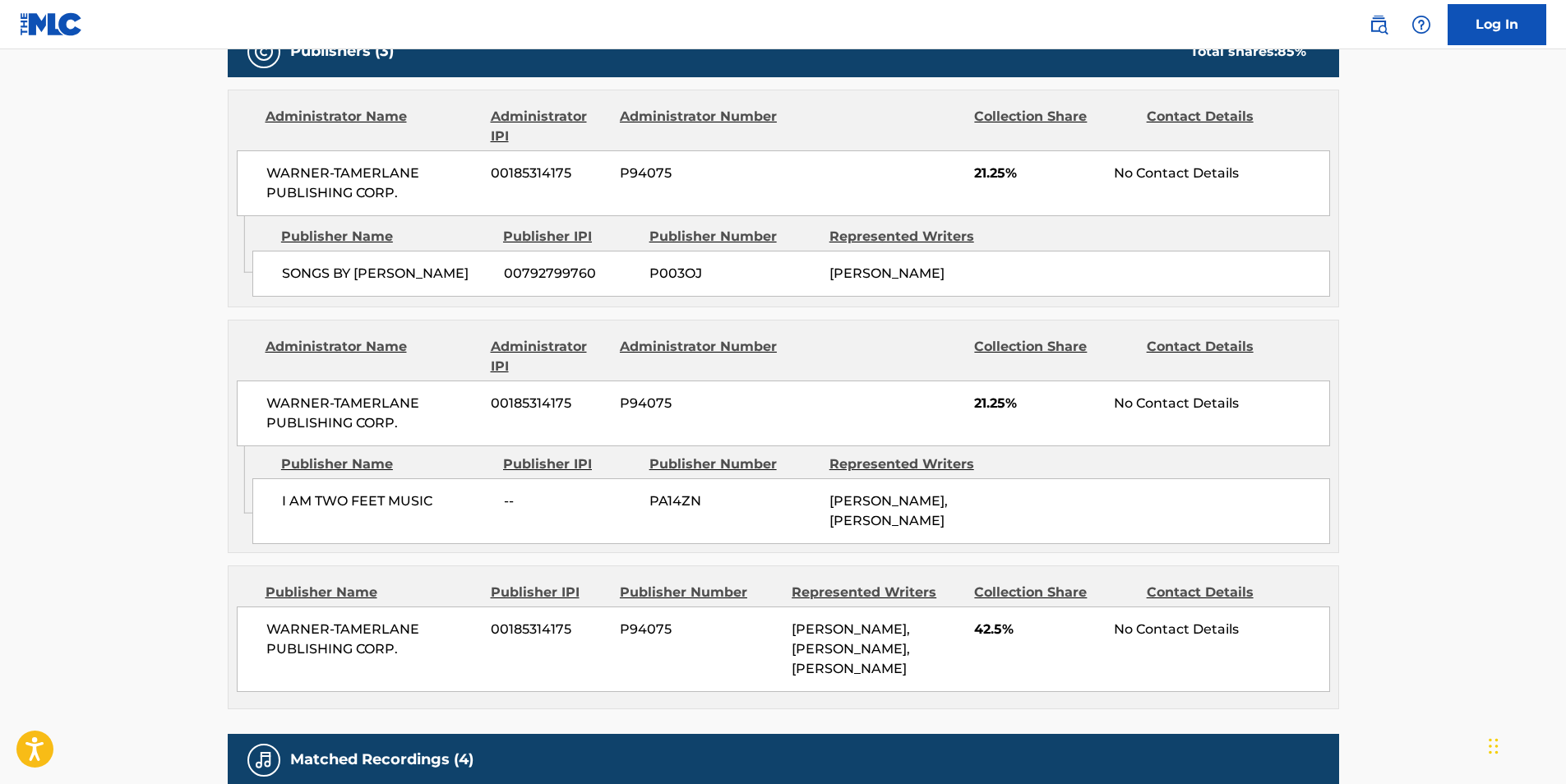
scroll to position [822, 0]
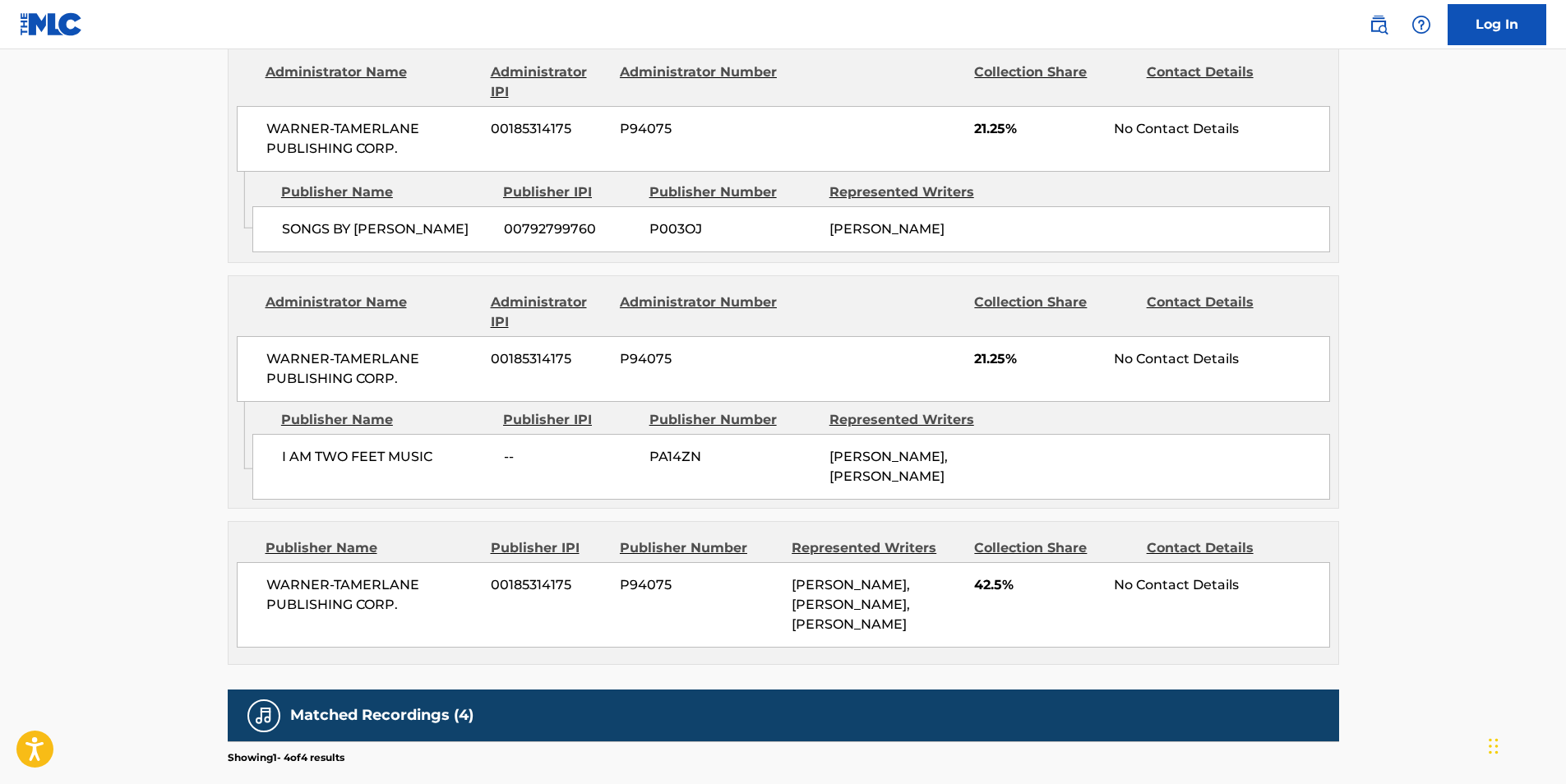
click at [752, 293] on div "Administrator Number" at bounding box center [699, 312] width 160 height 39
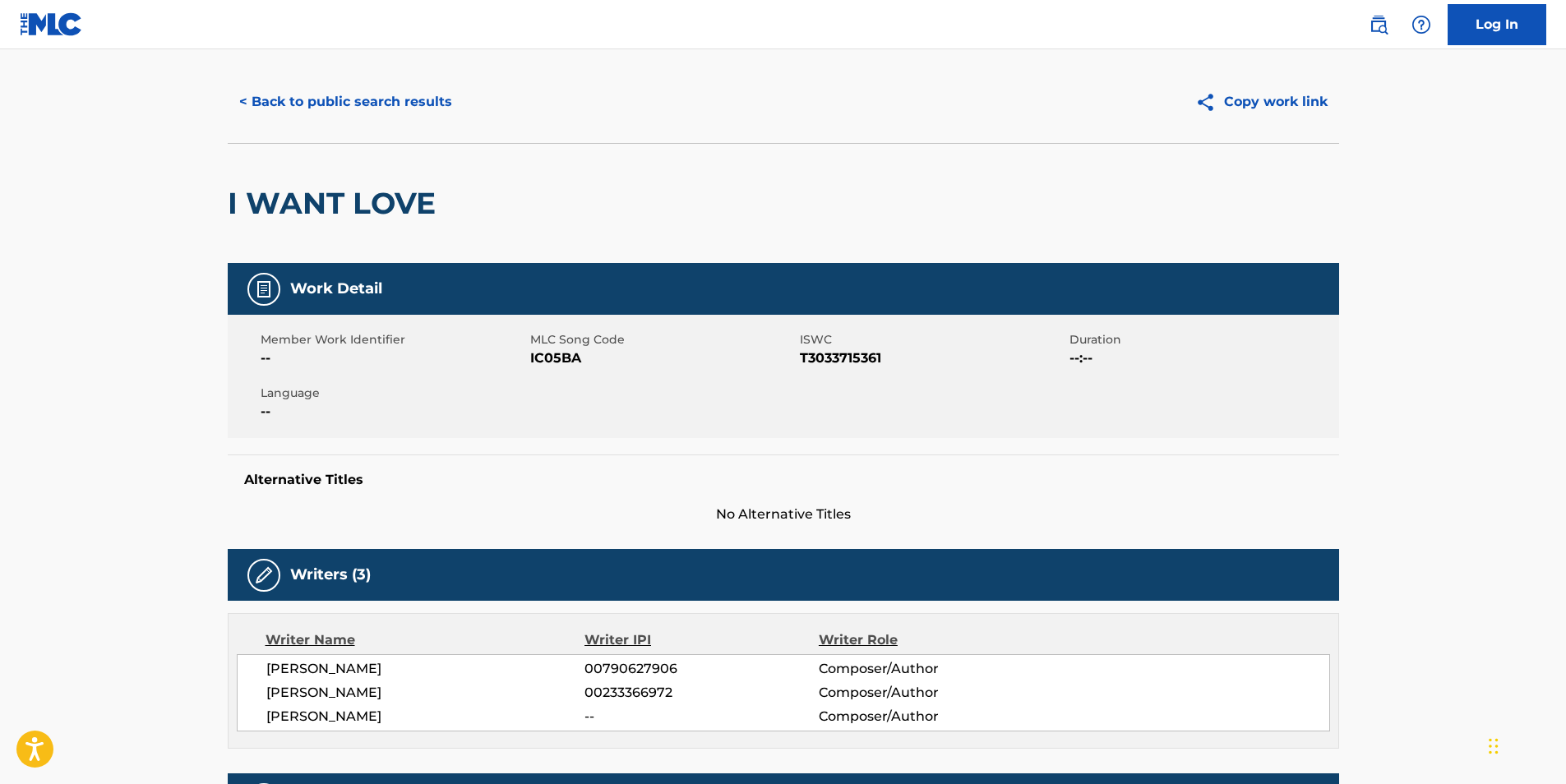
scroll to position [0, 0]
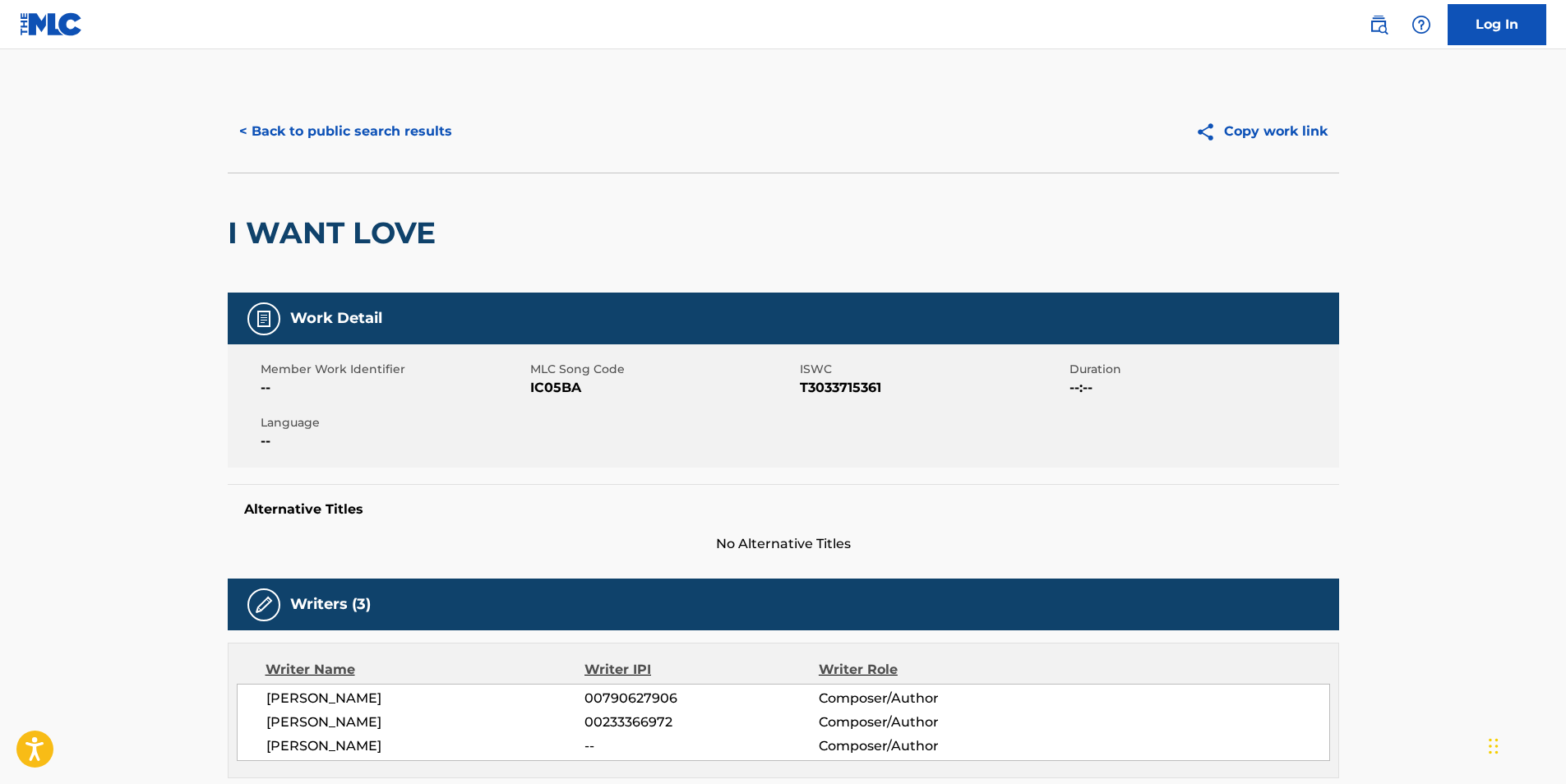
click at [412, 125] on button "< Back to public search results" at bounding box center [346, 131] width 236 height 41
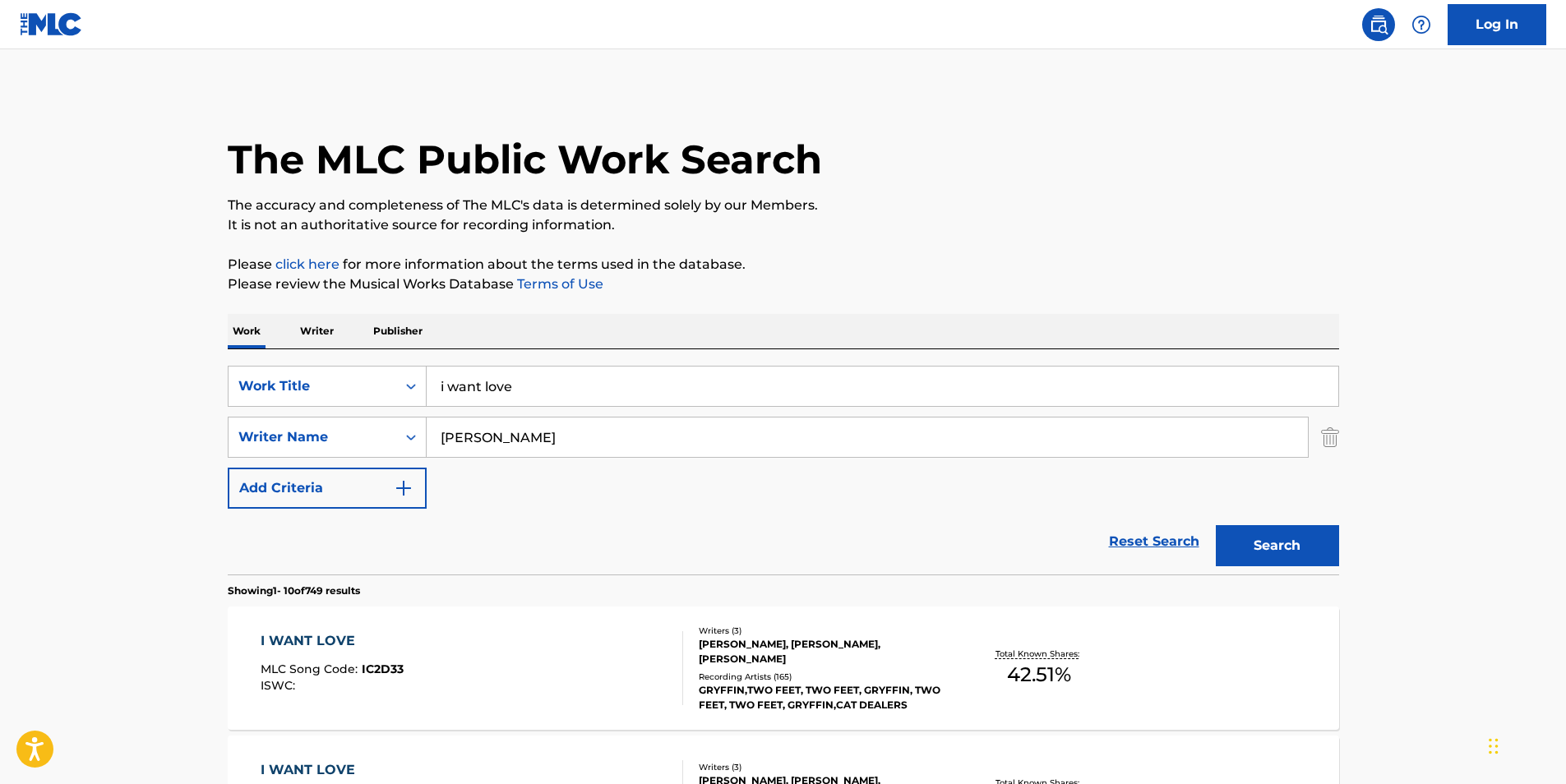
scroll to position [329, 0]
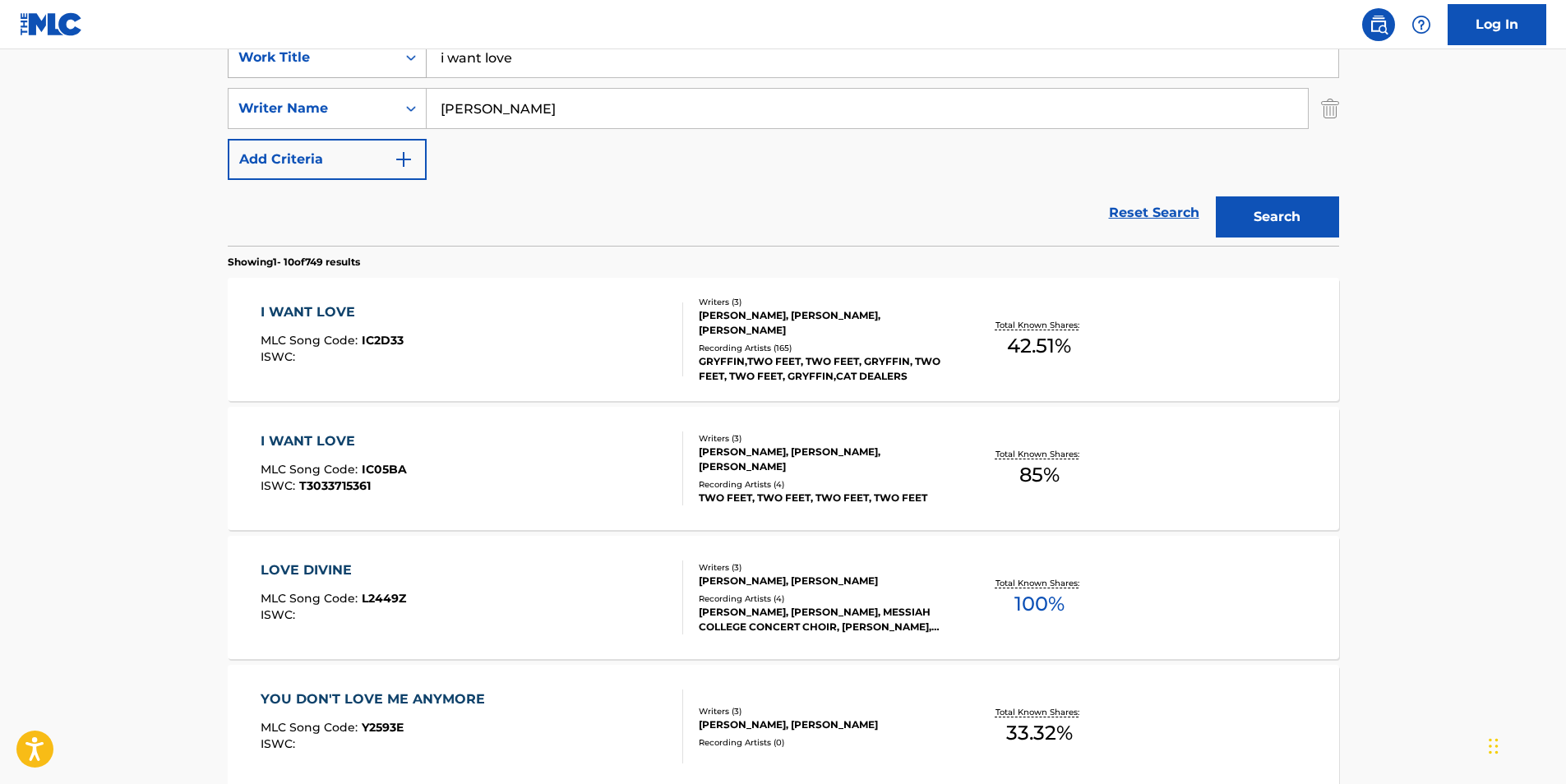
drag, startPoint x: 547, startPoint y: 69, endPoint x: 424, endPoint y: 62, distance: 123.2
click at [424, 62] on div "SearchWithCriteriad07750db-2d00-473d-834e-d2768a7ce191 Work Title i want love" at bounding box center [783, 57] width 1112 height 41
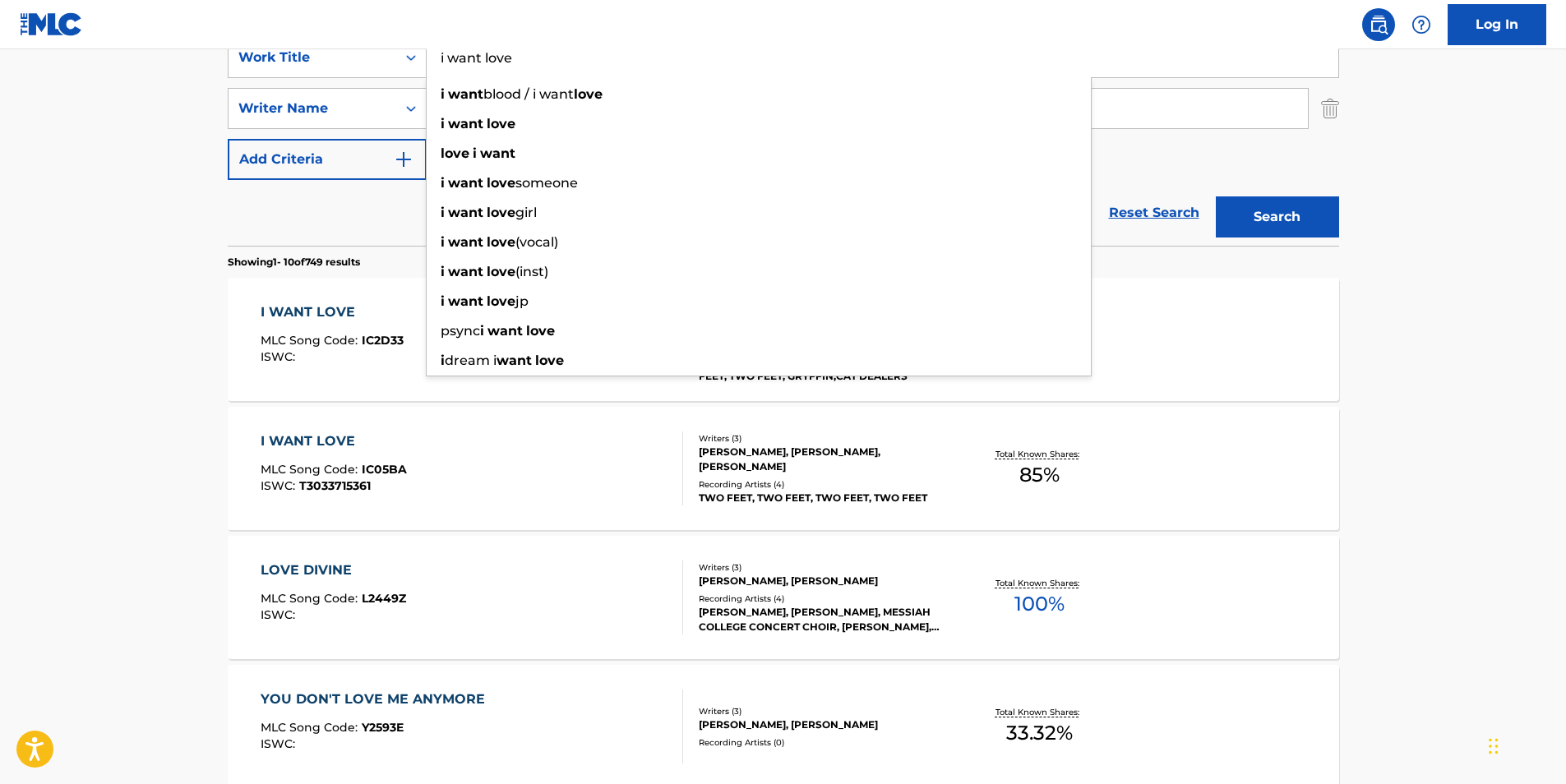
paste input "Piece Of M"
type input "Piece Of Me"
click at [1300, 208] on button "Search" at bounding box center [1276, 217] width 123 height 41
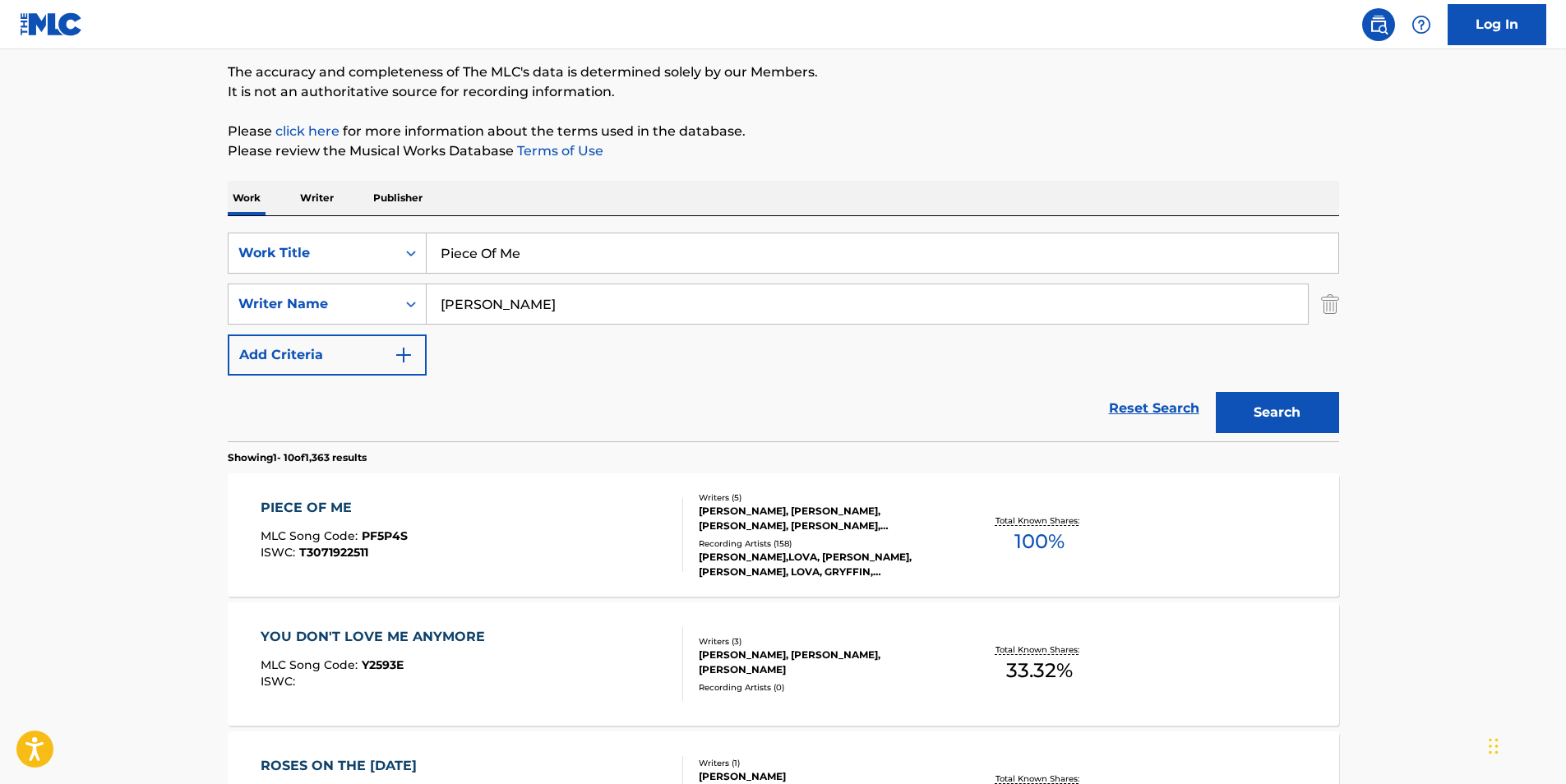
scroll to position [247, 0]
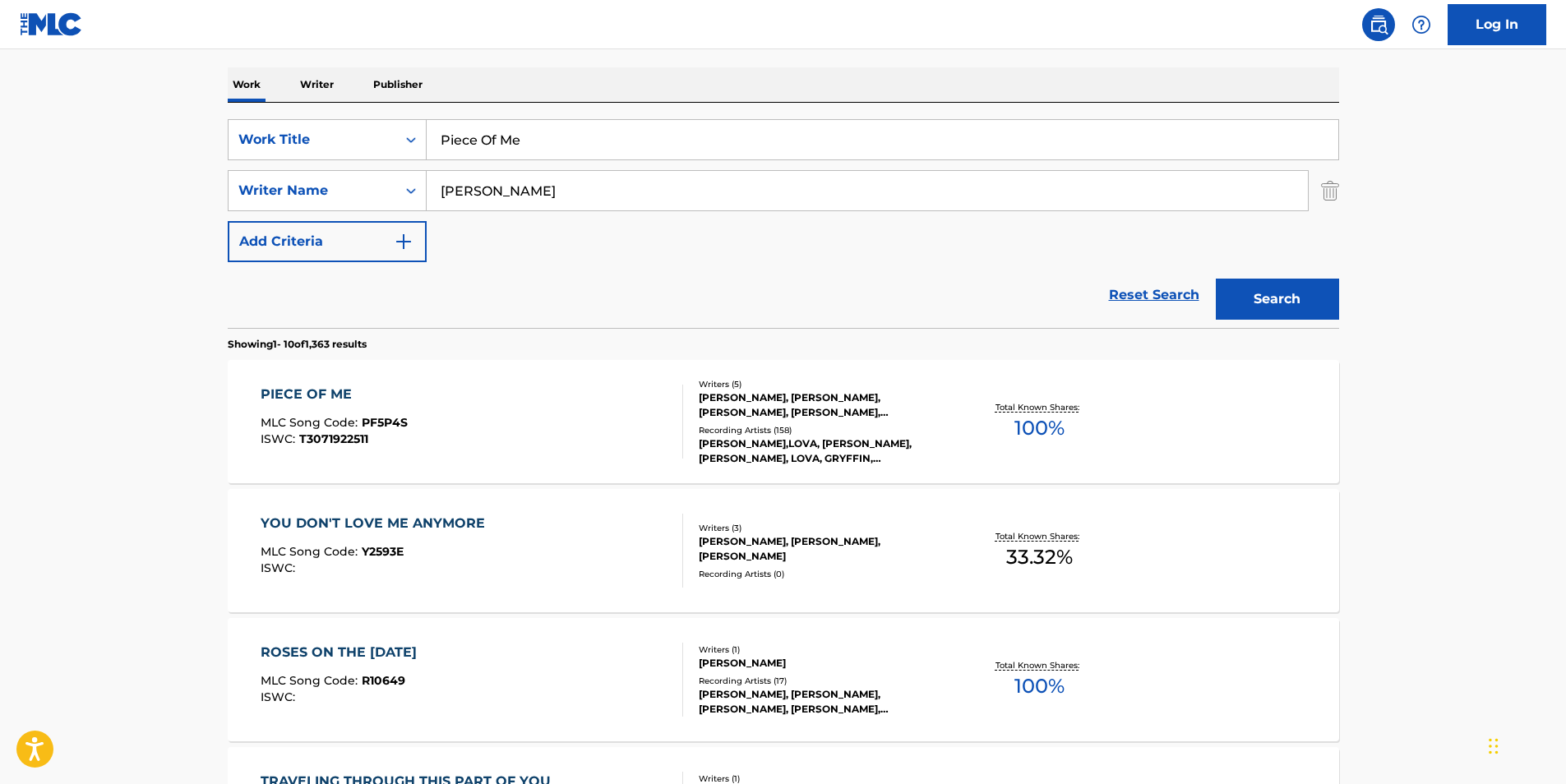
click at [317, 394] on div "PIECE OF ME" at bounding box center [334, 395] width 147 height 20
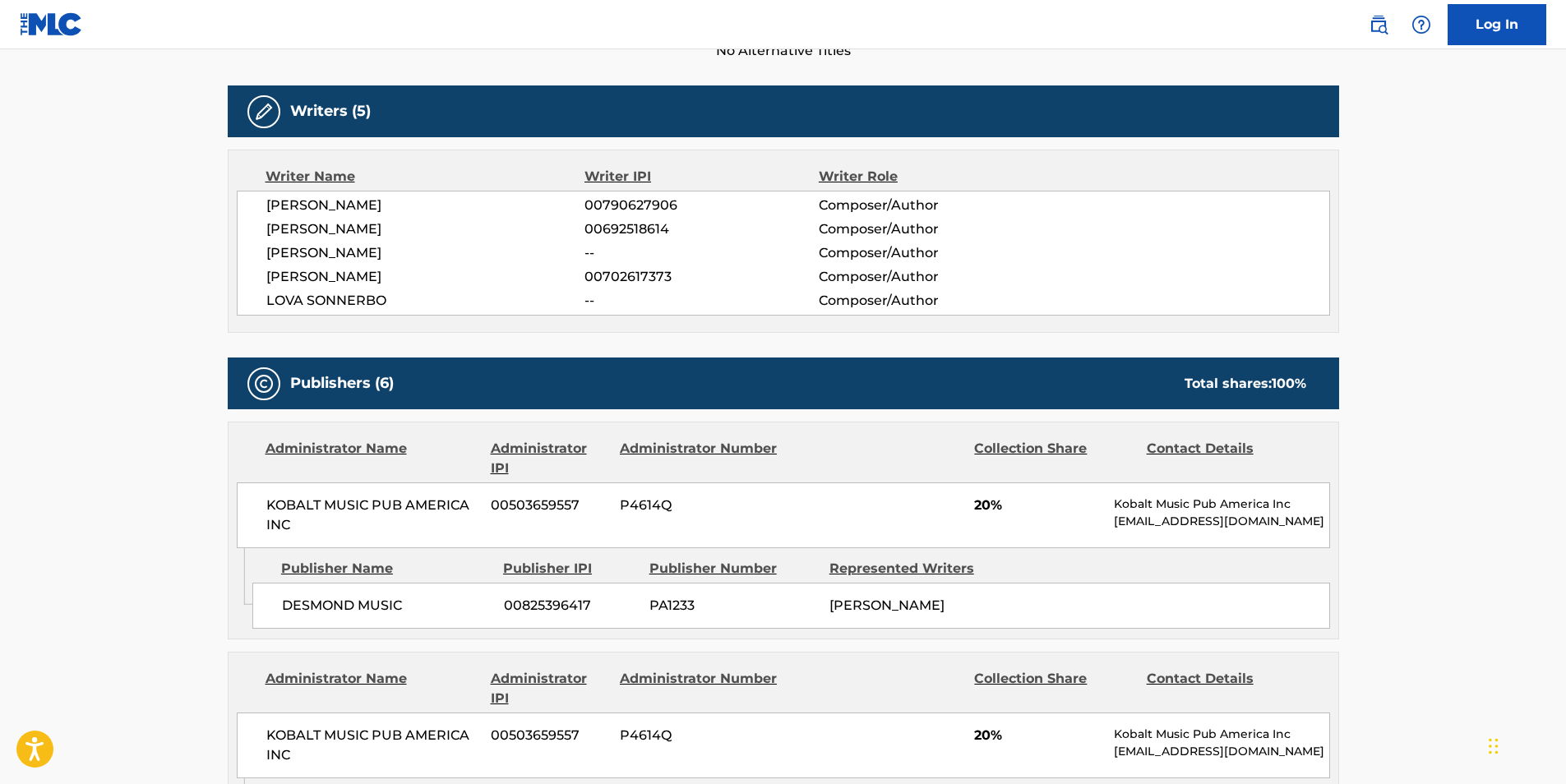
scroll to position [904, 0]
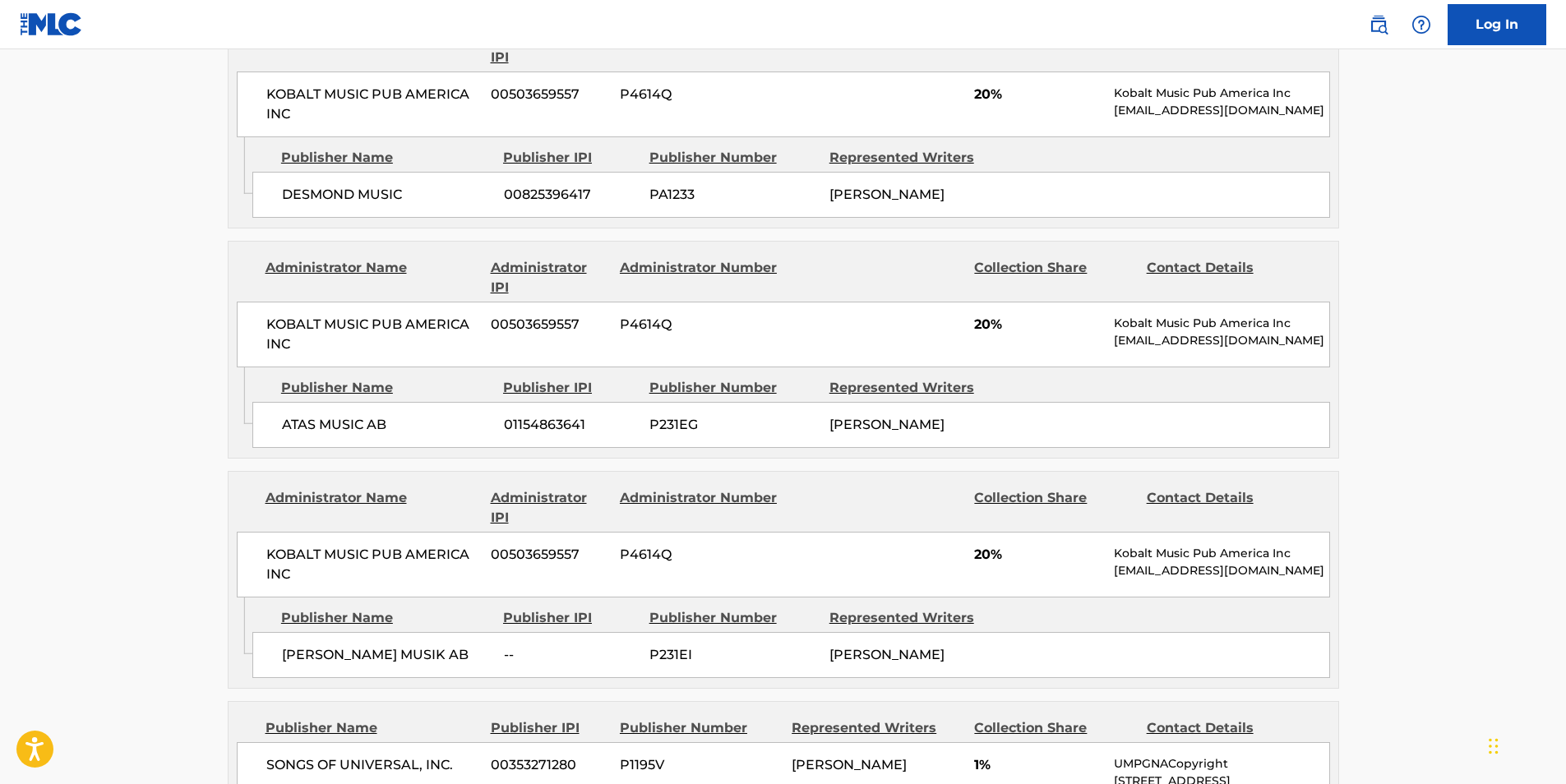
click at [1448, 607] on main "< Back to public search results Copy work link PIECE OF ME Work Detail Member W…" at bounding box center [783, 613] width 1566 height 2936
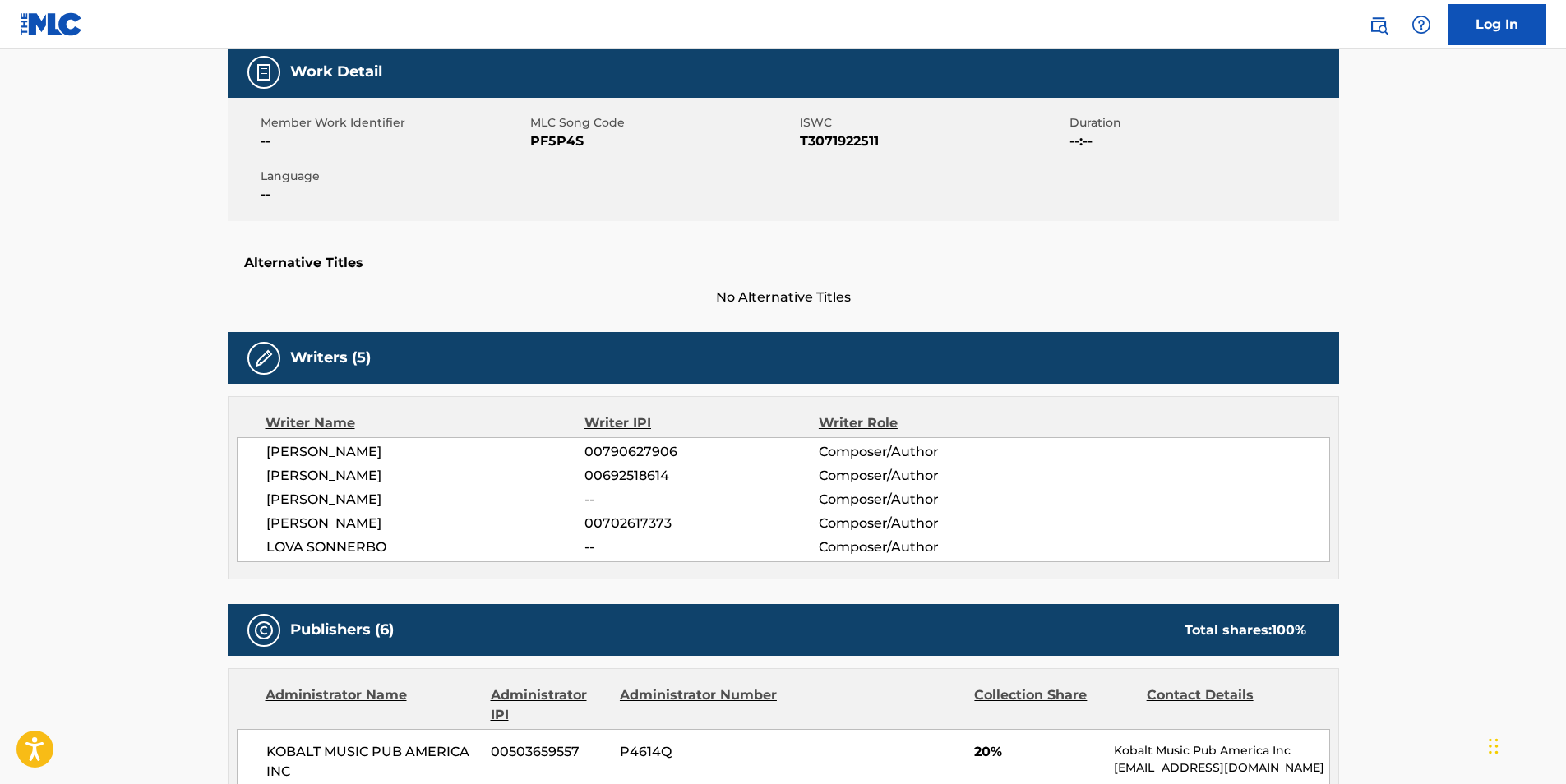
scroll to position [0, 0]
